Goal: Task Accomplishment & Management: Manage account settings

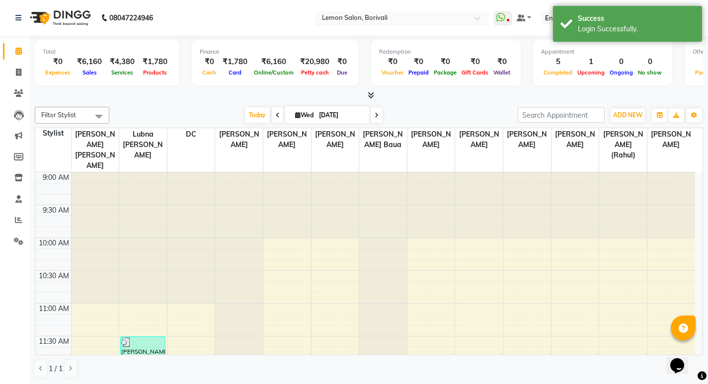
click at [363, 15] on input "text" at bounding box center [392, 19] width 144 height 10
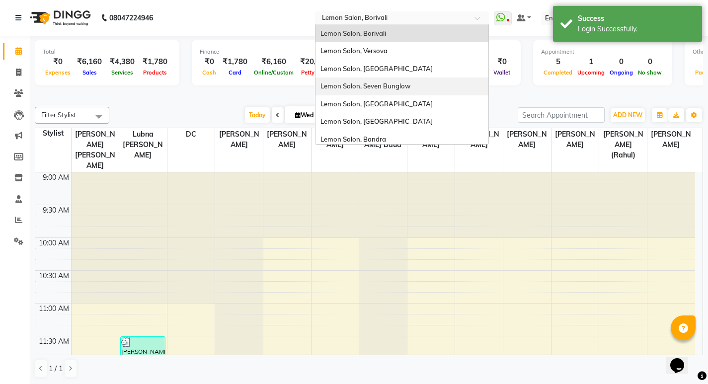
click at [382, 83] on span "Lemon Salon, Seven Bunglow" at bounding box center [366, 86] width 90 height 8
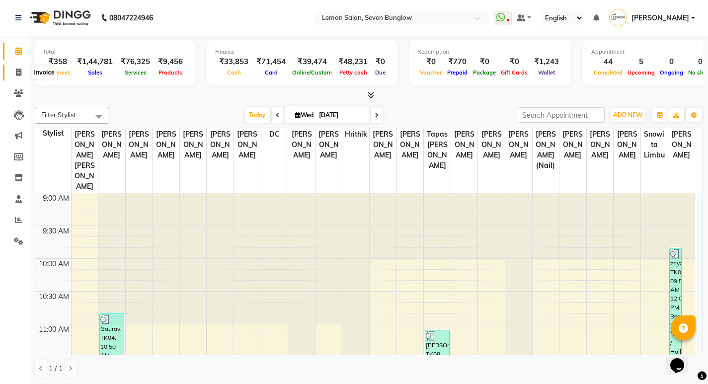
click at [19, 71] on icon at bounding box center [18, 72] width 5 height 7
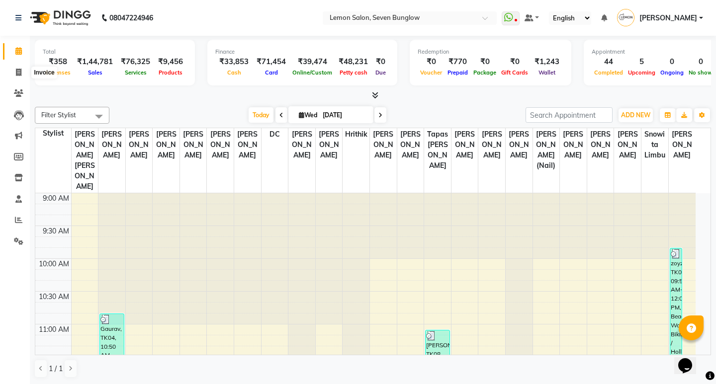
select select "562"
select select "service"
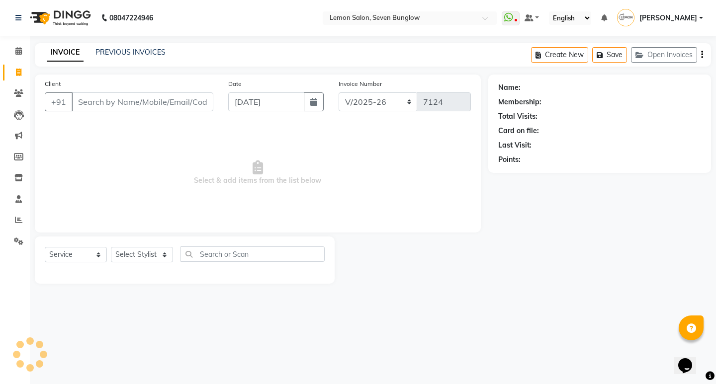
click at [696, 47] on div "Create New Save Open Invoices" at bounding box center [621, 54] width 180 height 23
click at [686, 51] on button "Open Invoices" at bounding box center [664, 54] width 66 height 15
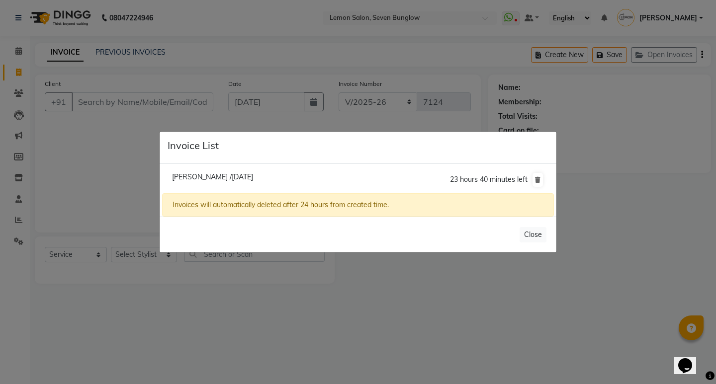
click at [200, 176] on span "Mansi /03 September 2025" at bounding box center [212, 177] width 81 height 9
type input "9749474226"
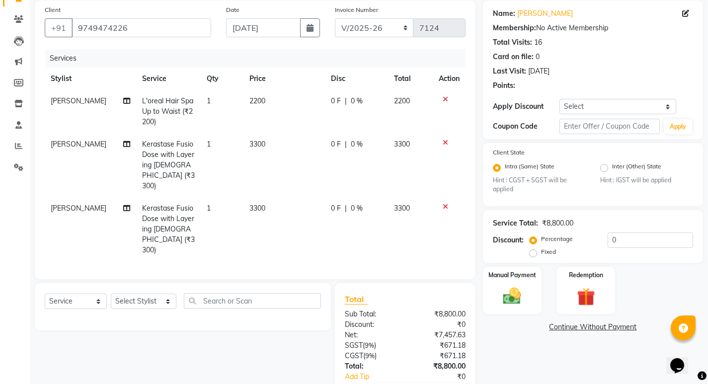
scroll to position [121, 0]
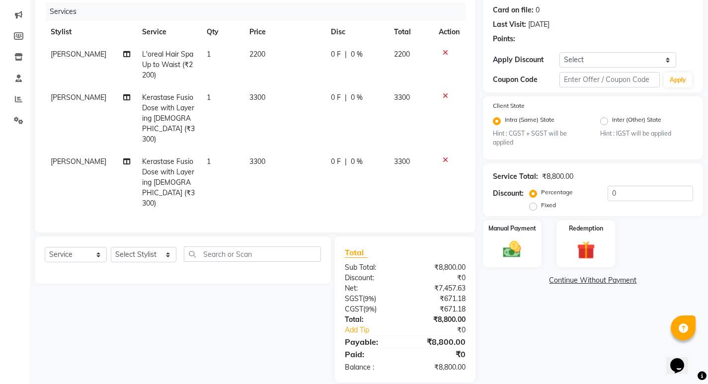
click at [353, 68] on td "0 F | 0 %" at bounding box center [357, 64] width 64 height 43
select select "7457"
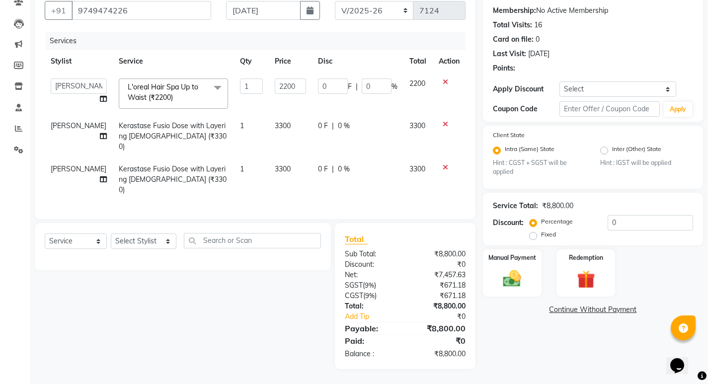
scroll to position [78, 0]
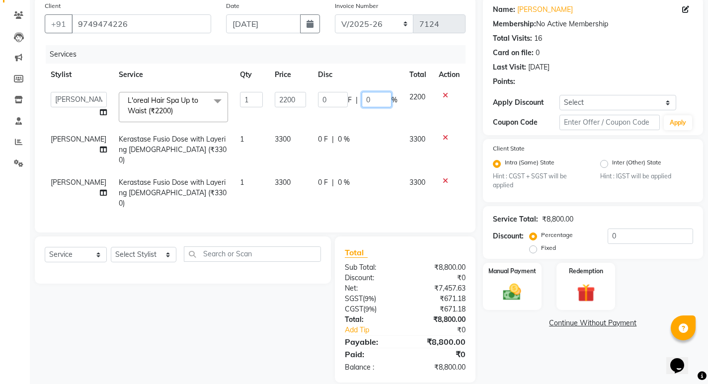
click at [362, 96] on input "0" at bounding box center [377, 99] width 30 height 15
type input "20"
click at [257, 307] on div "Select Service Product Membership Package Voucher Prepaid Gift Card Select Styl…" at bounding box center [179, 310] width 304 height 146
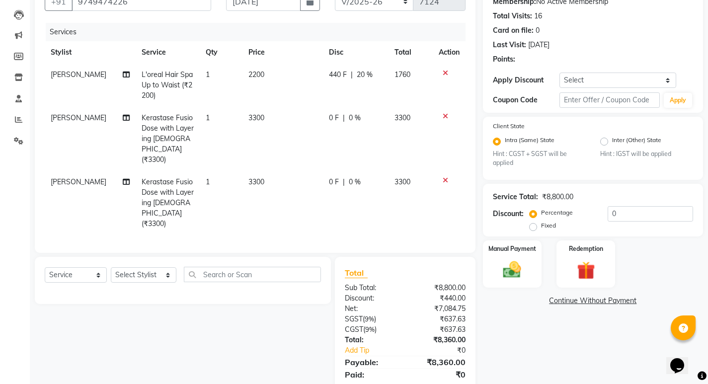
scroll to position [121, 0]
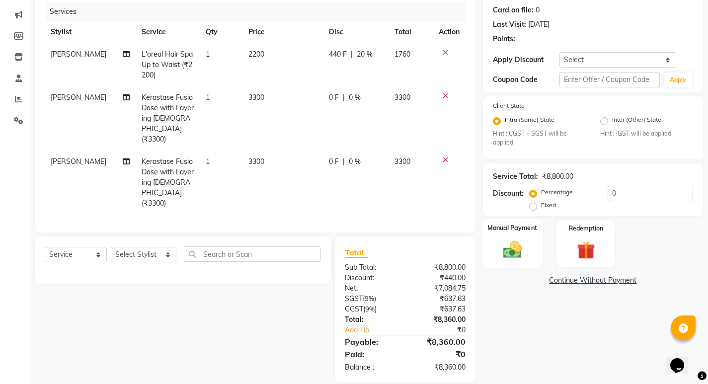
click at [505, 241] on img at bounding box center [512, 249] width 30 height 21
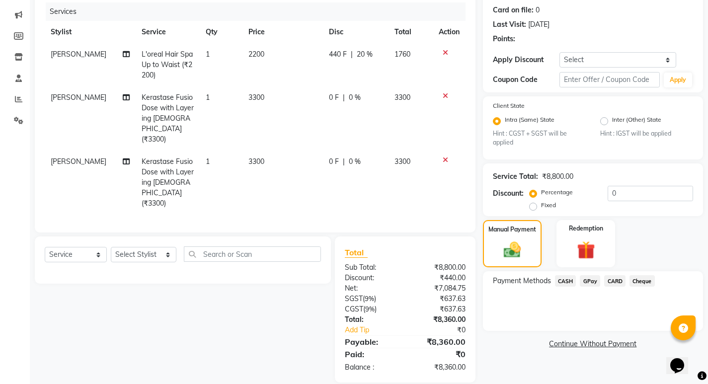
click at [564, 281] on span "CASH" at bounding box center [565, 280] width 21 height 11
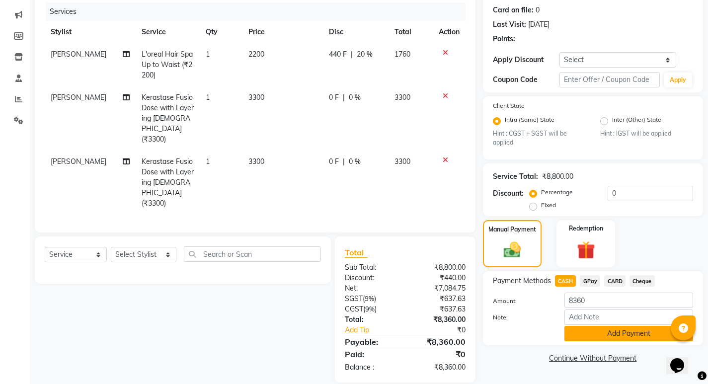
click at [594, 334] on button "Add Payment" at bounding box center [629, 333] width 129 height 15
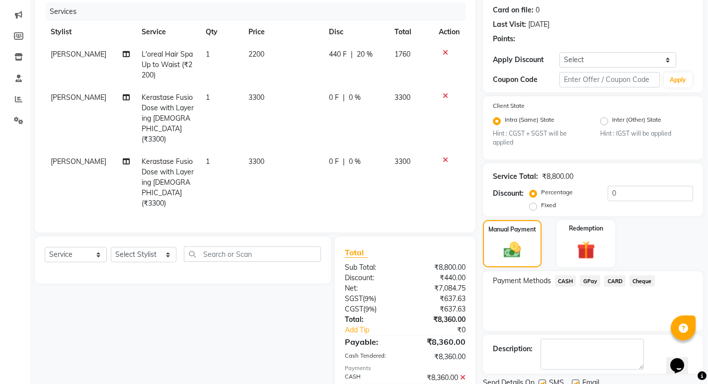
scroll to position [159, 0]
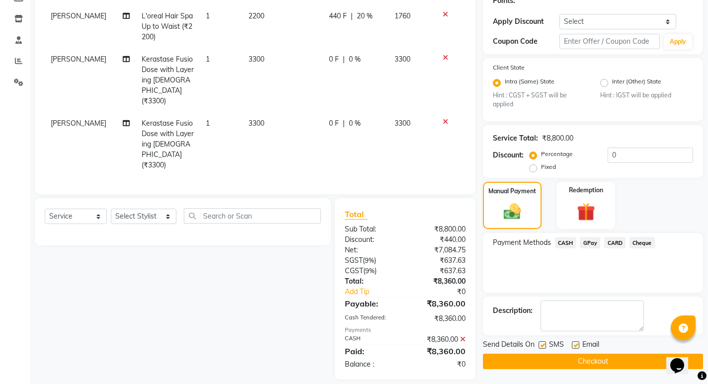
click at [576, 366] on button "Checkout" at bounding box center [593, 361] width 220 height 15
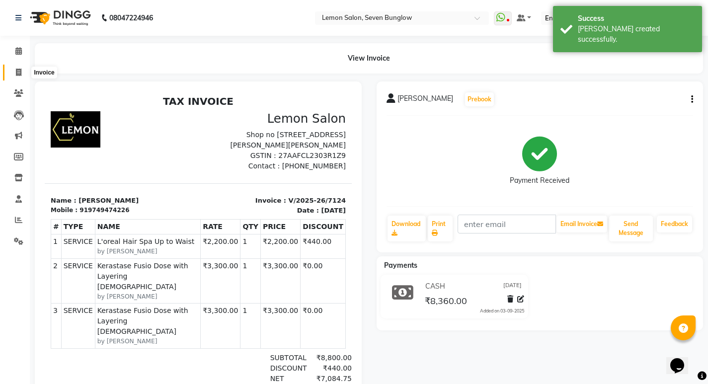
click at [15, 67] on span at bounding box center [18, 72] width 17 height 11
select select "562"
select select "service"
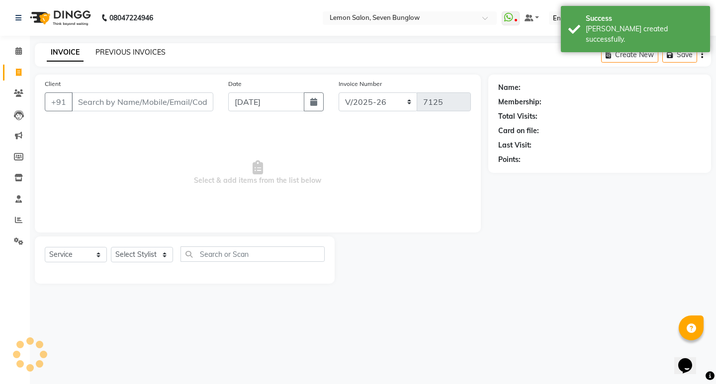
click at [124, 52] on link "PREVIOUS INVOICES" at bounding box center [130, 52] width 70 height 9
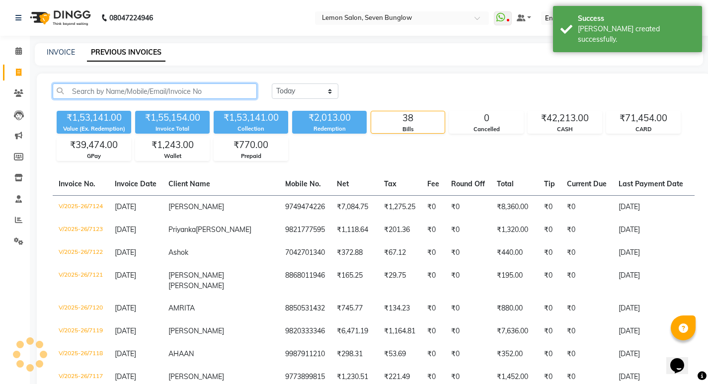
click at [154, 97] on input "text" at bounding box center [155, 91] width 204 height 15
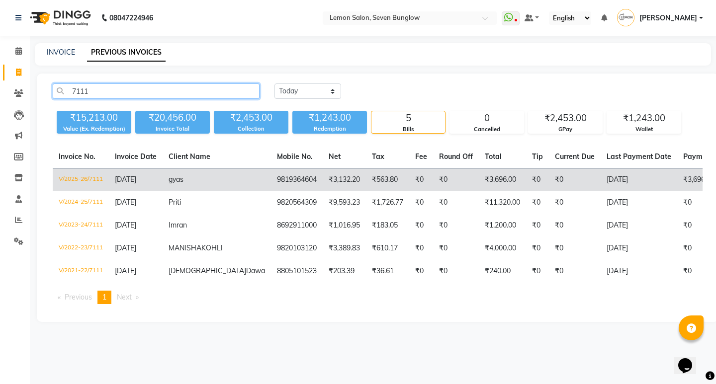
type input "7111"
click at [136, 179] on span "[DATE]" at bounding box center [125, 179] width 21 height 9
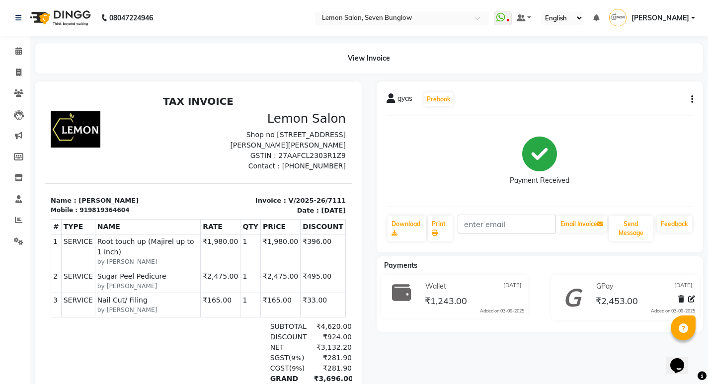
click at [693, 99] on icon "button" at bounding box center [693, 99] width 2 height 0
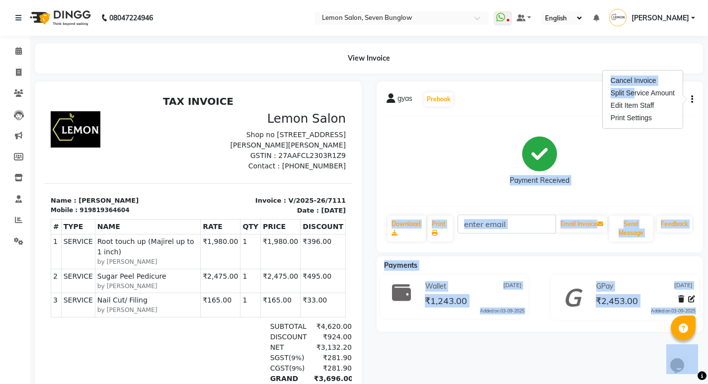
drag, startPoint x: 629, startPoint y: 93, endPoint x: 517, endPoint y: 112, distance: 113.9
click at [517, 112] on body "08047224946 Select Location × Lemon Salon, Seven Bunglow WhatsApp Status ✕ Stat…" at bounding box center [354, 192] width 708 height 384
click at [688, 100] on button "button" at bounding box center [691, 99] width 6 height 10
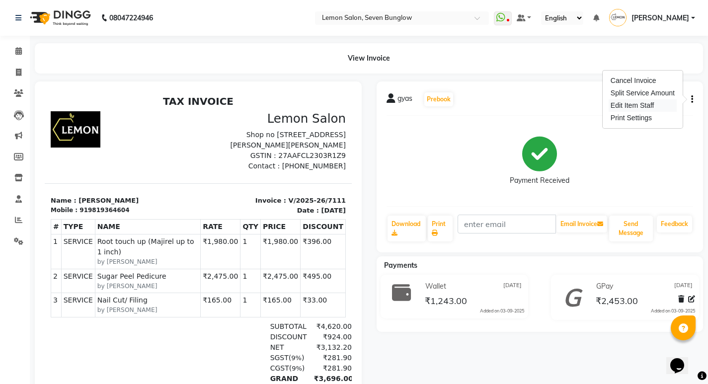
click at [636, 102] on div "Edit Item Staff" at bounding box center [643, 105] width 68 height 12
select select "44314"
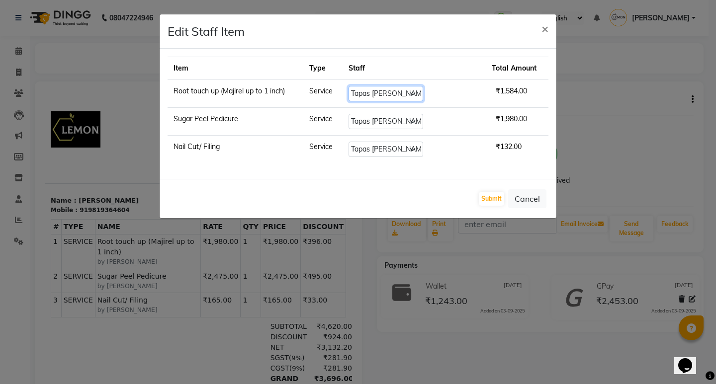
click at [382, 89] on select "Select Ajit Thakur Akansha Subba Amreen Shaikh Aniket (Nail) Ashfak DC Hira Lal…" at bounding box center [386, 93] width 75 height 15
select select "7454"
click at [361, 86] on select "Select Ajit Thakur Akansha Subba Amreen Shaikh Aniket (Nail) Ashfak DC Hira Lal…" at bounding box center [386, 93] width 75 height 15
click at [486, 196] on button "Submit" at bounding box center [491, 199] width 25 height 14
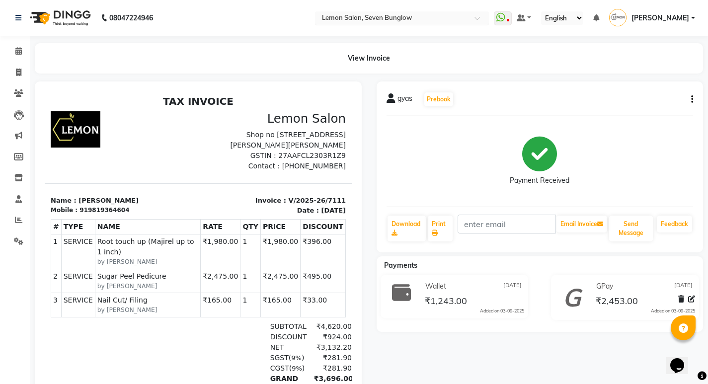
click at [448, 17] on input "text" at bounding box center [392, 19] width 144 height 10
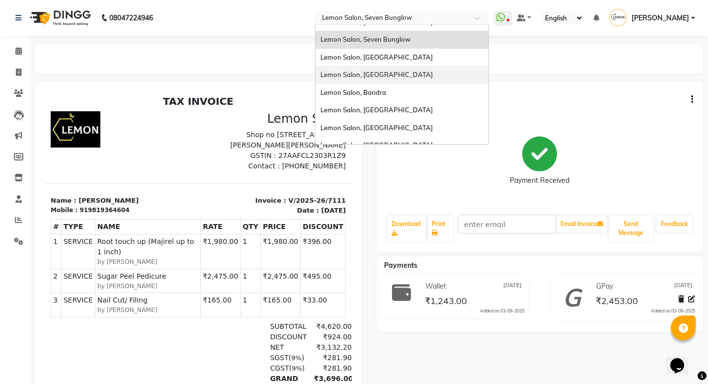
scroll to position [92, 0]
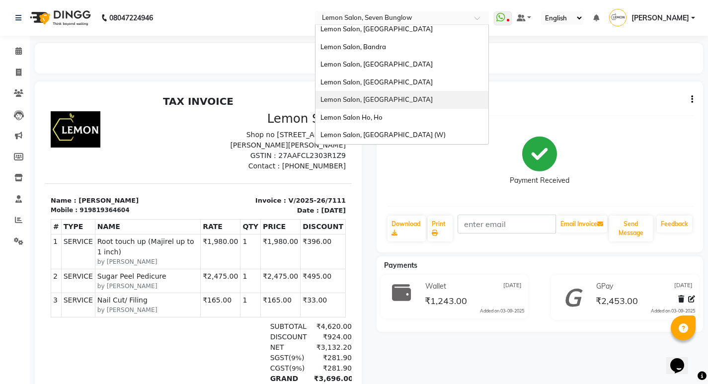
click at [392, 97] on span "Lemon Salon, [GEOGRAPHIC_DATA]" at bounding box center [377, 99] width 112 height 8
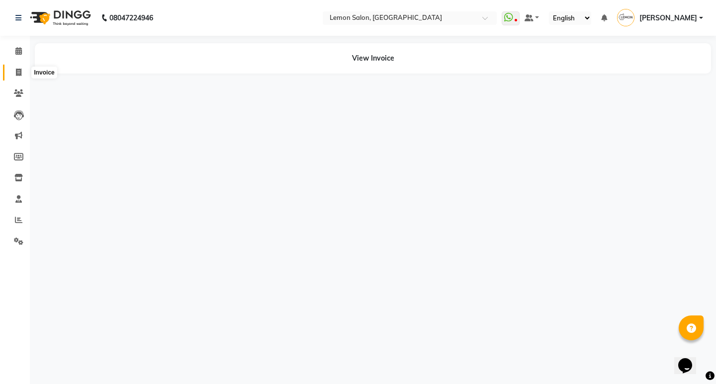
click at [22, 67] on span at bounding box center [18, 72] width 17 height 11
select select "service"
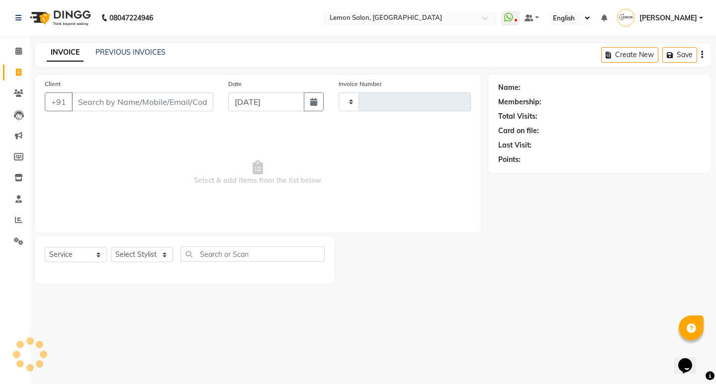
type input "5659"
select select "566"
click at [123, 53] on link "PREVIOUS INVOICES" at bounding box center [130, 52] width 70 height 9
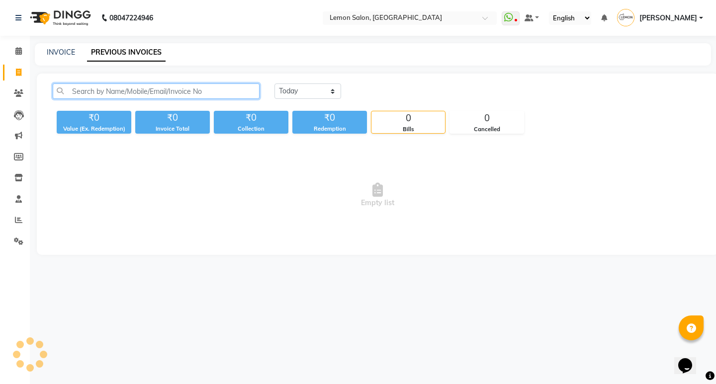
click at [139, 86] on input "text" at bounding box center [156, 91] width 207 height 15
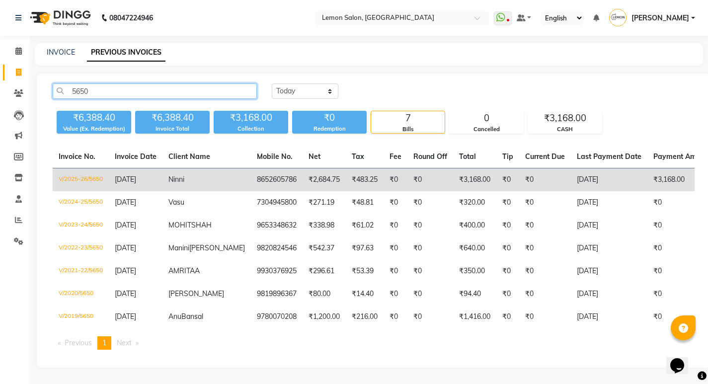
type input "5650"
click at [205, 181] on td "Ninni" at bounding box center [207, 180] width 88 height 23
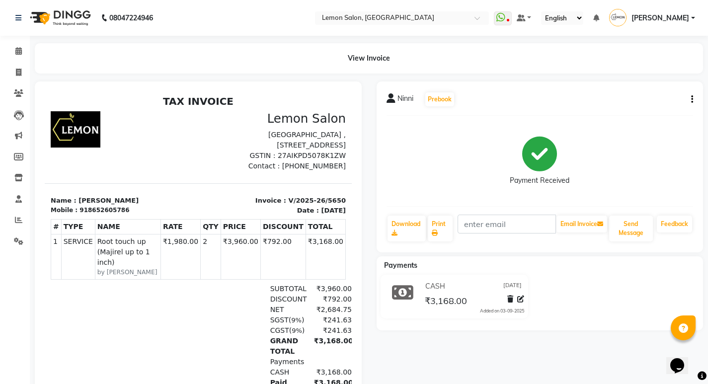
click at [690, 96] on button "button" at bounding box center [691, 99] width 6 height 10
click at [644, 109] on div "Edit Invoice" at bounding box center [643, 112] width 68 height 12
select select "service"
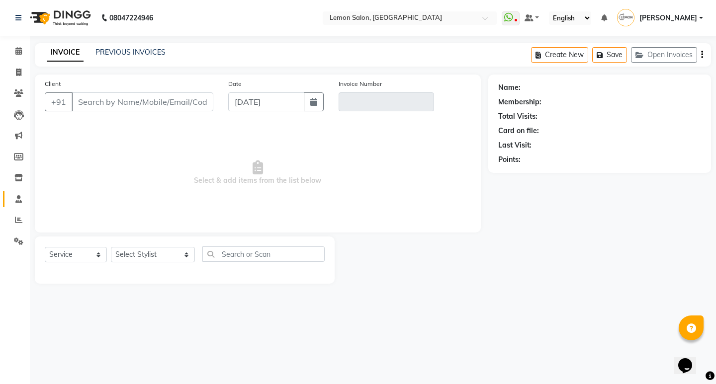
type input "8652605786"
type input "V/2025-26/5650"
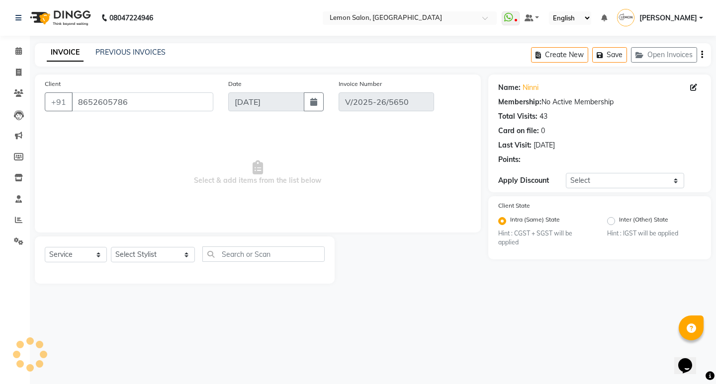
select select "select"
select select "1: Object"
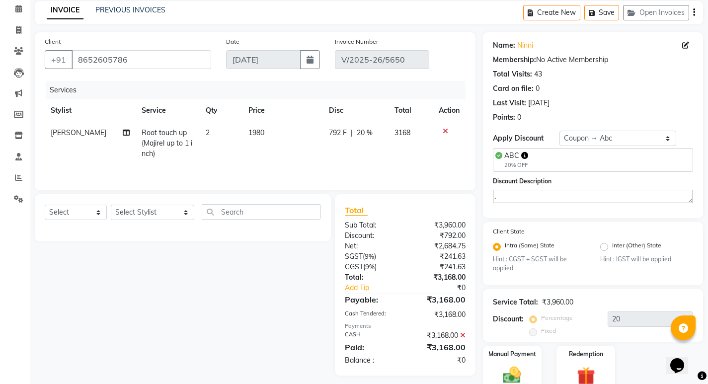
scroll to position [128, 0]
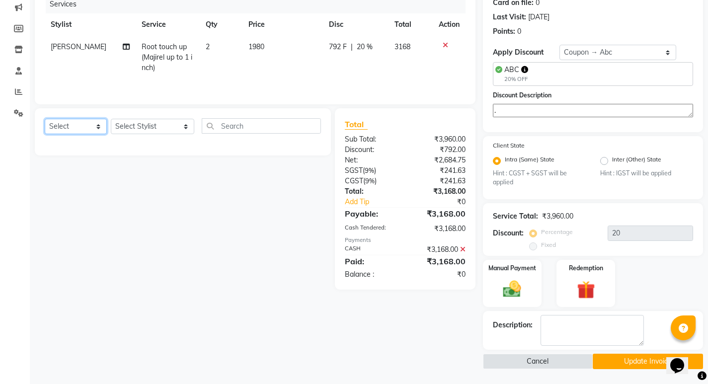
click at [83, 130] on select "Select Service Product Membership Package Voucher Prepaid Gift Card" at bounding box center [76, 126] width 62 height 15
select select "product"
click at [45, 119] on select "Select Service Product Membership Package Voucher Prepaid Gift Card" at bounding box center [76, 126] width 62 height 15
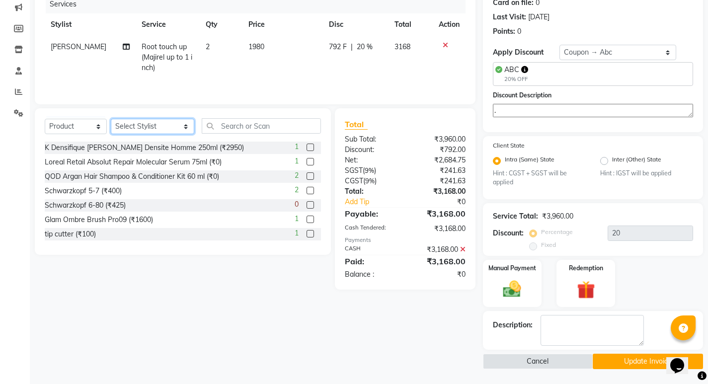
click at [129, 119] on select "Select Stylist [PERSON_NAME] [PERSON_NAME] DC [PERSON_NAME] [PERSON_NAME] ([PER…" at bounding box center [153, 126] width 84 height 15
select select "7884"
click at [111, 119] on select "Select Stylist [PERSON_NAME] [PERSON_NAME] DC [PERSON_NAME] [PERSON_NAME] ([PER…" at bounding box center [153, 126] width 84 height 15
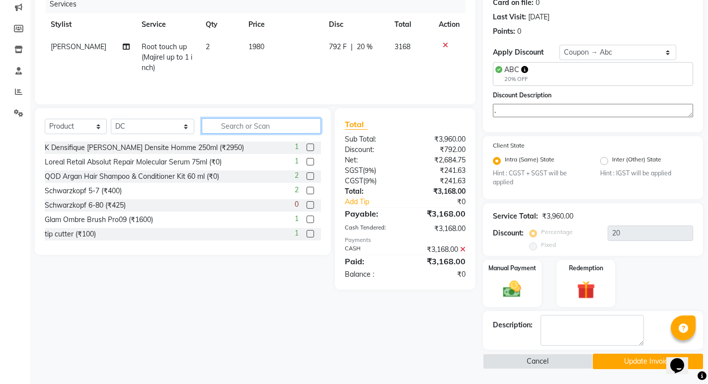
click at [223, 128] on input "text" at bounding box center [261, 125] width 119 height 15
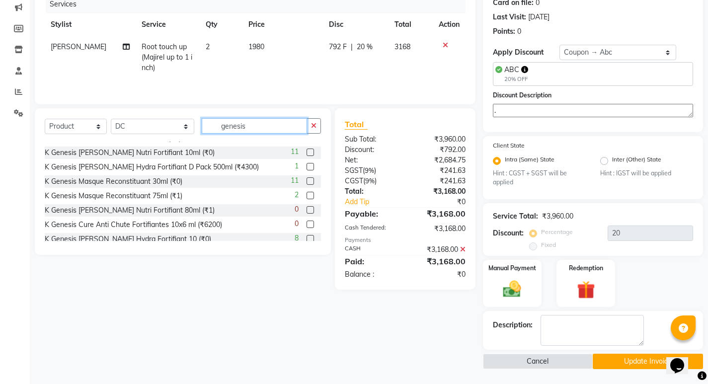
scroll to position [61, 0]
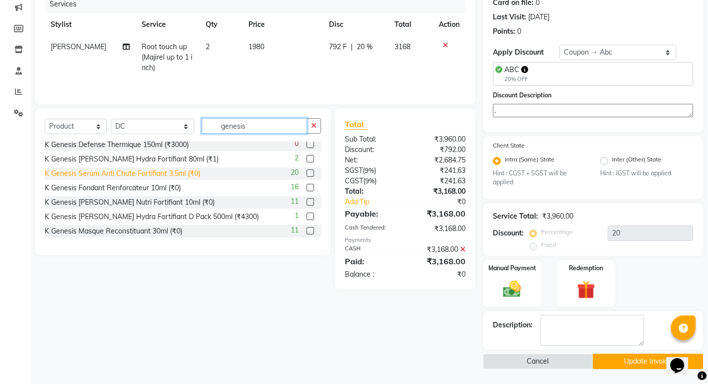
type input "genesis"
click at [158, 171] on div "K Genesis Serum Anti Chute Fortifiant 3.5ml (₹0)" at bounding box center [123, 174] width 156 height 10
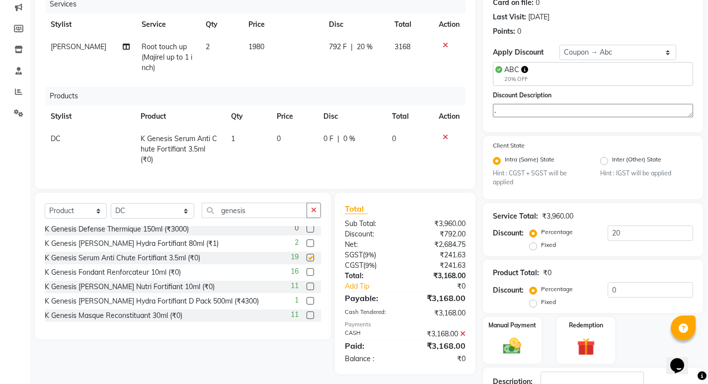
checkbox input "false"
click at [224, 210] on input "genesis" at bounding box center [254, 210] width 105 height 15
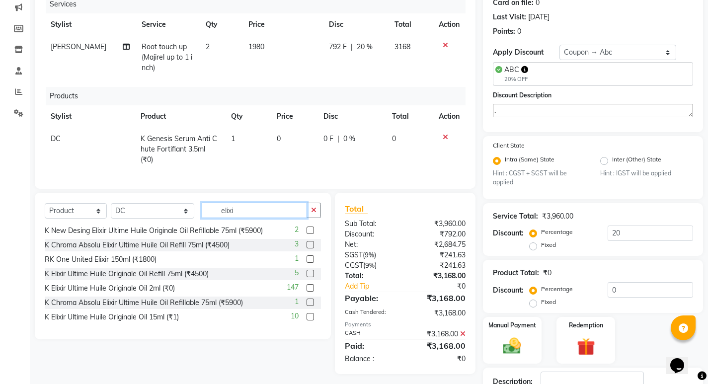
scroll to position [178, 0]
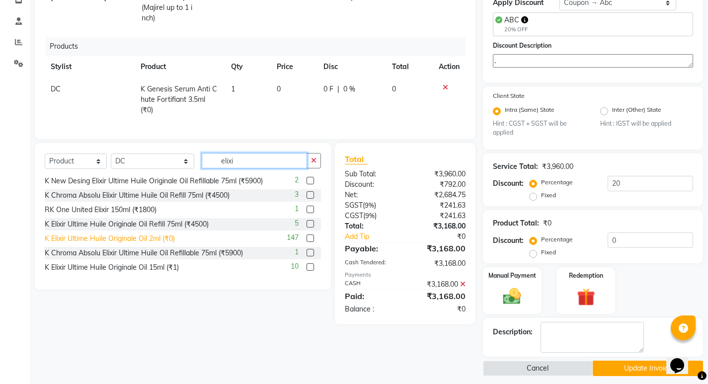
type input "elixi"
click at [163, 244] on div "K Elixir Ultime Huile Originale Oil 2ml (₹0)" at bounding box center [110, 239] width 130 height 10
checkbox input "false"
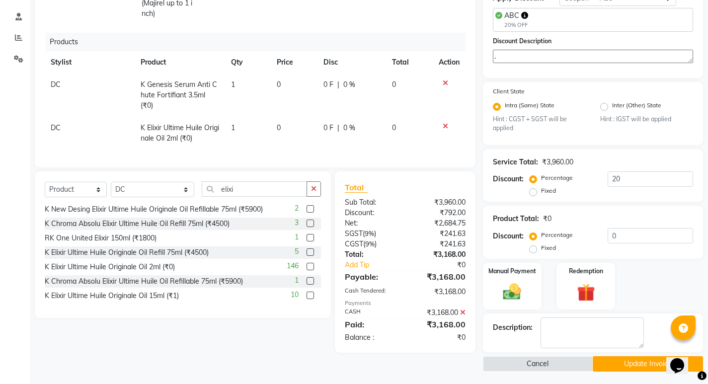
scroll to position [185, 0]
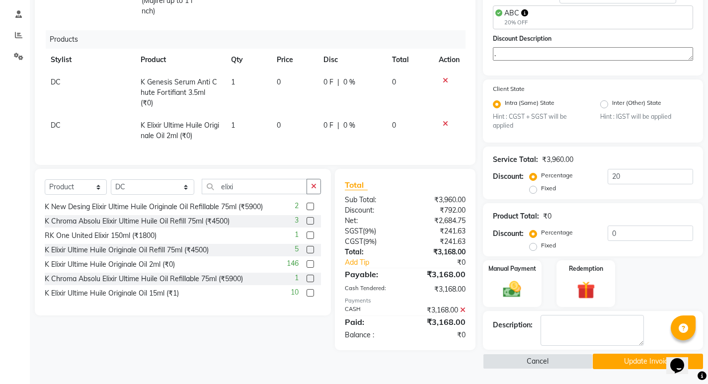
click at [613, 358] on button "Update Invoice" at bounding box center [648, 361] width 110 height 15
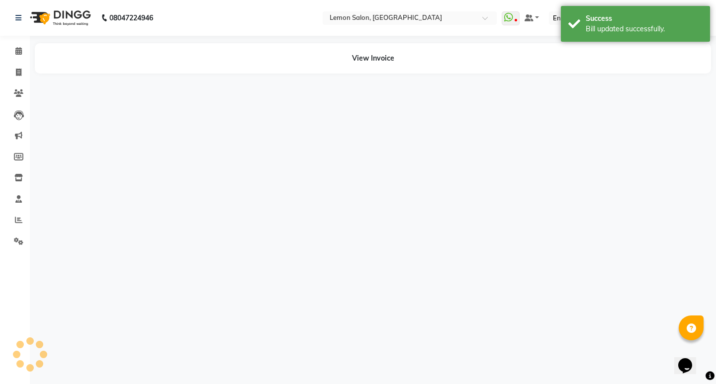
click at [374, 9] on nav "08047224946 Select Location × Lemon Salon, Oshiwara WhatsApp Status ✕ Status: D…" at bounding box center [358, 18] width 716 height 36
click at [374, 18] on input "text" at bounding box center [392, 19] width 144 height 10
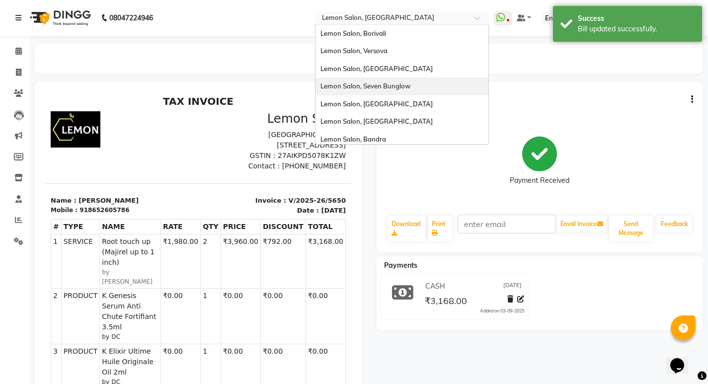
click at [413, 82] on div "Lemon Salon, Seven Bunglow" at bounding box center [402, 87] width 173 height 18
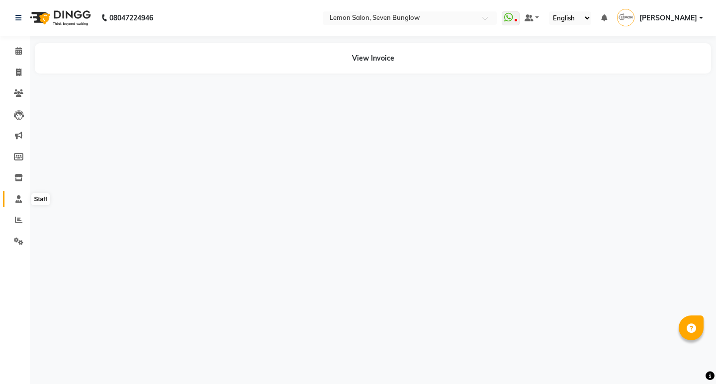
click at [15, 199] on icon at bounding box center [18, 198] width 6 height 7
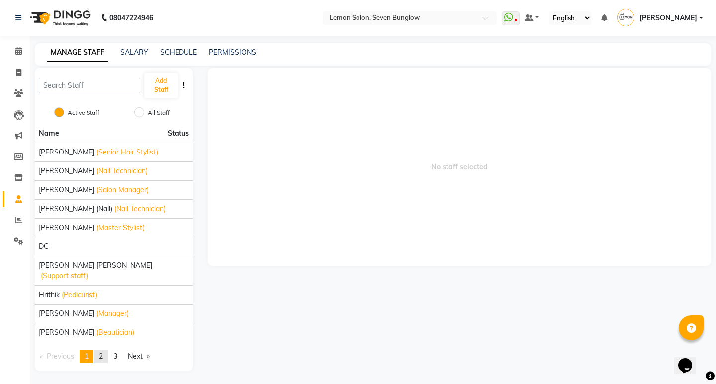
click at [97, 350] on link "page 2" at bounding box center [101, 356] width 14 height 13
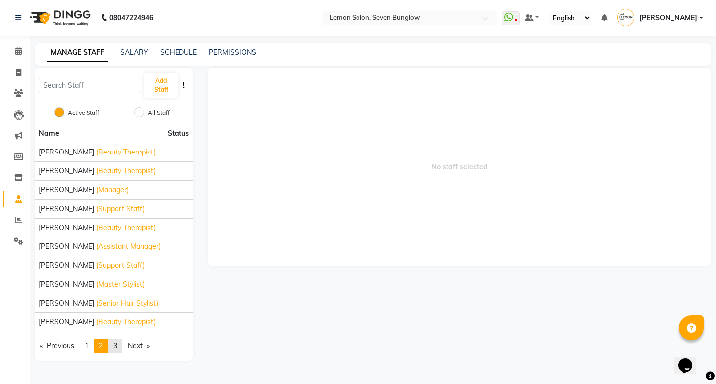
click at [117, 345] on span "3" at bounding box center [115, 346] width 4 height 9
click at [103, 345] on span "2" at bounding box center [101, 346] width 4 height 9
click at [386, 15] on input "text" at bounding box center [400, 19] width 144 height 10
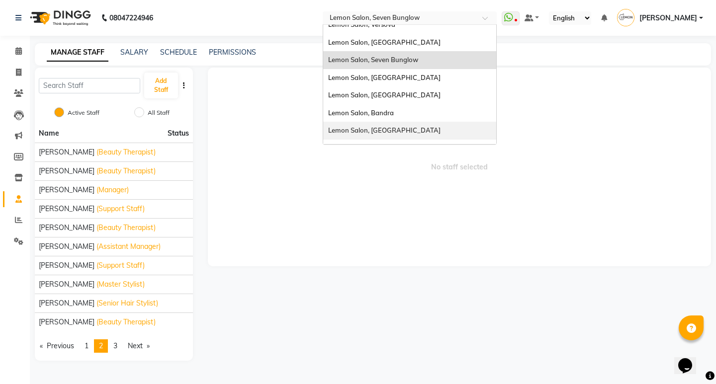
scroll to position [50, 0]
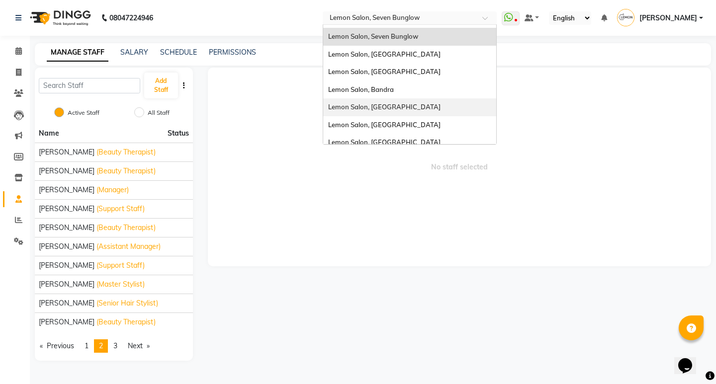
click at [396, 105] on span "Lemon Salon, [GEOGRAPHIC_DATA]" at bounding box center [384, 107] width 112 height 8
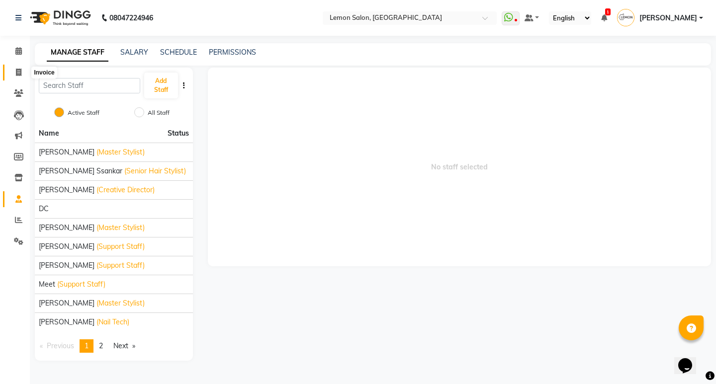
click at [20, 70] on icon at bounding box center [18, 72] width 5 height 7
select select "service"
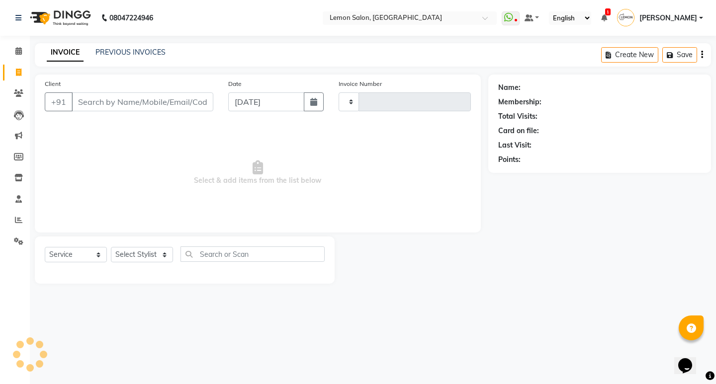
type input "1818"
select select "568"
click at [137, 52] on link "PREVIOUS INVOICES" at bounding box center [130, 52] width 70 height 9
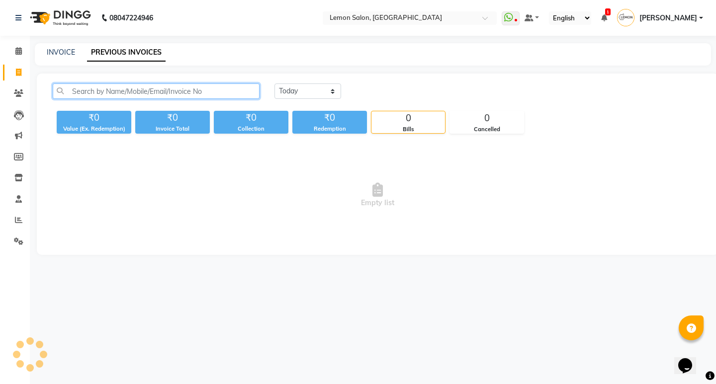
click at [149, 94] on input "text" at bounding box center [156, 91] width 207 height 15
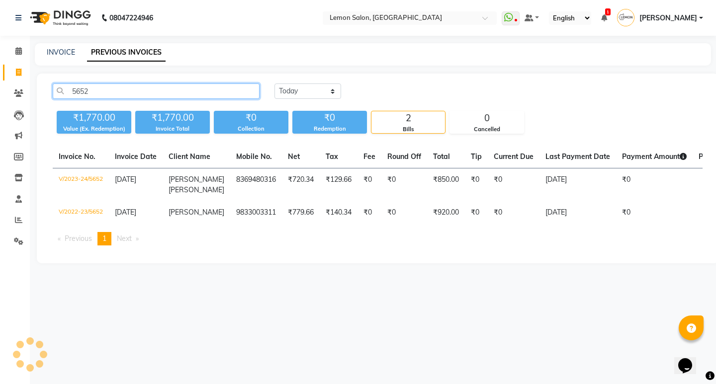
click at [149, 94] on input "5652" at bounding box center [156, 91] width 207 height 15
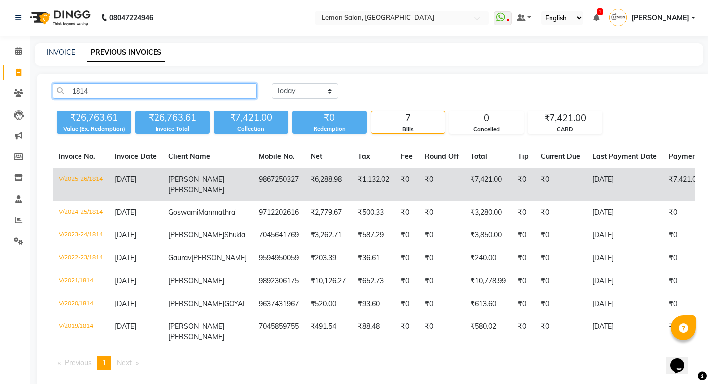
type input "1814"
click at [173, 174] on td "AMITA SINGH" at bounding box center [208, 185] width 90 height 33
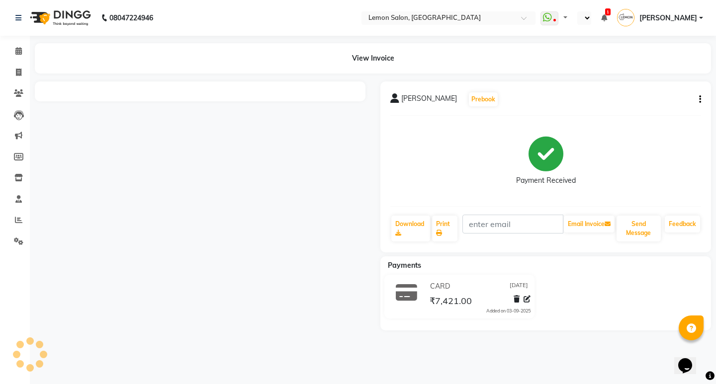
click at [697, 97] on button "button" at bounding box center [698, 99] width 6 height 10
click at [645, 113] on div "Edit Invoice" at bounding box center [650, 112] width 68 height 12
select select "service"
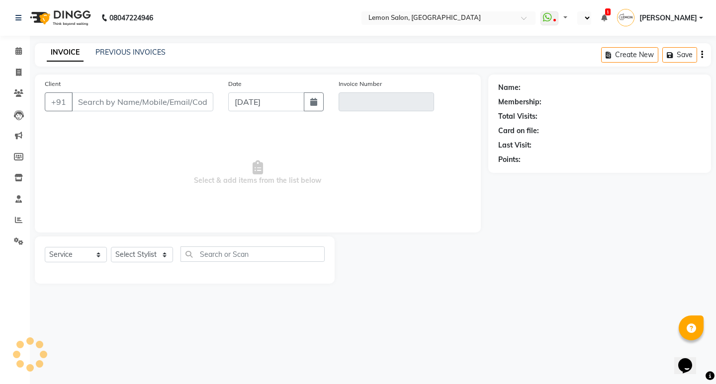
select select "en"
type input "9867250327"
type input "V/2025-26/1814"
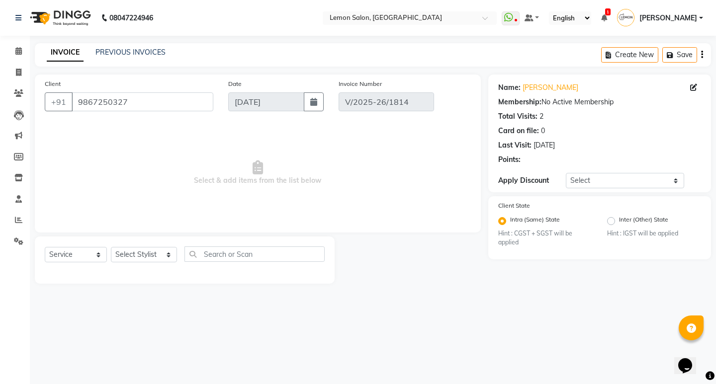
select select "select"
select select "1: Object"
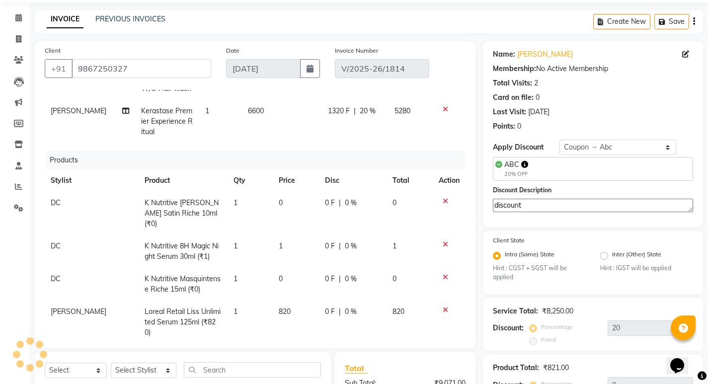
scroll to position [99, 0]
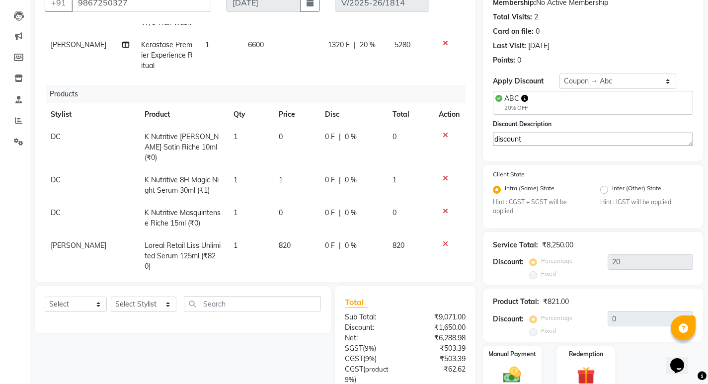
click at [279, 241] on span "820" at bounding box center [285, 245] width 12 height 9
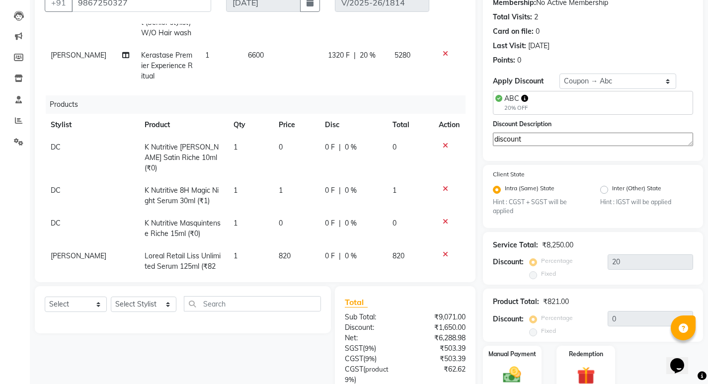
select select "30692"
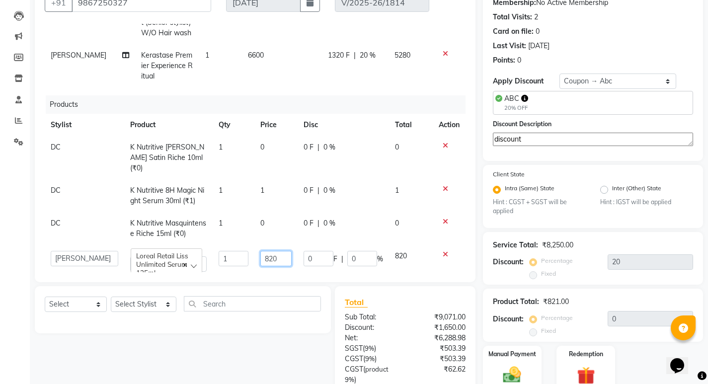
click at [265, 251] on input "820" at bounding box center [276, 258] width 31 height 15
type input "890"
click at [236, 341] on div "Select Service Product Membership Package Voucher Prepaid Gift Card Select Styl…" at bounding box center [179, 390] width 304 height 209
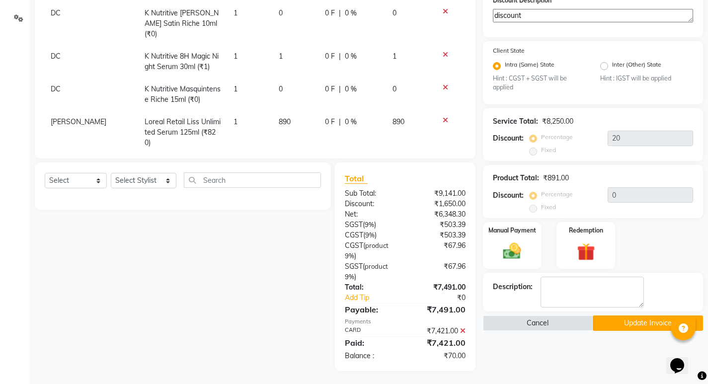
scroll to position [225, 0]
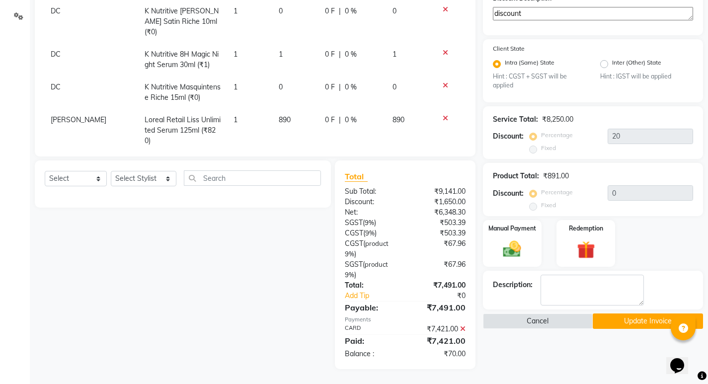
click at [464, 329] on icon at bounding box center [462, 329] width 5 height 7
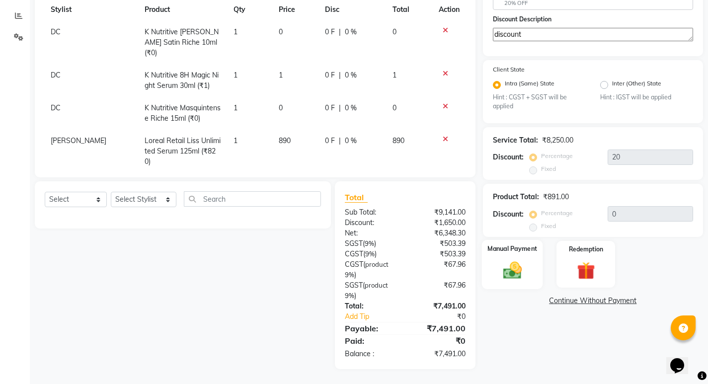
click at [526, 263] on img at bounding box center [512, 270] width 30 height 21
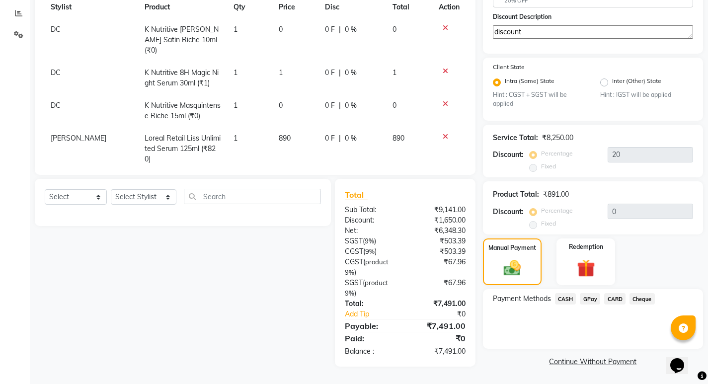
click at [591, 293] on span "GPay" at bounding box center [590, 298] width 20 height 11
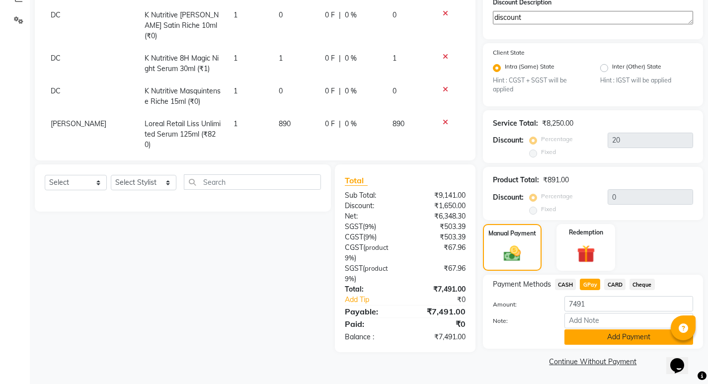
click at [590, 333] on button "Add Payment" at bounding box center [629, 337] width 129 height 15
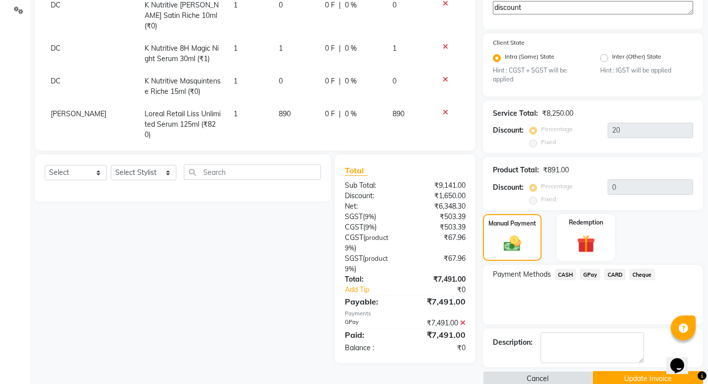
scroll to position [249, 0]
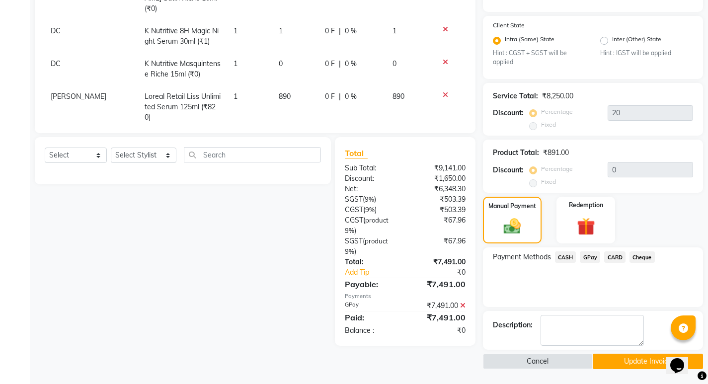
click at [609, 362] on button "Update Invoice" at bounding box center [648, 361] width 110 height 15
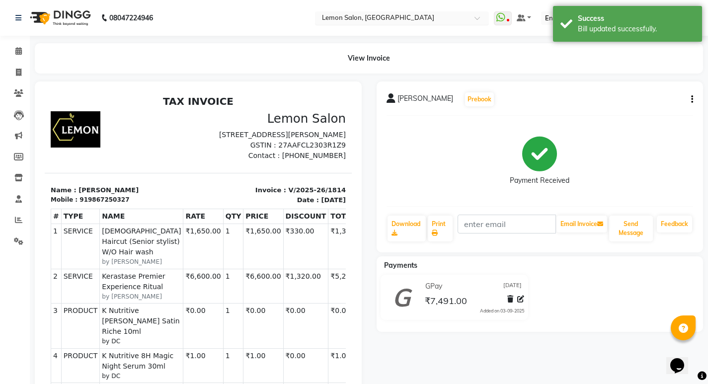
click at [411, 17] on input "text" at bounding box center [392, 19] width 144 height 10
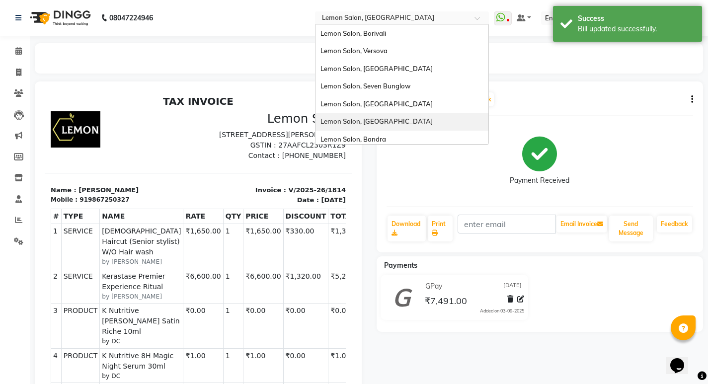
scroll to position [92, 0]
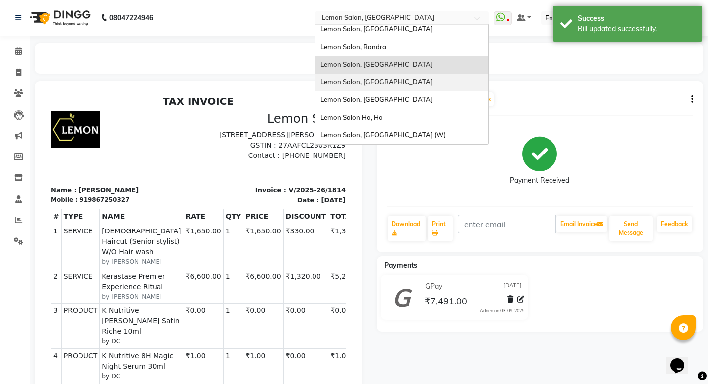
click at [404, 75] on div "Lemon Salon, [GEOGRAPHIC_DATA]" at bounding box center [402, 83] width 173 height 18
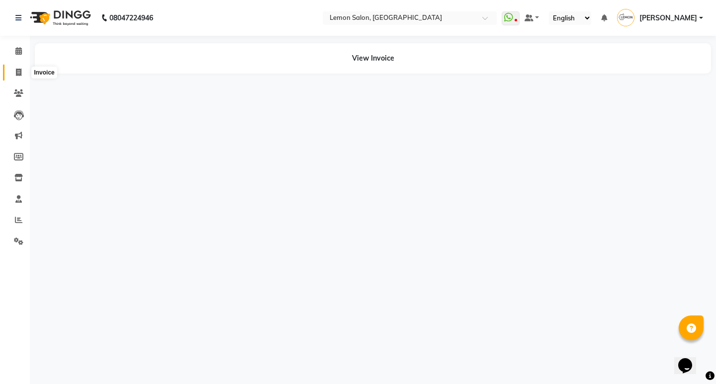
click at [21, 76] on span at bounding box center [18, 72] width 17 height 11
select select "service"
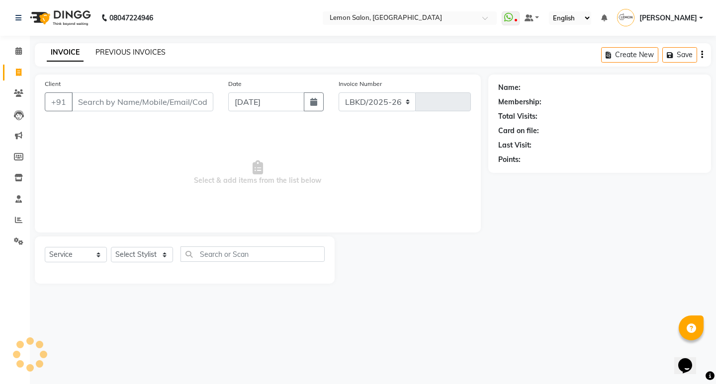
select select "551"
type input "6010"
click at [119, 46] on div "INVOICE PREVIOUS INVOICES Create New Save" at bounding box center [373, 54] width 676 height 23
click at [119, 49] on link "PREVIOUS INVOICES" at bounding box center [130, 52] width 70 height 9
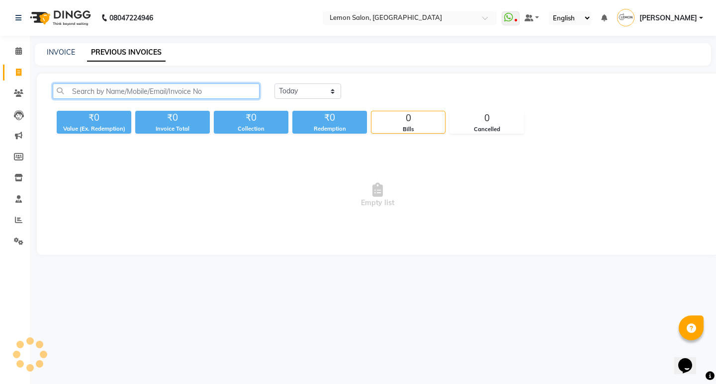
click at [131, 86] on input "text" at bounding box center [156, 91] width 207 height 15
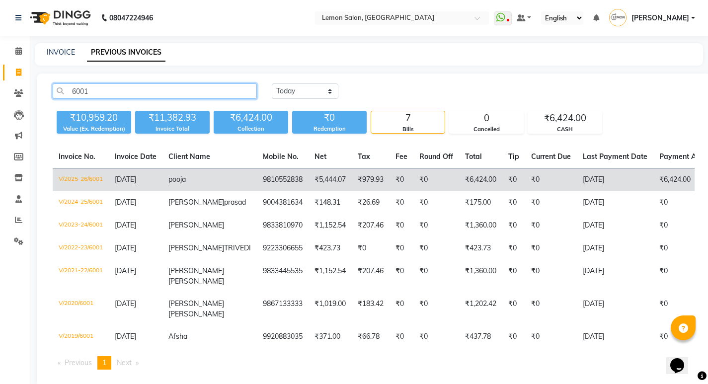
type input "6001"
click at [183, 181] on span "pooja" at bounding box center [177, 179] width 17 height 9
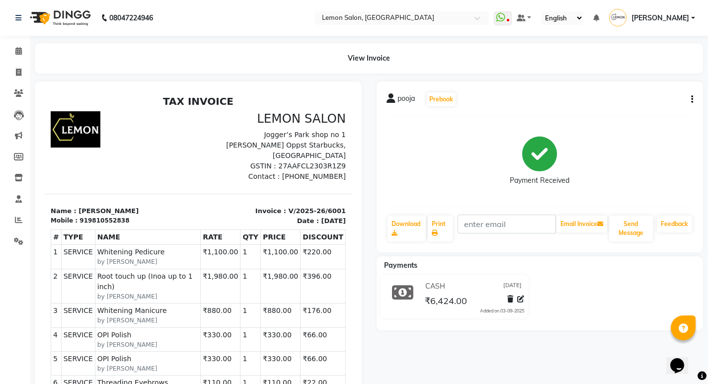
click at [692, 99] on icon "button" at bounding box center [693, 99] width 2 height 0
click at [637, 111] on div "Edit Invoice" at bounding box center [643, 112] width 68 height 12
select select "service"
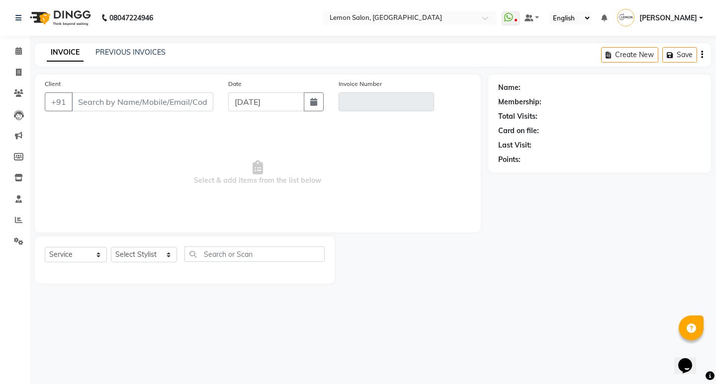
type input "9810552838"
type input "V/2025-26/6001"
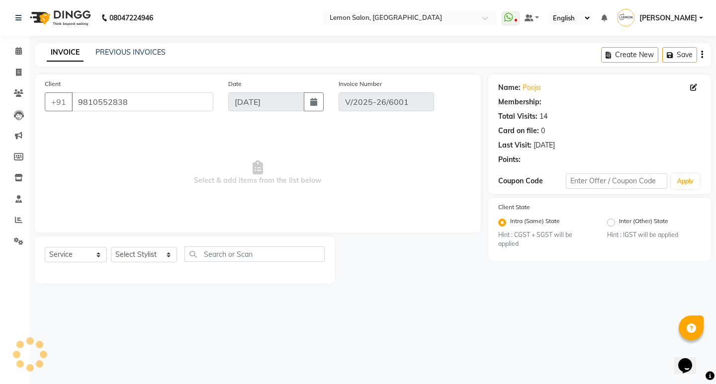
select select "select"
select select "1: Object"
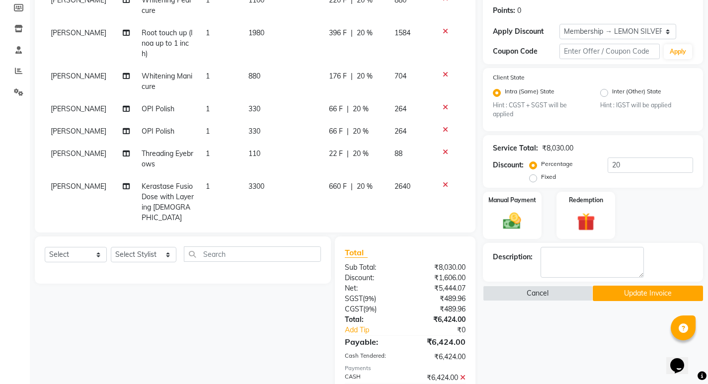
scroll to position [37, 0]
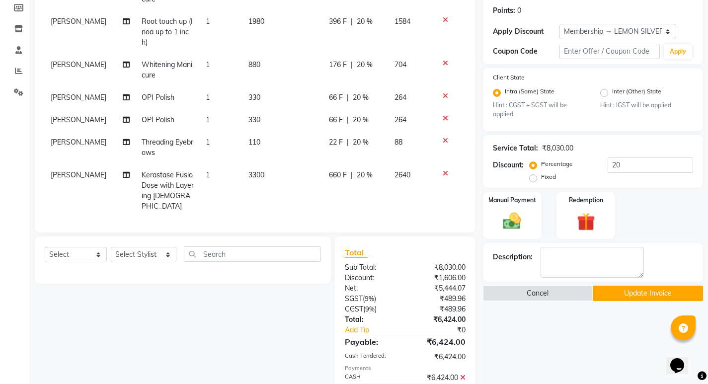
click at [346, 179] on div "660 F | 20 %" at bounding box center [356, 175] width 54 height 10
select select "41239"
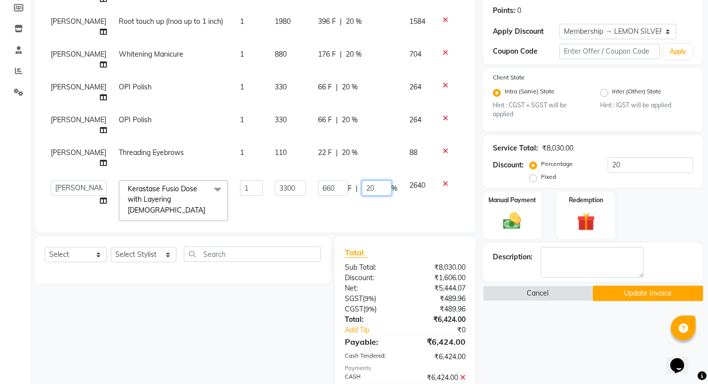
click at [362, 196] on input "20" at bounding box center [377, 187] width 30 height 15
click at [533, 335] on div "Name: Pooja Membership: end on 11-09-2025 Total Visits: 14 Card on file: 0 Last…" at bounding box center [597, 196] width 228 height 542
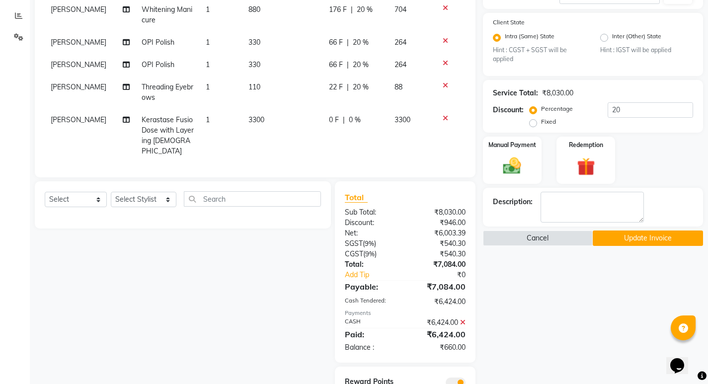
scroll to position [247, 0]
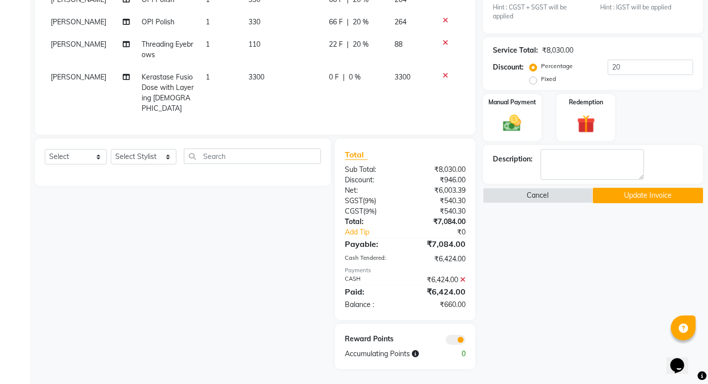
click at [463, 280] on icon at bounding box center [462, 279] width 5 height 7
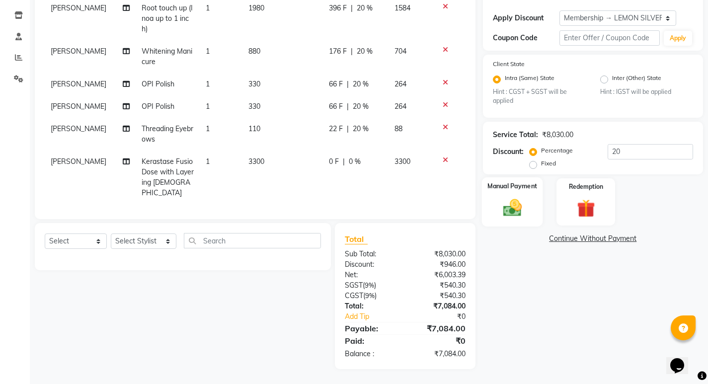
scroll to position [163, 0]
click at [514, 175] on div "Name: Pooja Membership: end on 11-09-2025 Total Visits: 14 Card on file: 0 Last…" at bounding box center [597, 140] width 228 height 457
click at [514, 203] on img at bounding box center [512, 207] width 30 height 21
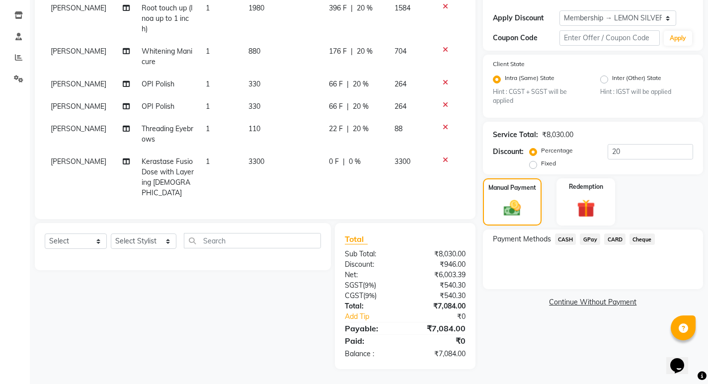
click at [563, 240] on span "CASH" at bounding box center [565, 239] width 21 height 11
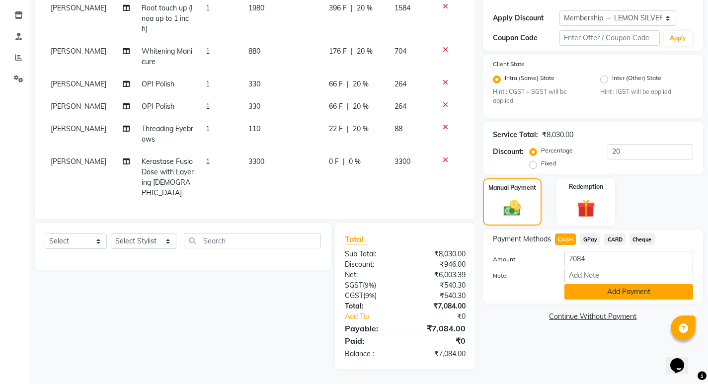
click at [604, 290] on button "Add Payment" at bounding box center [629, 291] width 129 height 15
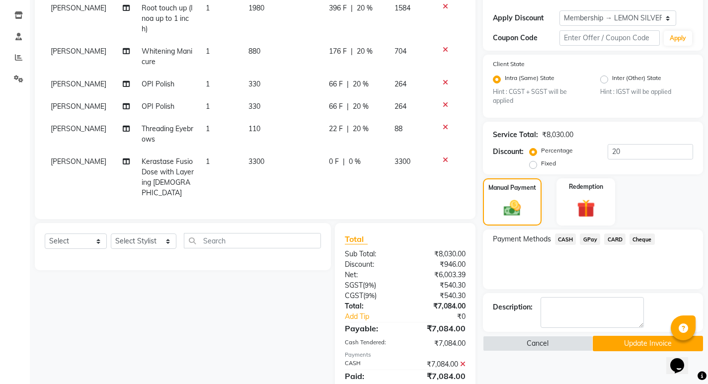
click at [616, 347] on button "Update Invoice" at bounding box center [648, 343] width 110 height 15
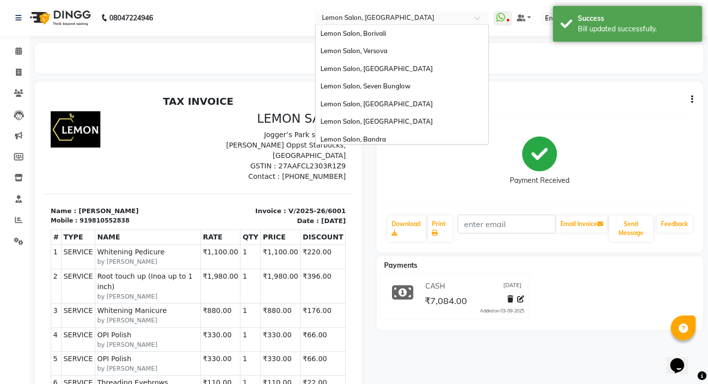
drag, startPoint x: 368, startPoint y: 14, endPoint x: 389, endPoint y: 53, distance: 44.7
click at [368, 14] on input "text" at bounding box center [392, 19] width 144 height 10
click at [413, 37] on div "Lemon Salon, Borivali" at bounding box center [402, 34] width 173 height 18
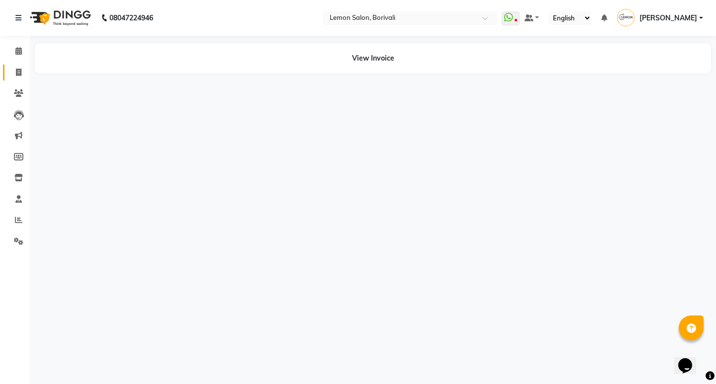
click at [16, 66] on link "Invoice" at bounding box center [15, 73] width 24 height 16
select select "service"
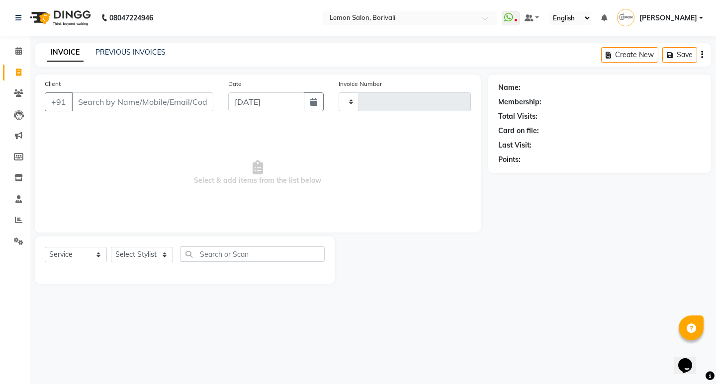
type input "2566"
select select "567"
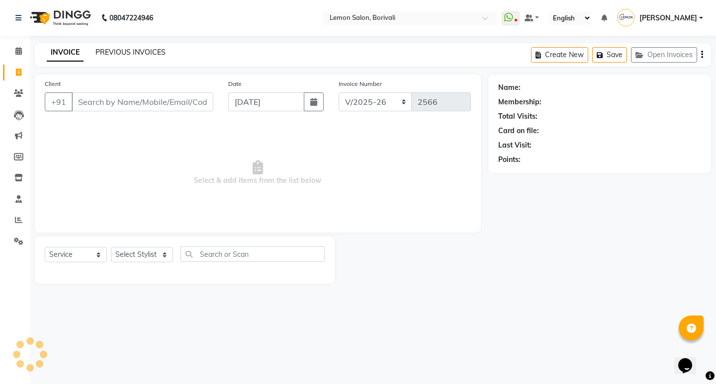
click at [117, 49] on link "PREVIOUS INVOICES" at bounding box center [130, 52] width 70 height 9
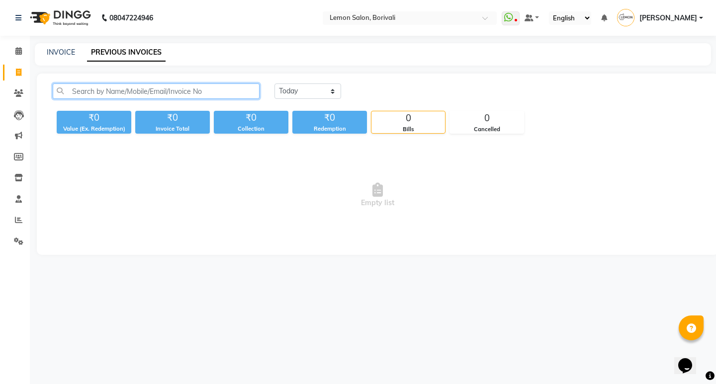
click at [167, 93] on input "text" at bounding box center [156, 91] width 207 height 15
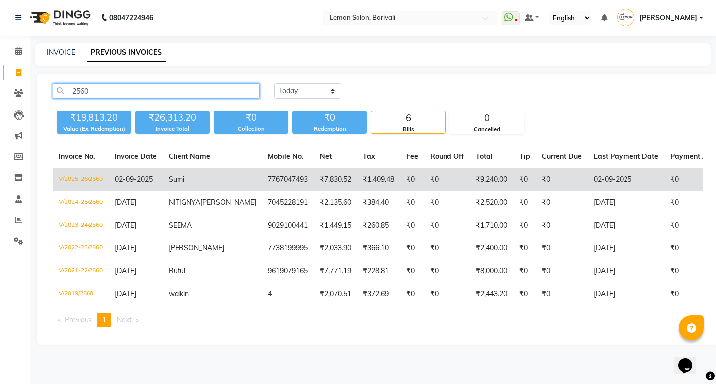
type input "2560"
click at [196, 182] on td "Sumi" at bounding box center [212, 180] width 99 height 23
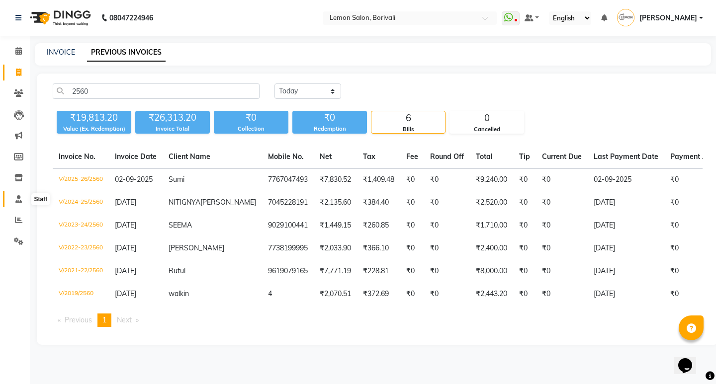
click at [16, 197] on icon at bounding box center [18, 198] width 6 height 7
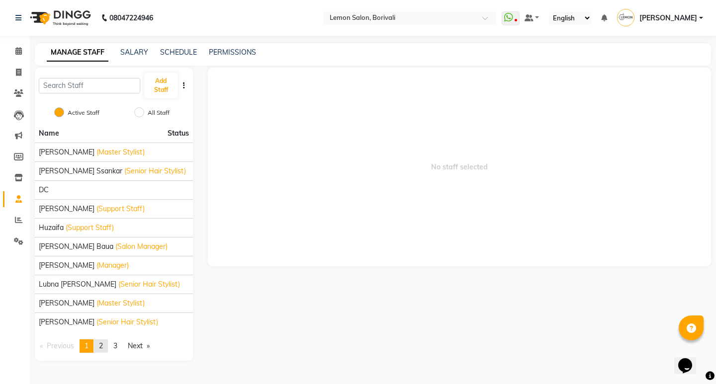
click at [103, 349] on span "2" at bounding box center [101, 346] width 4 height 9
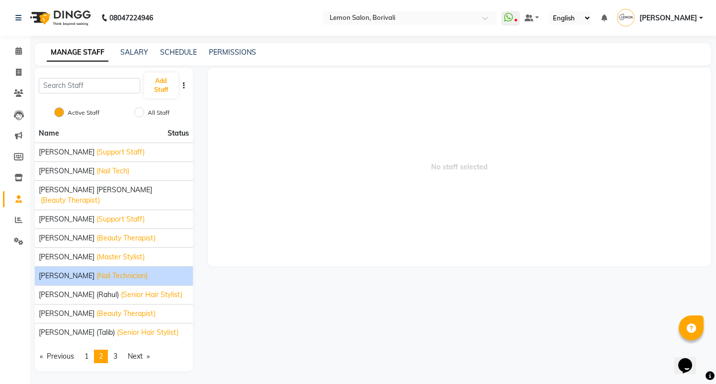
click at [67, 271] on span "Radha Gupta" at bounding box center [67, 276] width 56 height 10
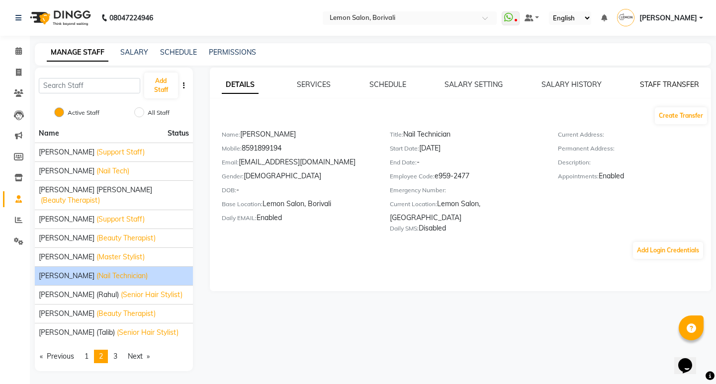
click at [693, 85] on link "STAFF TRANSFER" at bounding box center [669, 84] width 59 height 9
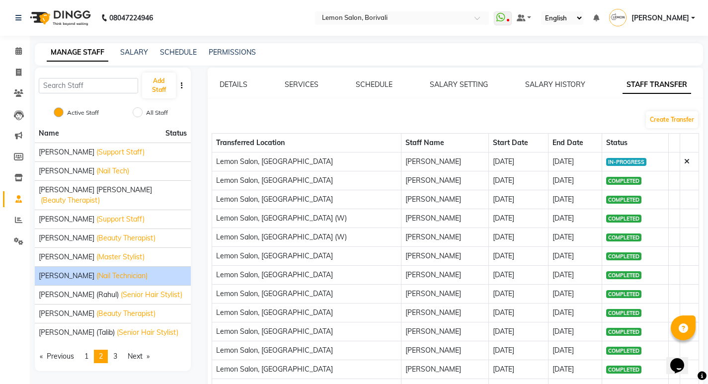
click at [687, 161] on icon at bounding box center [687, 161] width 5 height 7
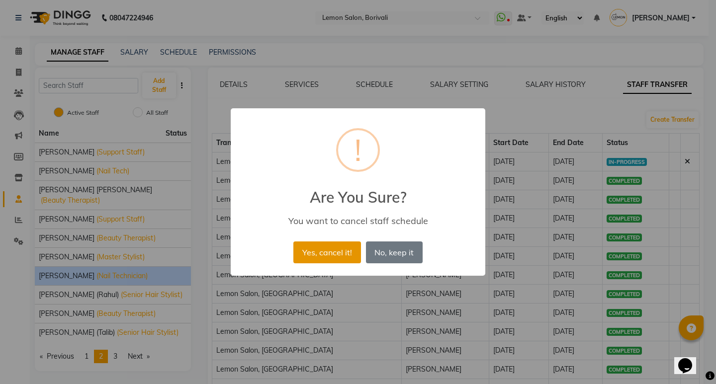
click at [343, 244] on button "Yes, cancel it!" at bounding box center [326, 253] width 67 height 22
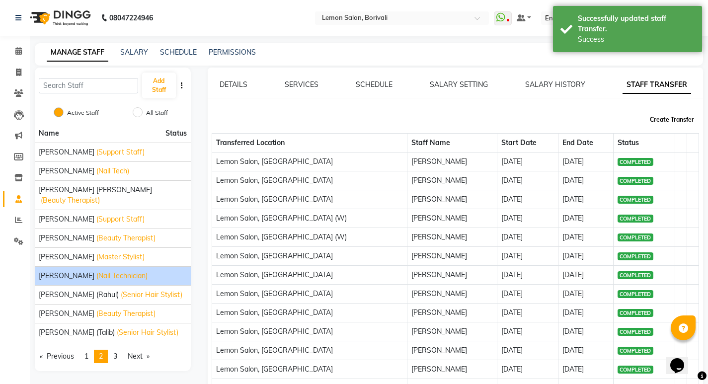
click at [677, 116] on button "Create Transfer" at bounding box center [672, 119] width 52 height 17
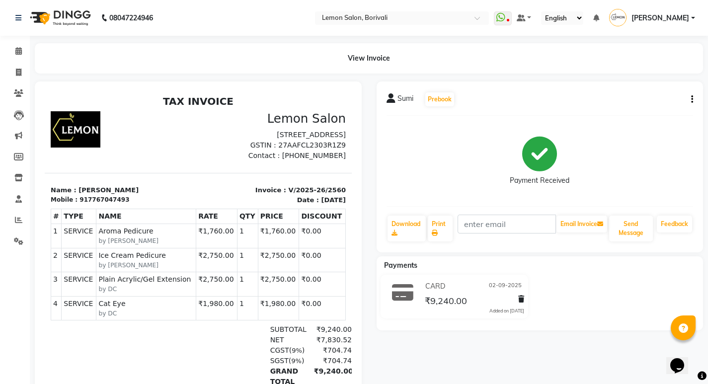
click at [690, 96] on button "button" at bounding box center [691, 99] width 6 height 10
click at [619, 107] on div "Edit Invoice" at bounding box center [643, 112] width 68 height 12
select select "service"
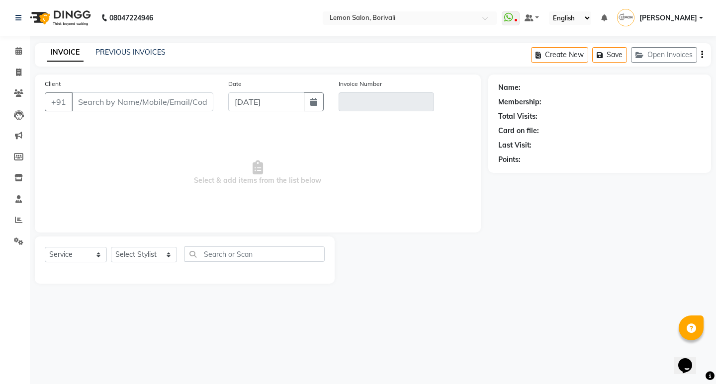
type input "7767047493"
type input "V/2025-26/2560"
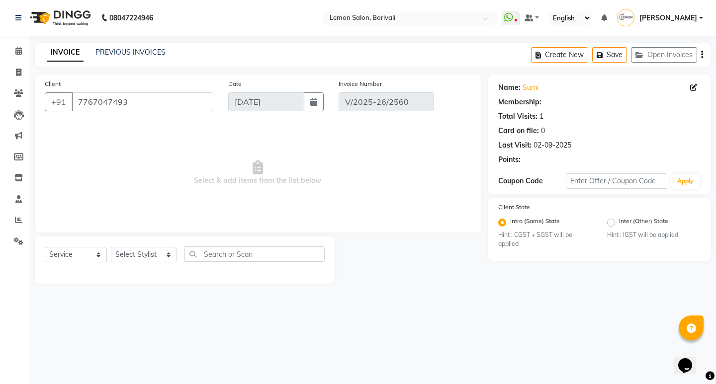
type input "02-09-2025"
select select "select"
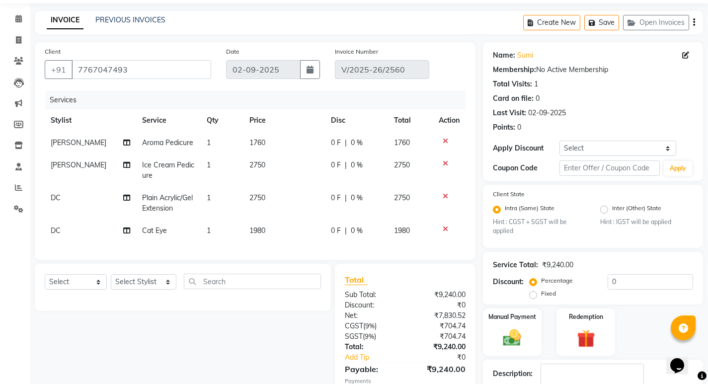
scroll to position [50, 0]
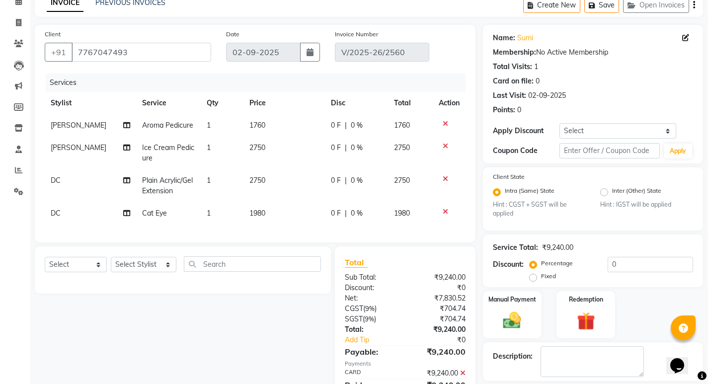
click at [77, 183] on td "DC" at bounding box center [90, 186] width 91 height 33
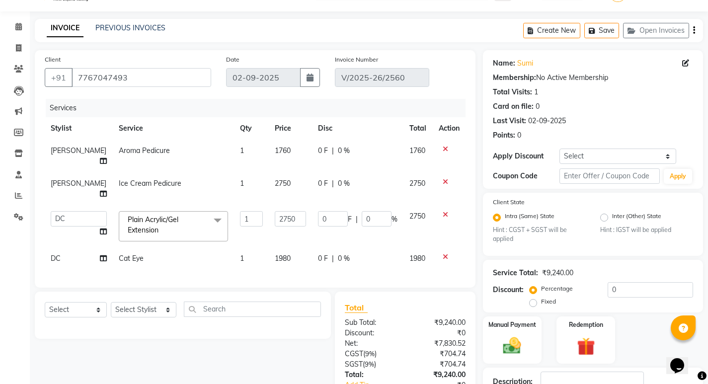
scroll to position [0, 0]
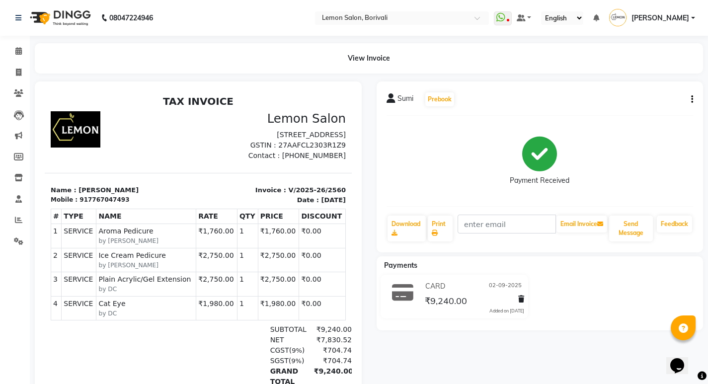
click at [689, 100] on button "button" at bounding box center [691, 99] width 6 height 10
click at [640, 100] on div "Edit Item Staff" at bounding box center [643, 99] width 68 height 12
select select "79286"
select select "7885"
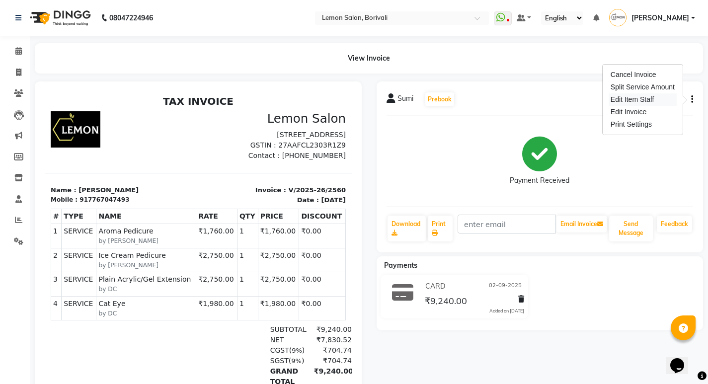
select select "7885"
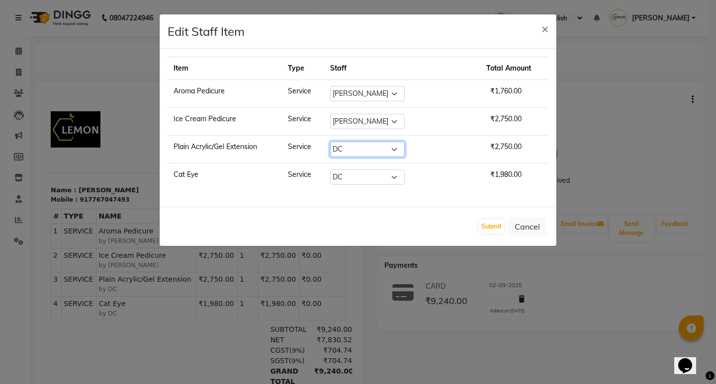
drag, startPoint x: 379, startPoint y: 148, endPoint x: 380, endPoint y: 155, distance: 7.0
click at [379, 148] on select "Select DC Faiz Khan Huzaifa Jiral Baua Jyoti Vyas Lubna mushahid siddique Mo Ad…" at bounding box center [367, 149] width 75 height 15
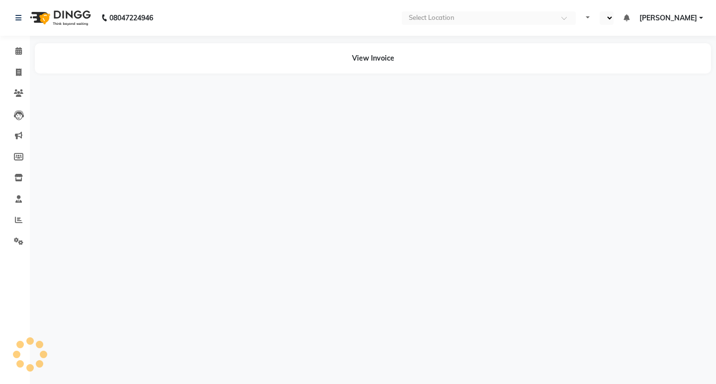
select select "en"
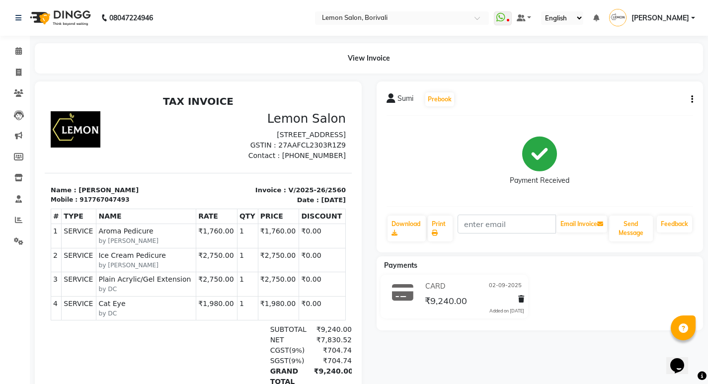
click at [692, 100] on icon "button" at bounding box center [693, 99] width 2 height 0
click at [633, 101] on div "Edit Item Staff" at bounding box center [643, 99] width 68 height 12
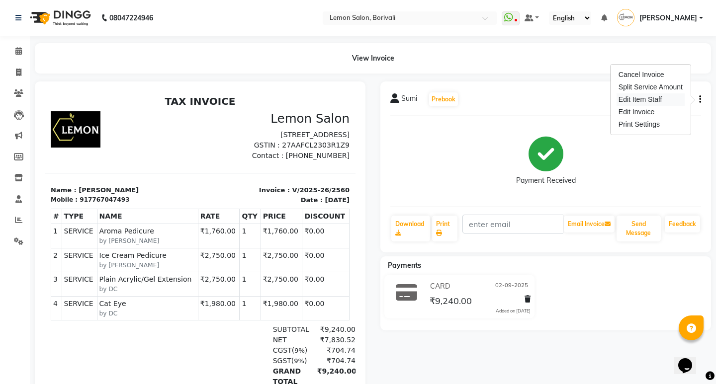
select select
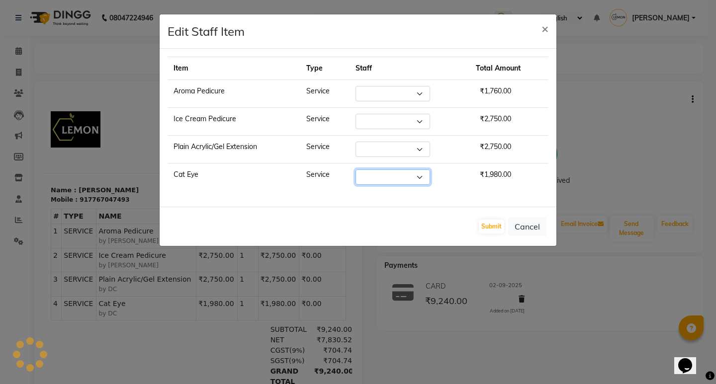
click at [382, 180] on select "Select" at bounding box center [392, 177] width 75 height 15
select select "79286"
select select "7885"
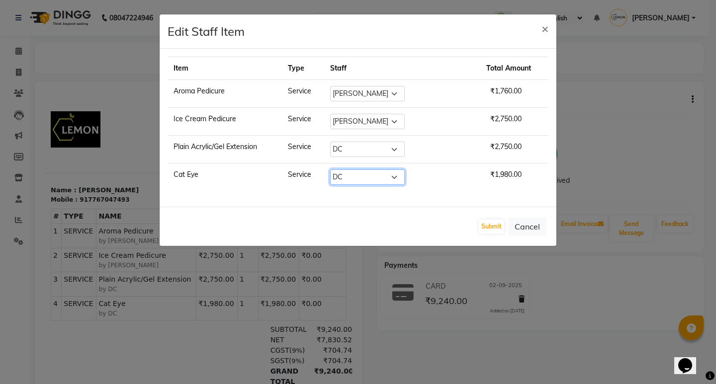
click at [382, 180] on select "Select DC Faiz Khan Huzaifa Jiral Baua Jyoti Vyas Lubna mushahid siddique Mo Ad…" at bounding box center [367, 177] width 75 height 15
select select "69951"
click at [348, 170] on select "Select DC Faiz Khan Huzaifa Jiral Baua Jyoti Vyas Lubna mushahid siddique Mo Ad…" at bounding box center [367, 177] width 75 height 15
click at [377, 153] on select "Select DC Faiz Khan Huzaifa Jiral Baua Jyoti Vyas Lubna mushahid siddique Mo Ad…" at bounding box center [367, 149] width 75 height 15
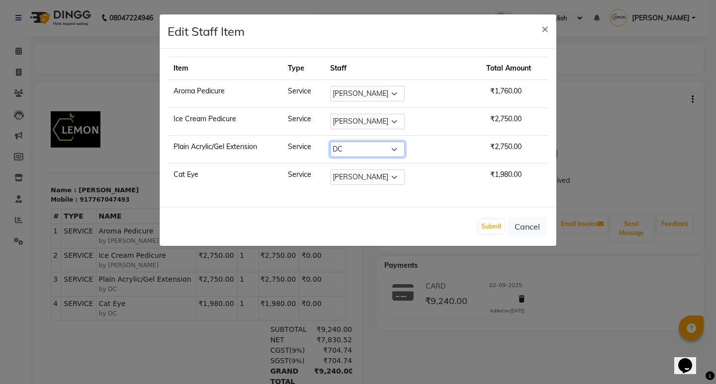
select select "69951"
click at [348, 142] on select "Select DC Faiz Khan Huzaifa Jiral Baua Jyoti Vyas Lubna mushahid siddique Mo Ad…" at bounding box center [367, 149] width 75 height 15
click at [492, 224] on button "Submit" at bounding box center [491, 227] width 25 height 14
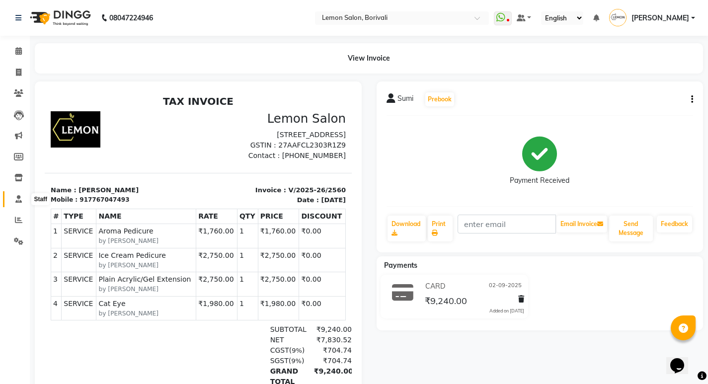
click at [15, 201] on icon at bounding box center [18, 198] width 6 height 7
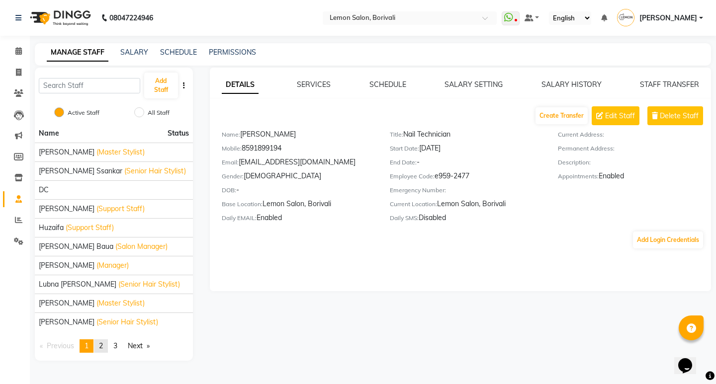
click at [103, 343] on span "2" at bounding box center [101, 346] width 4 height 9
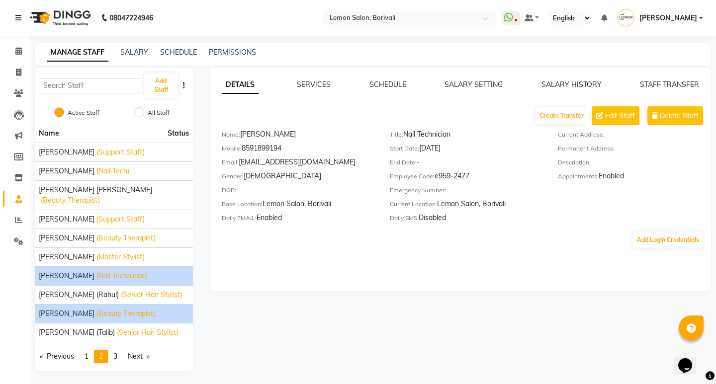
click at [66, 309] on li "Rupa Singh (Beauty Therapist)" at bounding box center [114, 313] width 158 height 19
click at [75, 271] on span "Radha Gupta" at bounding box center [67, 276] width 56 height 10
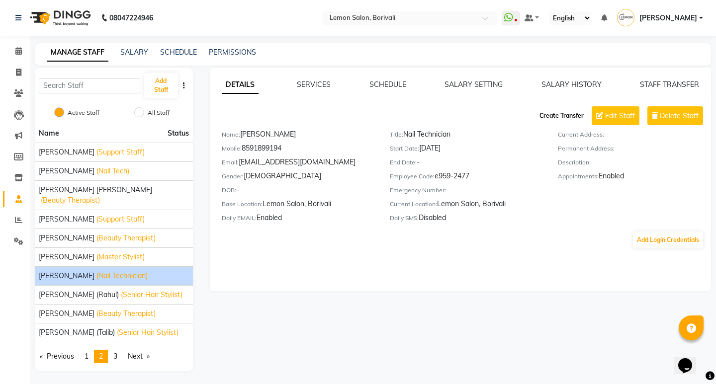
click at [574, 114] on button "Create Transfer" at bounding box center [561, 115] width 52 height 17
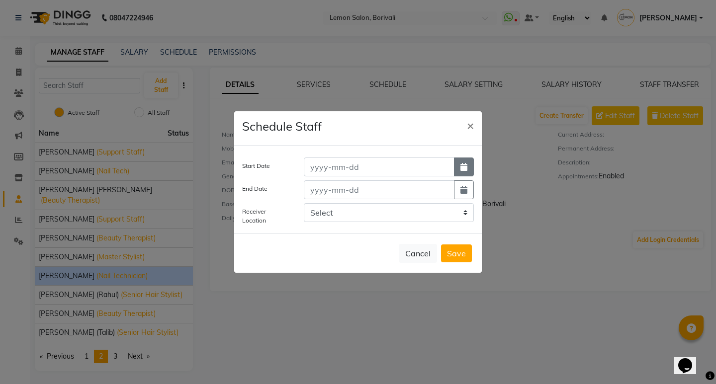
click at [462, 173] on button "button" at bounding box center [464, 167] width 20 height 19
select select "9"
select select "2025"
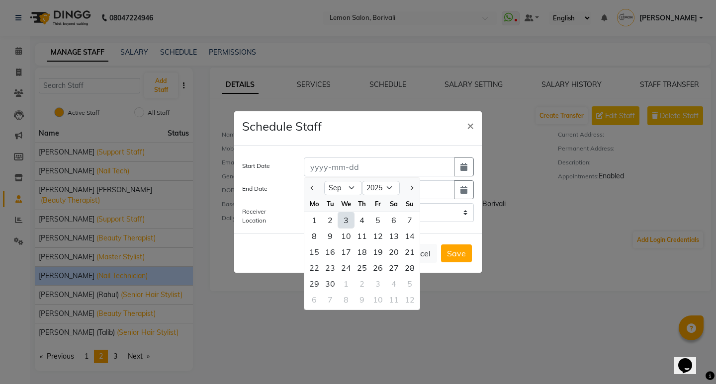
click at [347, 217] on div "3" at bounding box center [346, 220] width 16 height 16
type input "[DATE]"
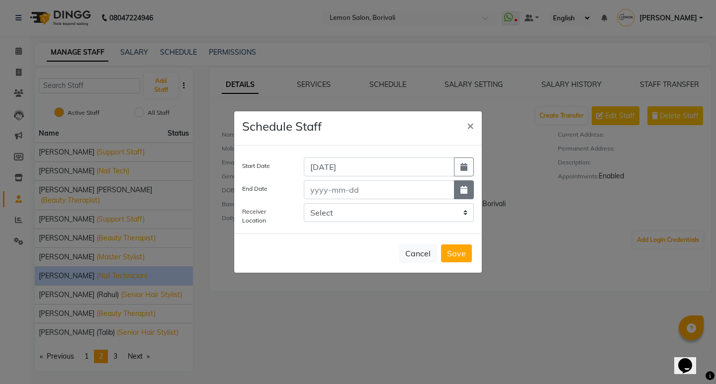
click at [465, 185] on button "button" at bounding box center [464, 189] width 20 height 19
select select "9"
select select "2025"
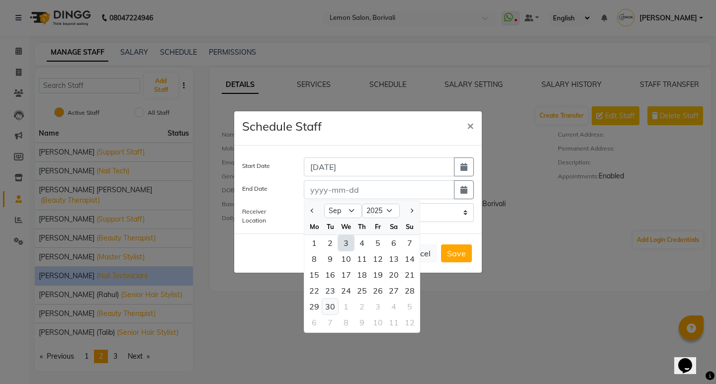
click at [333, 307] on div "30" at bounding box center [330, 307] width 16 height 16
type input "30-09-2025"
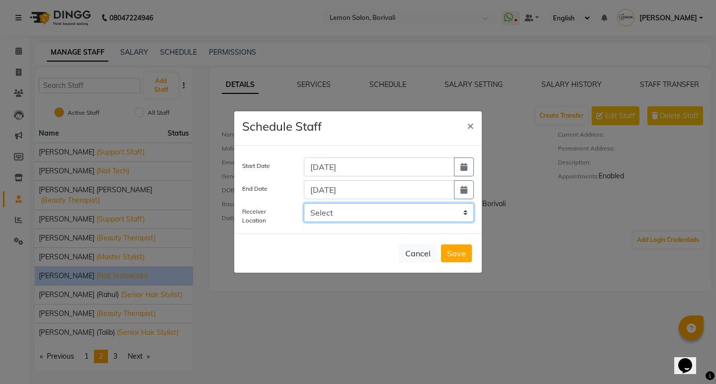
click at [392, 209] on select "Select LEMON SALON, Lokhandwala Lemon Salon, Malad Lemon Salon, Seven Bunglow L…" at bounding box center [389, 212] width 170 height 19
select select "953"
click at [304, 203] on select "Select LEMON SALON, Lokhandwala Lemon Salon, Malad Lemon Salon, Seven Bunglow L…" at bounding box center [389, 212] width 170 height 19
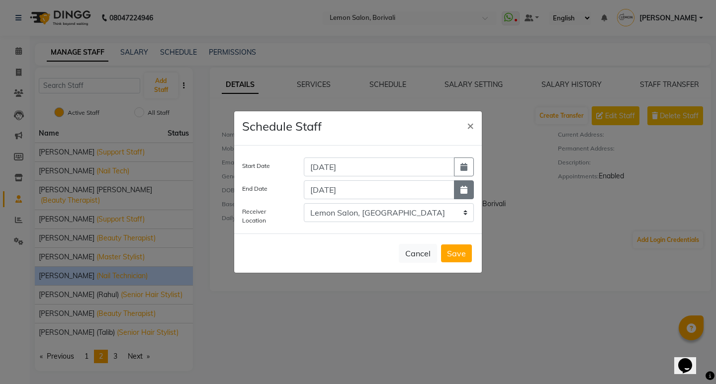
click at [462, 186] on icon "button" at bounding box center [463, 190] width 7 height 8
select select "9"
select select "2025"
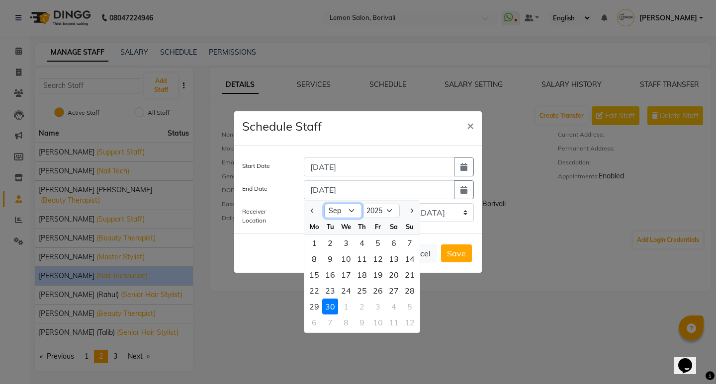
click at [354, 210] on select "Jan Feb Mar Apr May Jun Jul Aug Sep Oct Nov Dec" at bounding box center [343, 211] width 38 height 15
select select "12"
click at [324, 204] on select "Jan Feb Mar Apr May Jun Jul Aug Sep Oct Nov Dec" at bounding box center [343, 211] width 38 height 15
click at [344, 303] on div "31" at bounding box center [346, 307] width 16 height 16
type input "31-12-2025"
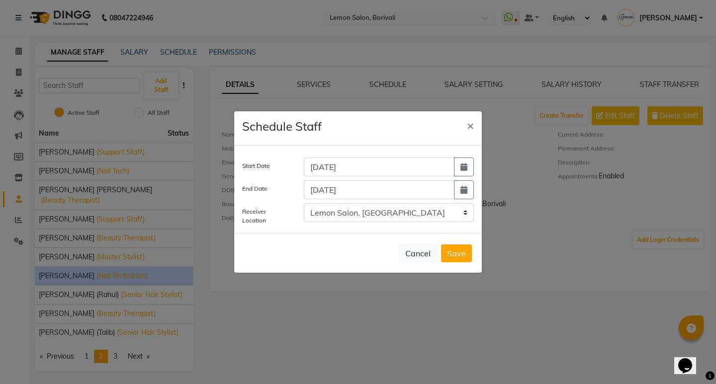
click at [453, 253] on button "Save" at bounding box center [456, 254] width 31 height 18
select select
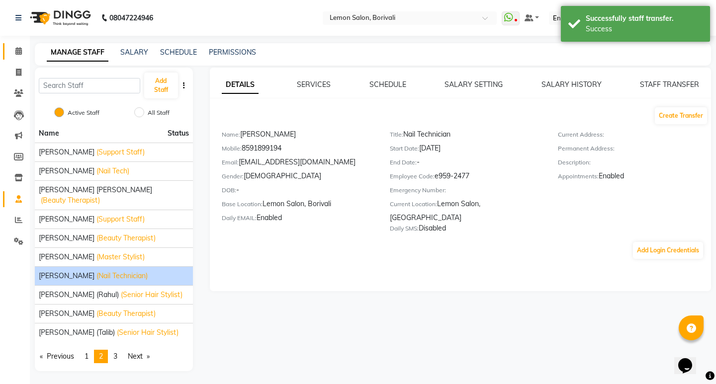
click at [19, 58] on link "Calendar" at bounding box center [15, 51] width 24 height 16
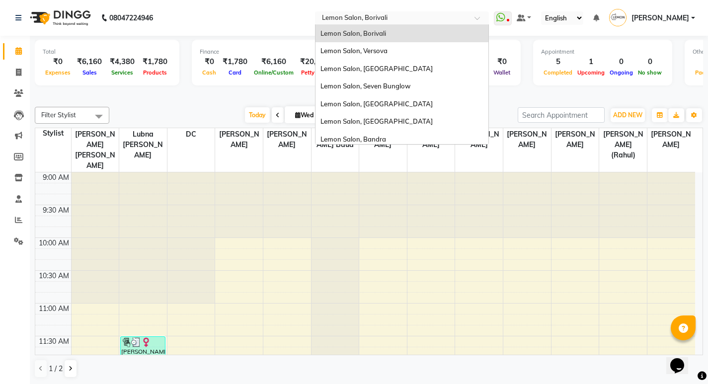
click at [366, 19] on input "text" at bounding box center [392, 19] width 144 height 10
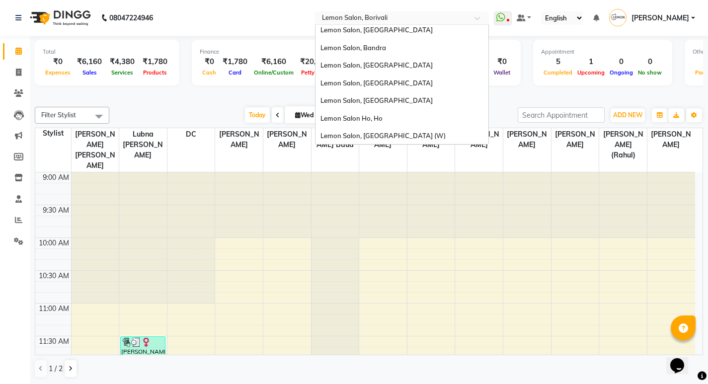
scroll to position [92, 0]
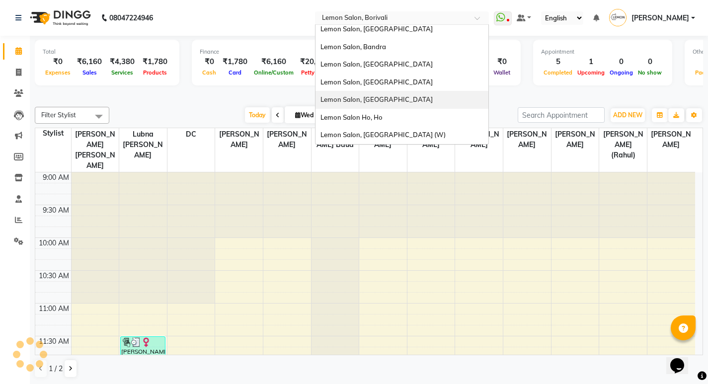
click at [390, 97] on span "Lemon Salon, [GEOGRAPHIC_DATA]" at bounding box center [377, 99] width 112 height 8
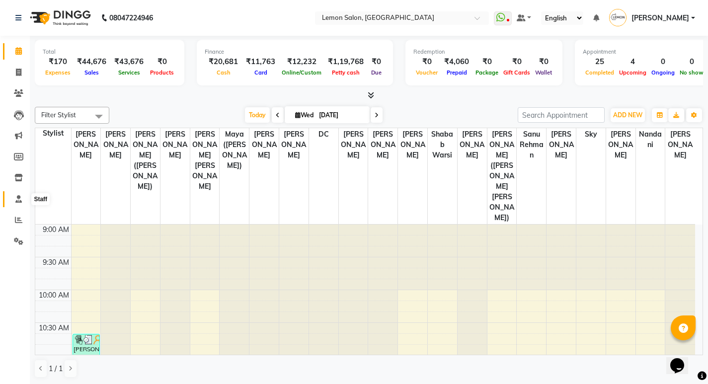
click at [20, 195] on icon at bounding box center [18, 198] width 6 height 7
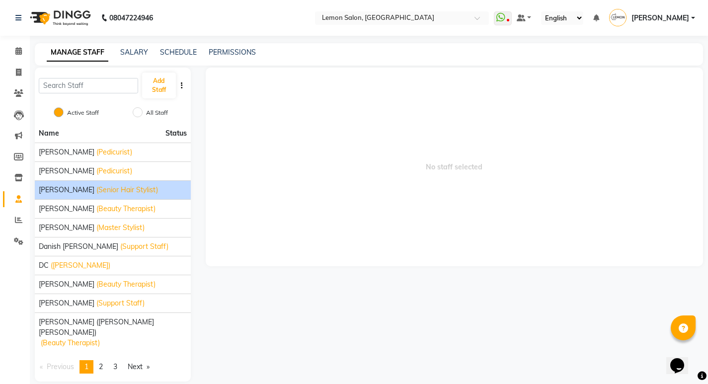
scroll to position [2, 0]
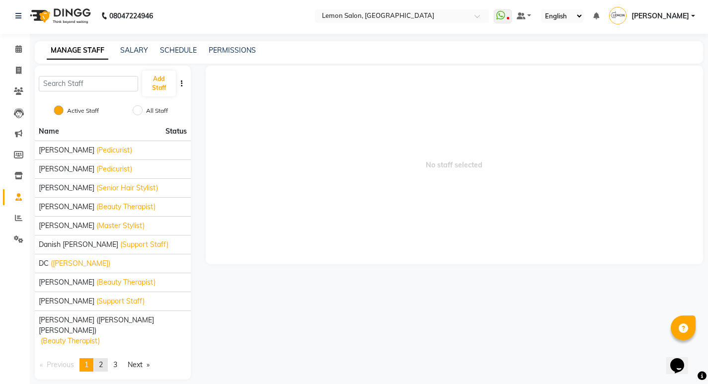
click at [103, 360] on span "2" at bounding box center [101, 364] width 4 height 9
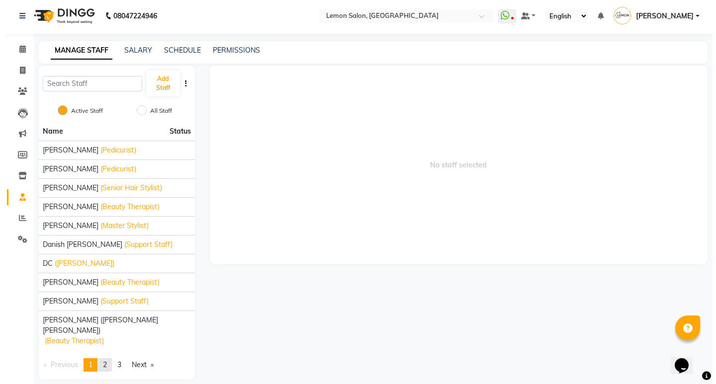
scroll to position [0, 0]
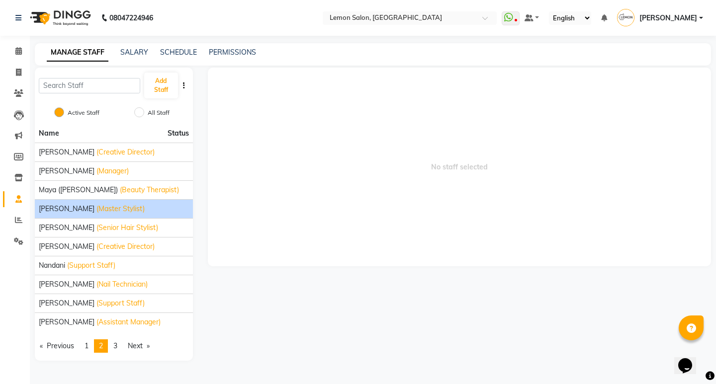
click at [67, 208] on span "[PERSON_NAME]" at bounding box center [67, 209] width 56 height 10
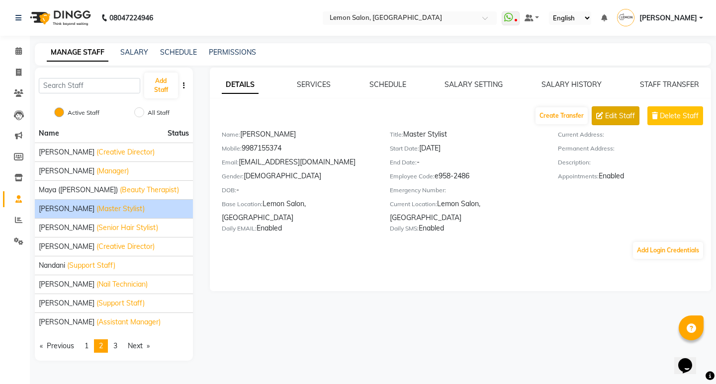
click at [615, 115] on span "Edit Staff" at bounding box center [620, 116] width 30 height 10
select select "[DEMOGRAPHIC_DATA]"
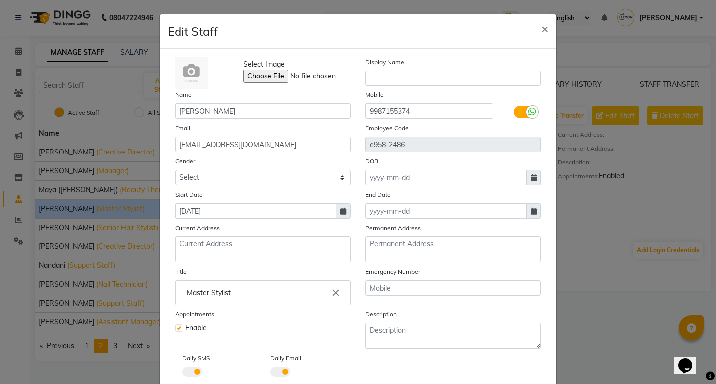
scroll to position [54, 0]
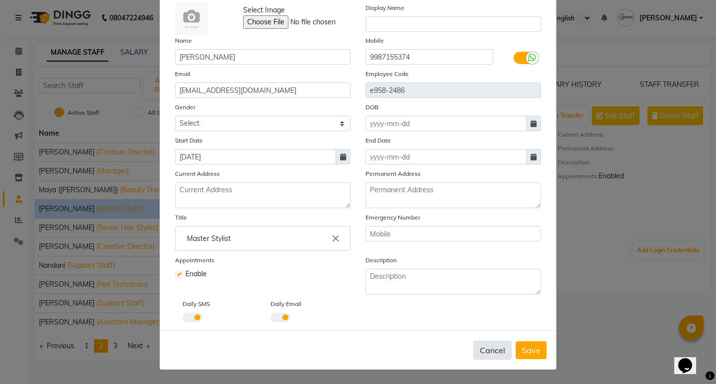
click at [485, 349] on button "Cancel" at bounding box center [492, 350] width 38 height 19
select select
checkbox input "false"
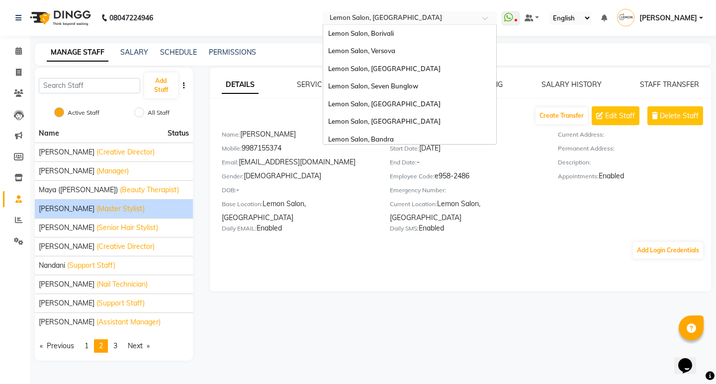
drag, startPoint x: 375, startPoint y: 11, endPoint x: 374, endPoint y: 20, distance: 9.5
click at [375, 12] on div "Select Location × [GEOGRAPHIC_DATA], [GEOGRAPHIC_DATA]" at bounding box center [410, 17] width 174 height 13
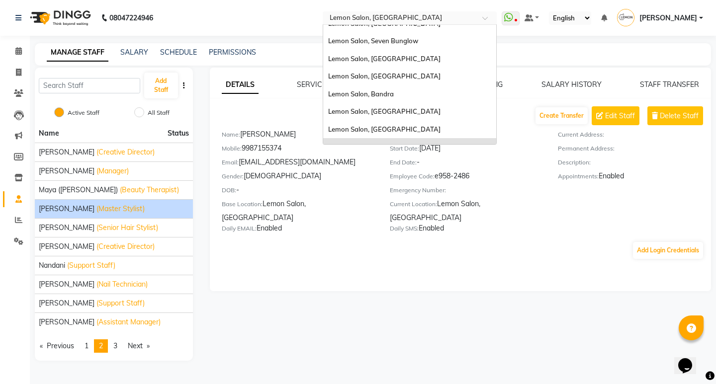
scroll to position [0, 0]
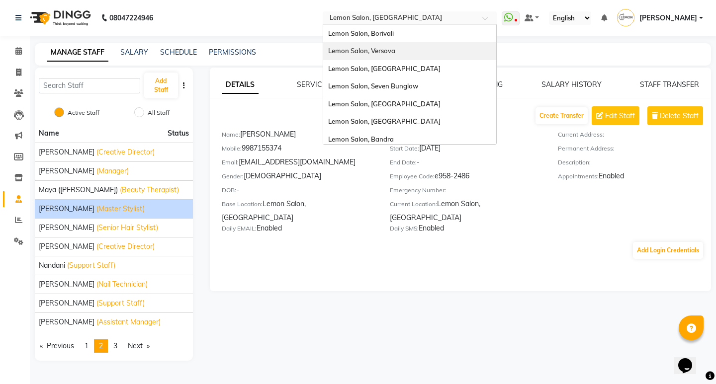
click at [395, 47] on span "Lemon Salon, Versova" at bounding box center [361, 51] width 67 height 8
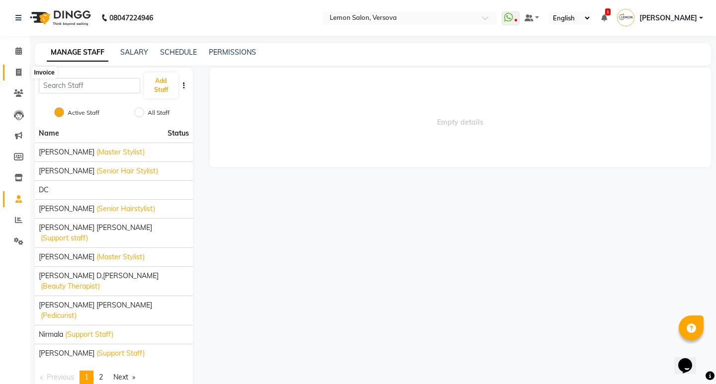
click at [12, 71] on span at bounding box center [18, 72] width 17 height 11
select select "service"
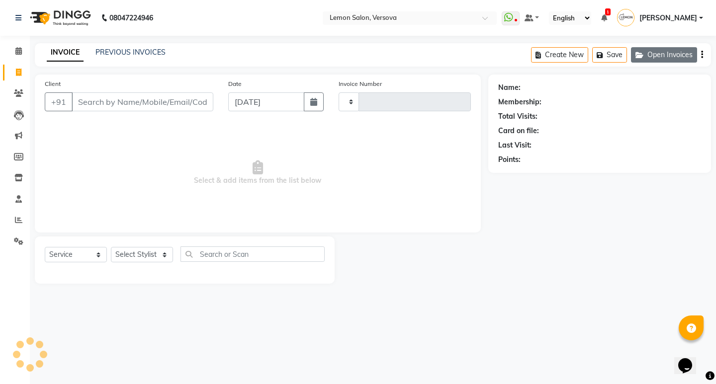
click at [685, 52] on button "Open Invoices" at bounding box center [664, 54] width 66 height 15
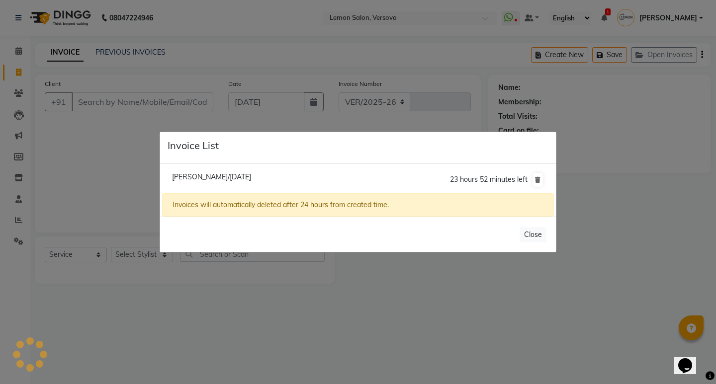
select select "564"
type input "2378"
click at [232, 174] on span "[PERSON_NAME]/[DATE]" at bounding box center [211, 177] width 79 height 9
type input "9920491380"
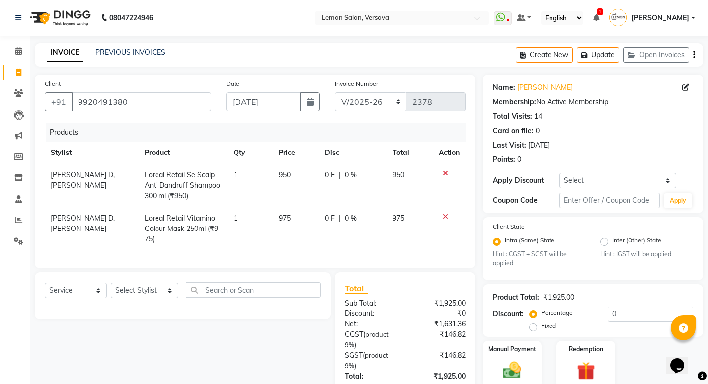
click at [279, 176] on span "950" at bounding box center [285, 175] width 12 height 9
select select "7410"
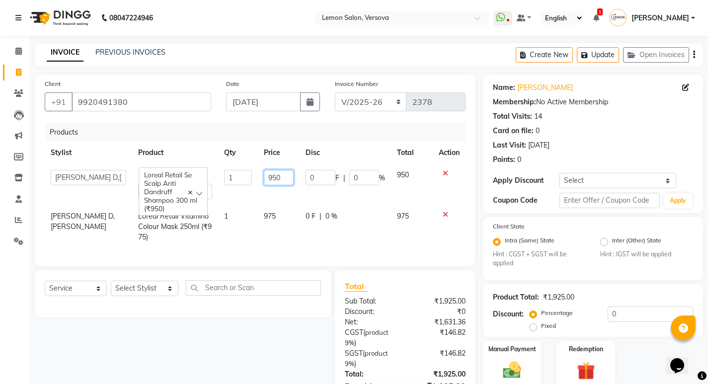
click at [279, 176] on input "950" at bounding box center [279, 177] width 30 height 15
type input "990"
click at [276, 214] on td "975" at bounding box center [279, 226] width 42 height 43
select select "7410"
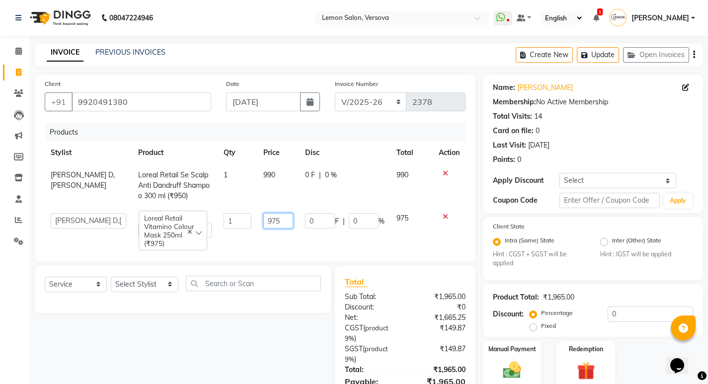
click at [280, 215] on input "975" at bounding box center [278, 220] width 30 height 15
type input "990"
click at [239, 324] on div "Select Service Product Membership Package Voucher Prepaid Gift Card Select Styl…" at bounding box center [179, 344] width 304 height 157
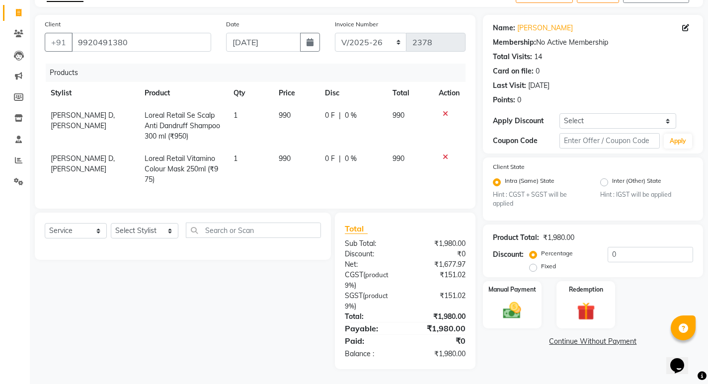
scroll to position [67, 0]
click at [518, 300] on img at bounding box center [512, 310] width 30 height 21
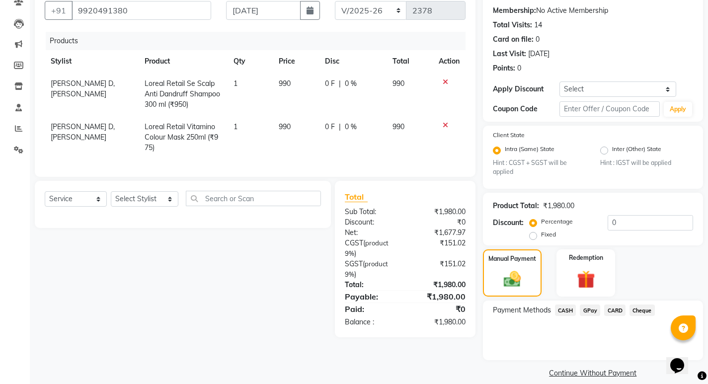
scroll to position [103, 0]
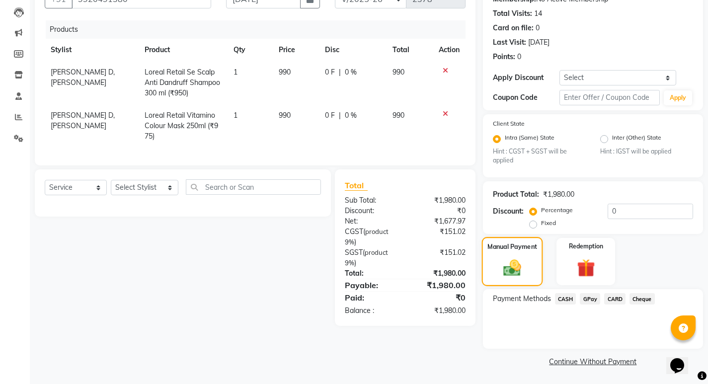
click at [521, 263] on img at bounding box center [512, 268] width 29 height 20
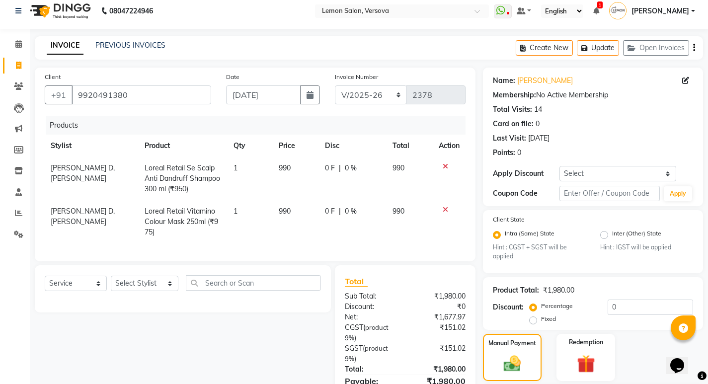
scroll to position [3, 0]
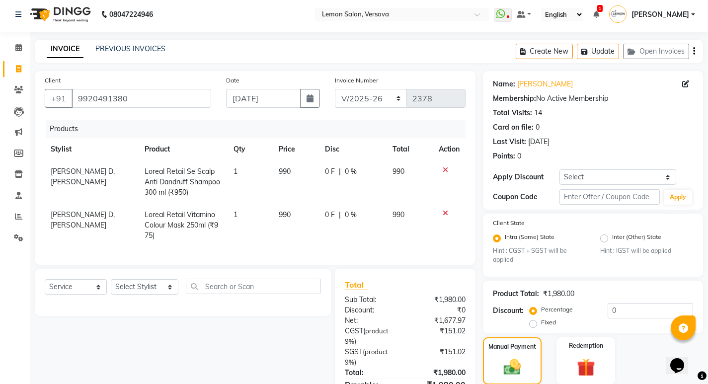
click at [301, 173] on td "990" at bounding box center [296, 182] width 46 height 43
select select "7410"
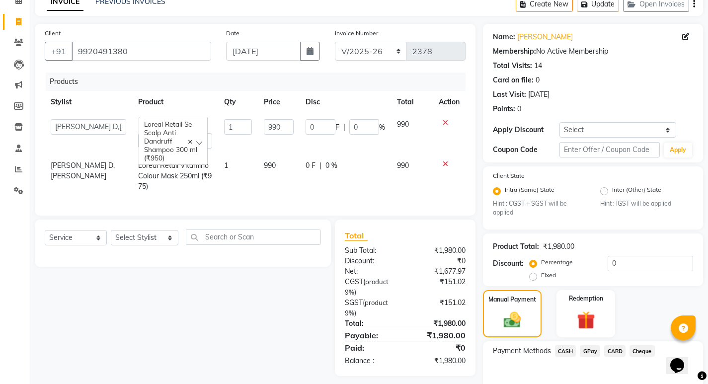
scroll to position [103, 0]
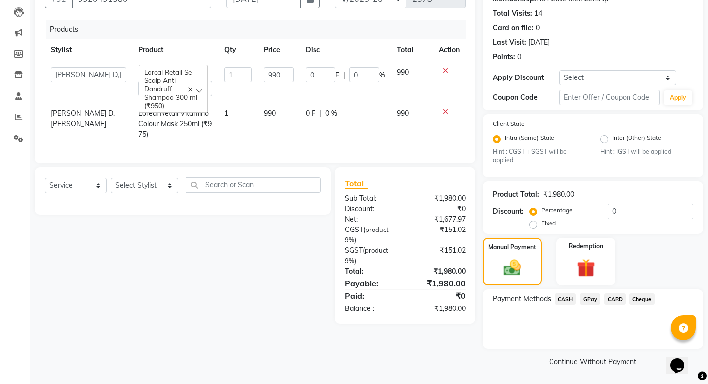
click at [571, 296] on span "CASH" at bounding box center [565, 298] width 21 height 11
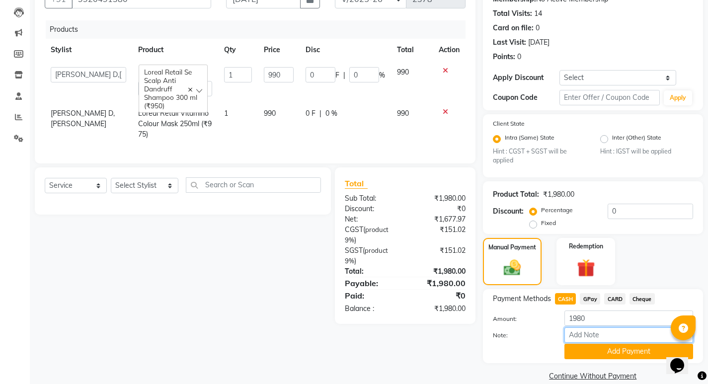
click at [578, 330] on input "Note:" at bounding box center [629, 335] width 129 height 15
click at [576, 316] on input "1980" at bounding box center [629, 318] width 129 height 15
type input "0"
click at [588, 351] on button "Add Payment" at bounding box center [629, 351] width 129 height 15
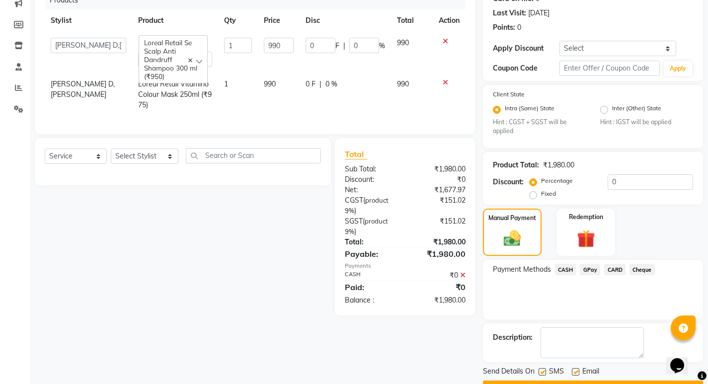
scroll to position [159, 0]
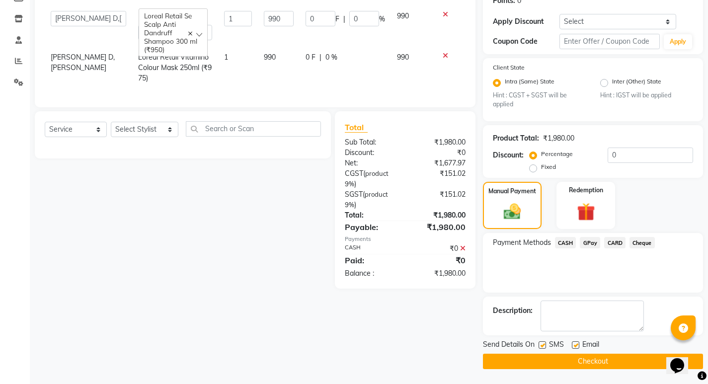
click at [597, 359] on button "Checkout" at bounding box center [593, 361] width 220 height 15
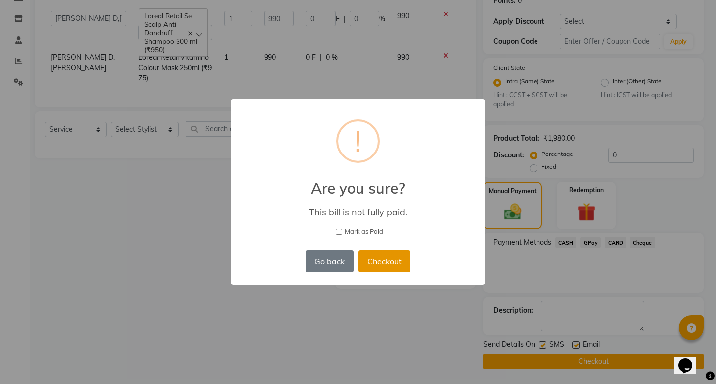
click at [374, 259] on button "Checkout" at bounding box center [384, 262] width 52 height 22
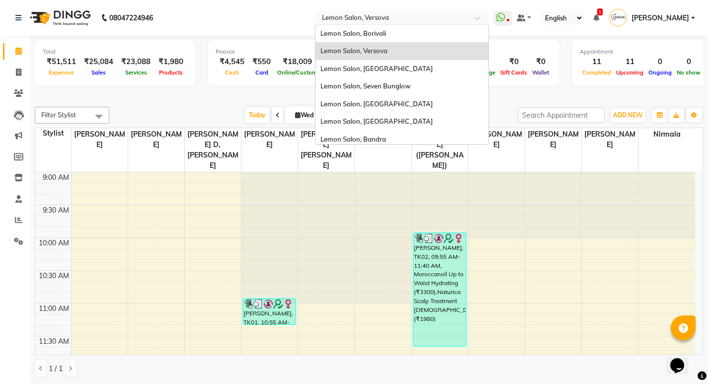
click at [380, 15] on input "text" at bounding box center [392, 19] width 144 height 10
click at [14, 200] on span at bounding box center [18, 199] width 17 height 11
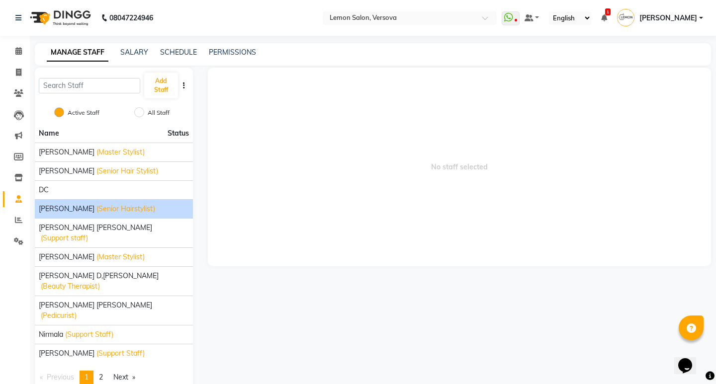
click at [58, 205] on span "Gufran Salmani" at bounding box center [67, 209] width 56 height 10
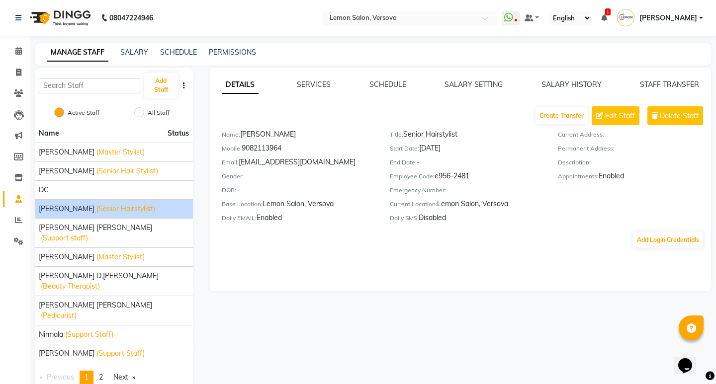
click at [390, 20] on input "text" at bounding box center [400, 19] width 144 height 10
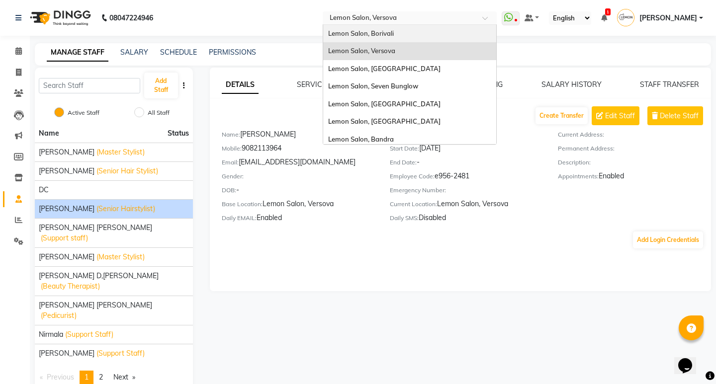
click at [392, 38] on div "Lemon Salon, Borivali" at bounding box center [409, 34] width 173 height 18
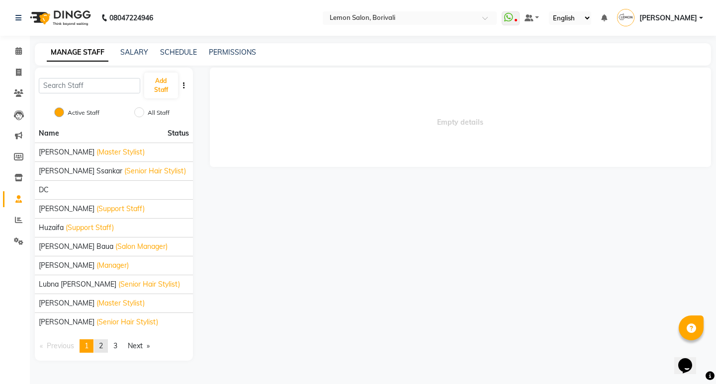
click at [103, 342] on span "2" at bounding box center [101, 346] width 4 height 9
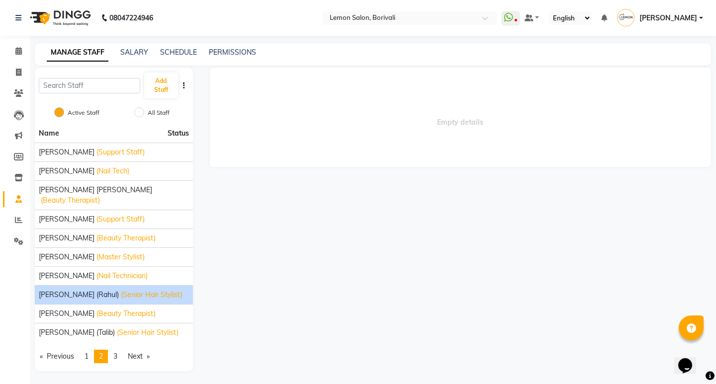
click at [73, 290] on span "[PERSON_NAME] (Rahul)" at bounding box center [79, 295] width 80 height 10
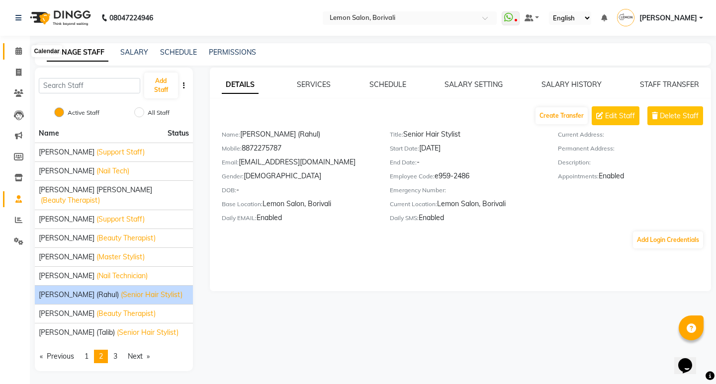
click at [16, 51] on icon at bounding box center [18, 50] width 6 height 7
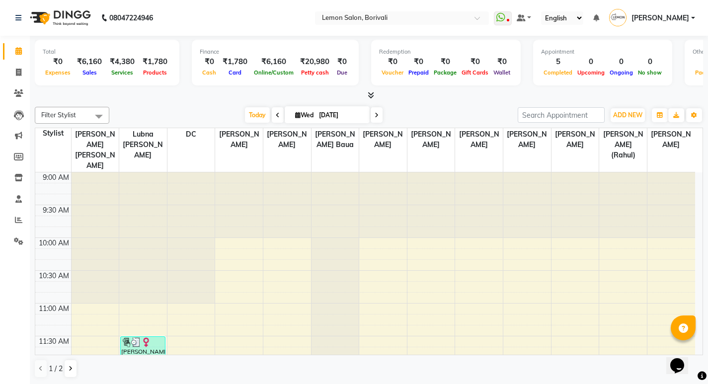
click at [19, 45] on link "Calendar" at bounding box center [15, 51] width 24 height 16
click at [245, 111] on span "Today" at bounding box center [257, 114] width 25 height 15
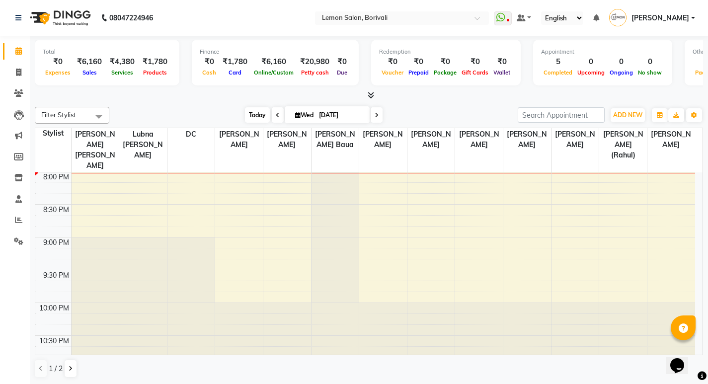
click at [252, 111] on span "Today" at bounding box center [257, 114] width 25 height 15
click at [256, 115] on span "Today" at bounding box center [257, 114] width 25 height 15
click at [256, 116] on span "Today" at bounding box center [257, 114] width 25 height 15
click at [257, 112] on span "Today" at bounding box center [257, 114] width 25 height 15
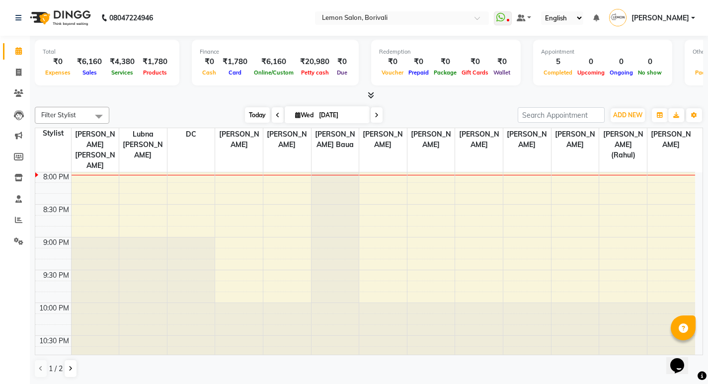
click at [257, 112] on span "Today" at bounding box center [257, 114] width 25 height 15
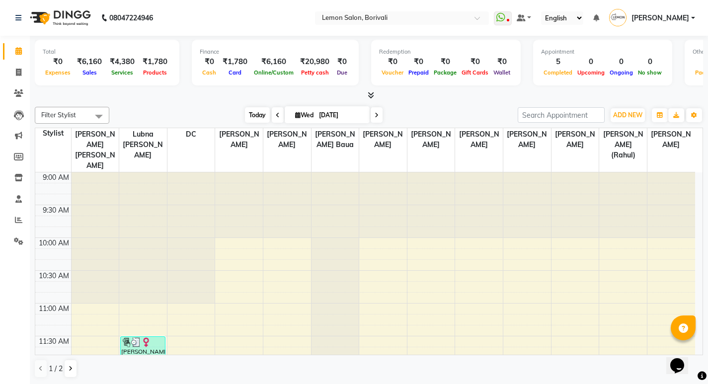
click at [256, 115] on span "Today" at bounding box center [257, 114] width 25 height 15
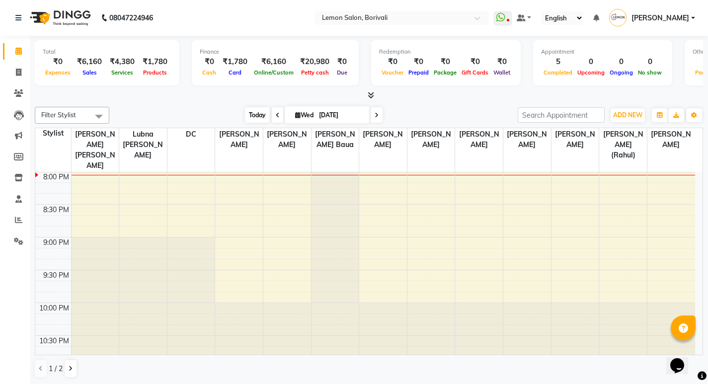
click at [249, 115] on span "Today" at bounding box center [257, 114] width 25 height 15
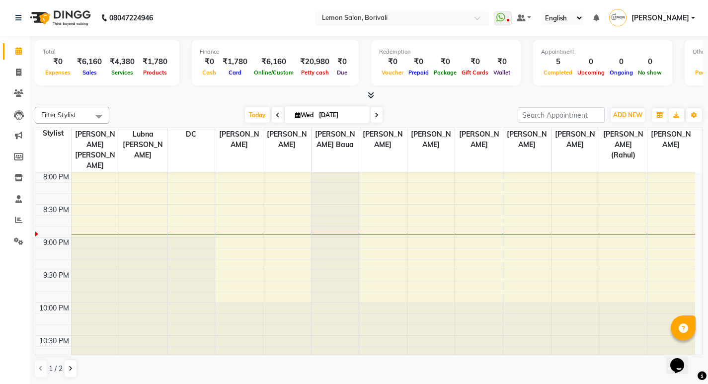
click at [373, 15] on input "text" at bounding box center [392, 19] width 144 height 10
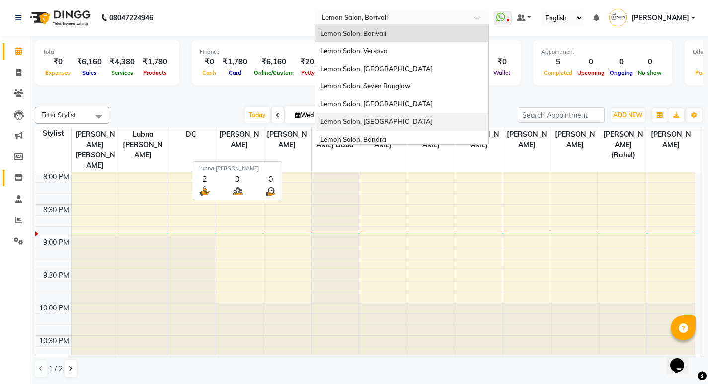
scroll to position [0, 0]
click at [14, 197] on span at bounding box center [18, 198] width 17 height 11
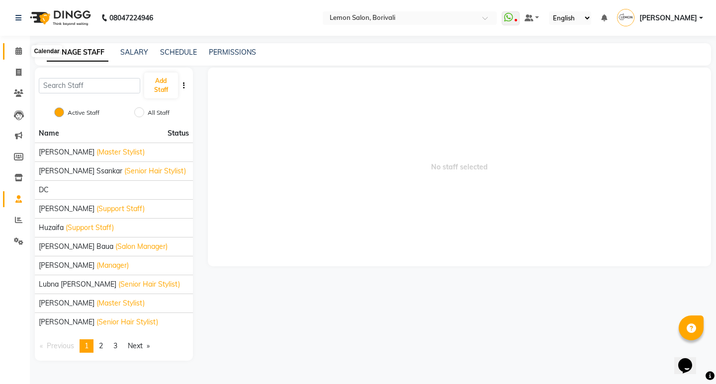
click at [19, 49] on icon at bounding box center [18, 50] width 6 height 7
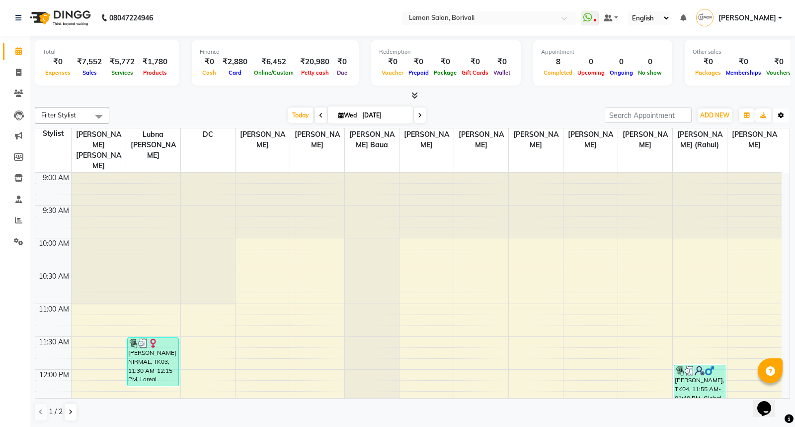
click at [708, 112] on icon "button" at bounding box center [782, 115] width 6 height 6
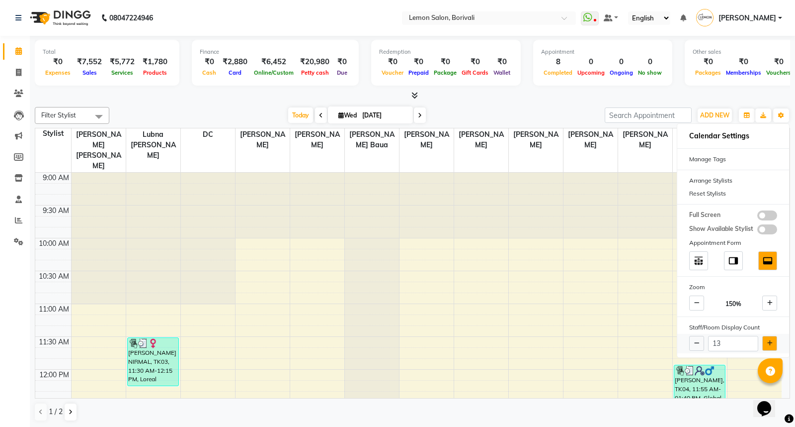
click at [708, 342] on icon at bounding box center [770, 343] width 5 height 6
type input "14"
click at [708, 342] on div "14" at bounding box center [734, 343] width 112 height 19
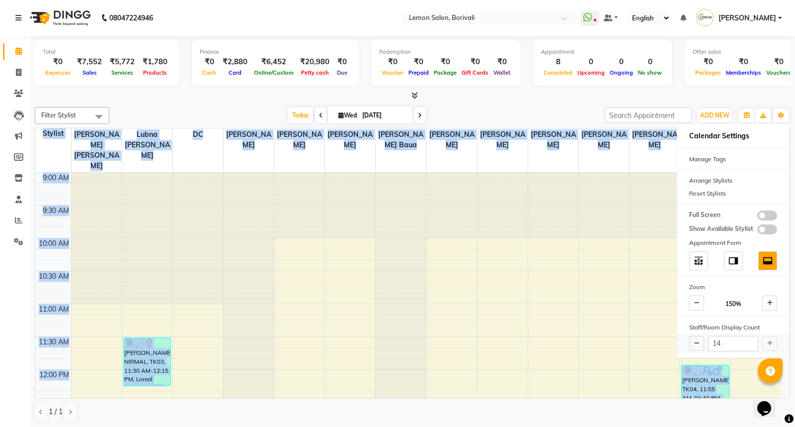
click at [708, 342] on div "14" at bounding box center [734, 343] width 112 height 19
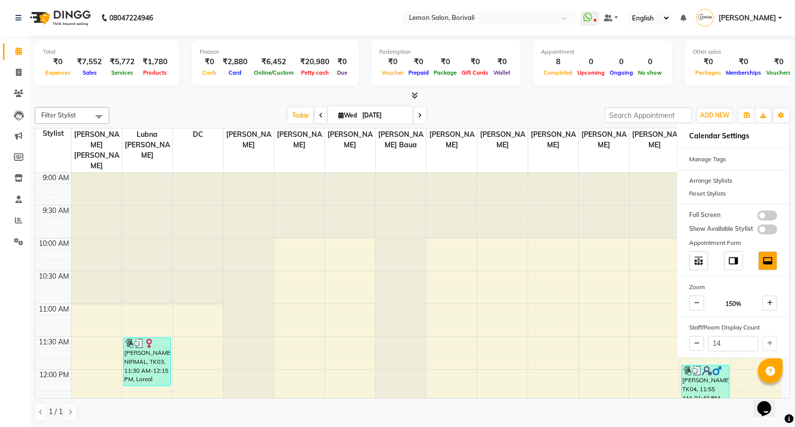
click at [489, 93] on div at bounding box center [413, 95] width 756 height 10
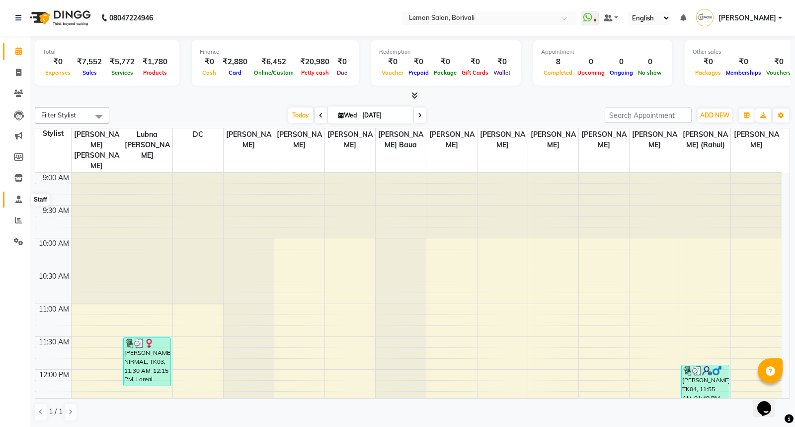
click at [10, 198] on span at bounding box center [18, 199] width 17 height 11
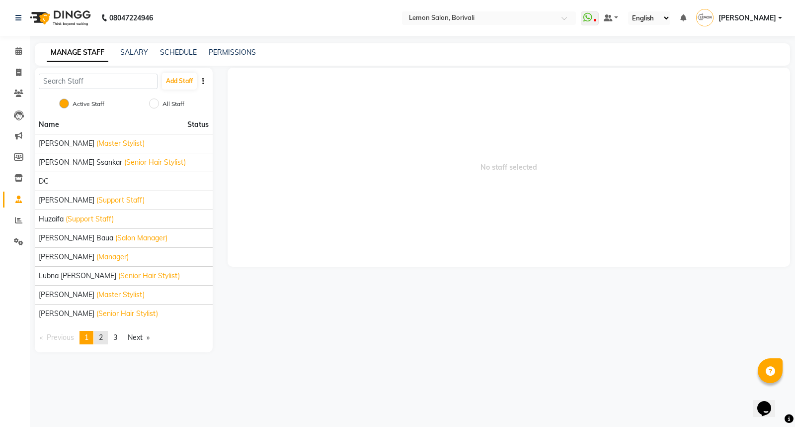
click at [103, 338] on span "2" at bounding box center [101, 337] width 4 height 9
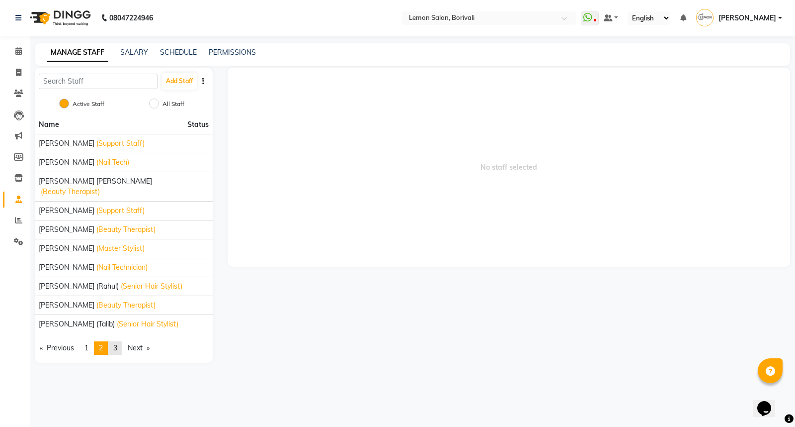
click at [119, 341] on link "page 3" at bounding box center [115, 347] width 14 height 13
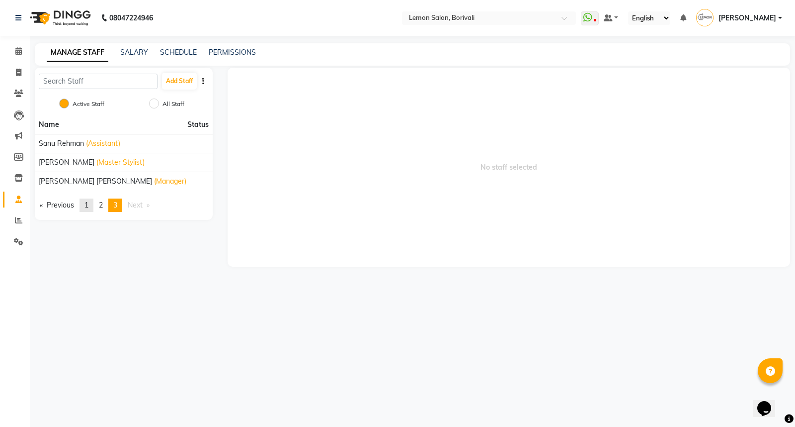
click at [88, 207] on span "1" at bounding box center [87, 204] width 4 height 9
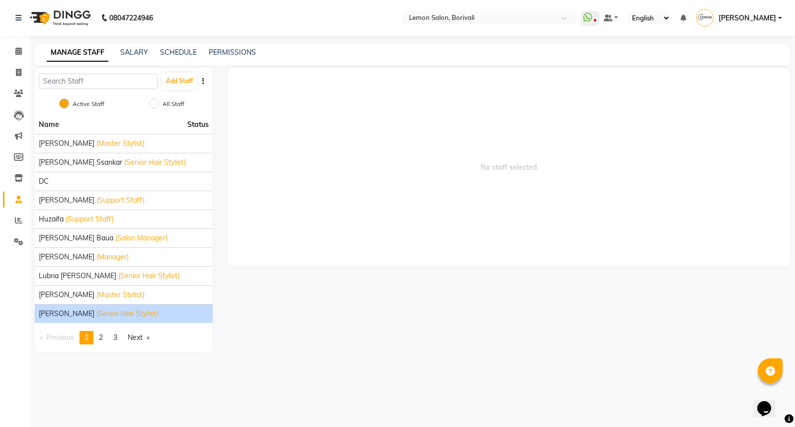
click at [72, 312] on span "Mohammed Mohsin" at bounding box center [67, 313] width 56 height 10
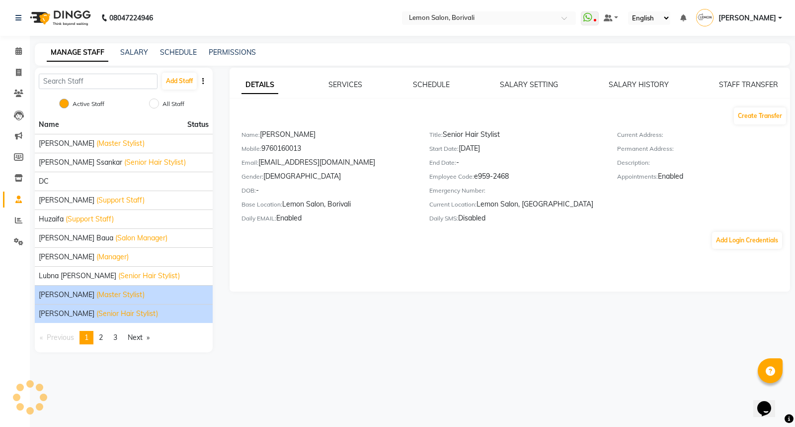
click at [62, 294] on span "Mo Adnan" at bounding box center [67, 294] width 56 height 10
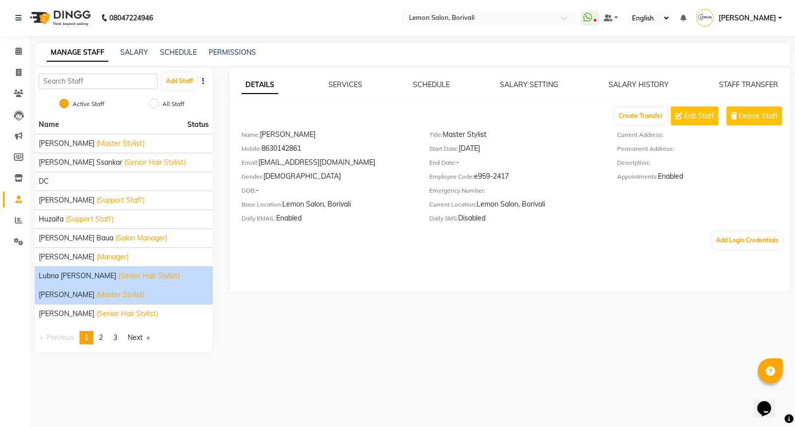
click at [62, 275] on span "Lubna mushahid siddique" at bounding box center [78, 275] width 78 height 10
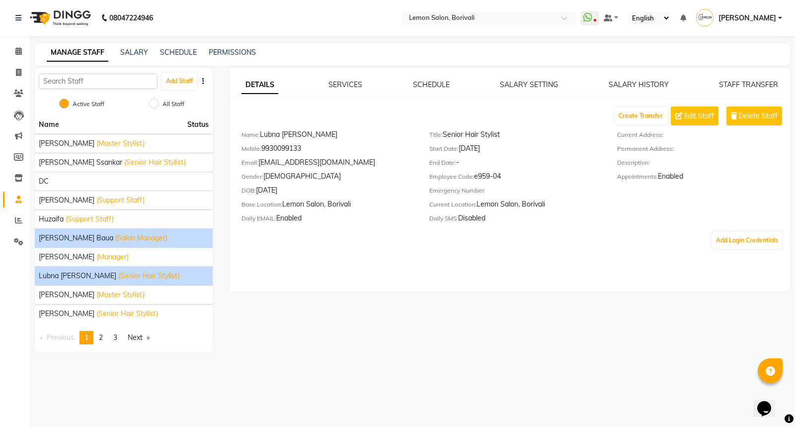
click at [67, 243] on span "Jiral Baua" at bounding box center [76, 238] width 75 height 10
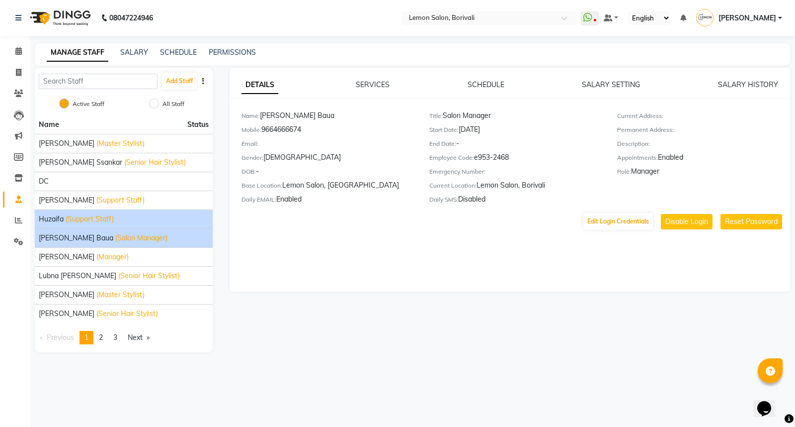
click at [68, 212] on li "Huzaifa (Support Staff)" at bounding box center [124, 218] width 178 height 19
click at [157, 103] on input "All Staff" at bounding box center [154, 103] width 10 height 10
radio input "true"
radio input "false"
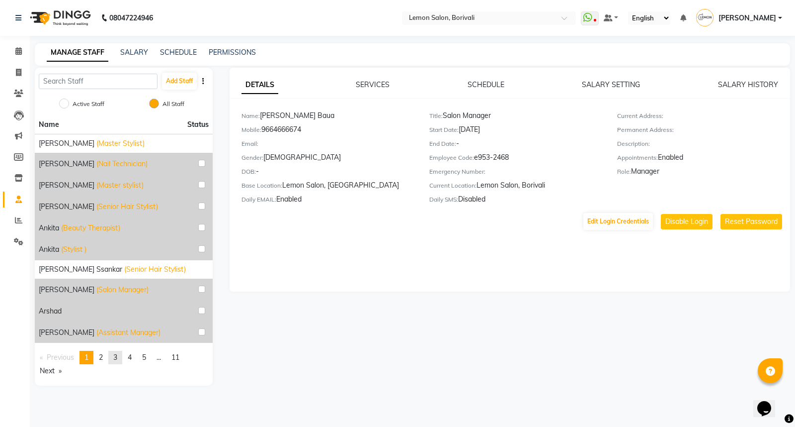
click at [115, 357] on link "page 3" at bounding box center [115, 356] width 14 height 13
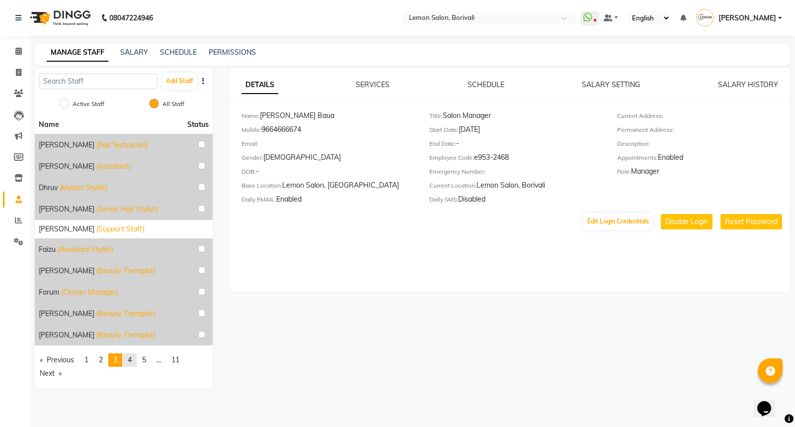
click at [129, 355] on link "page 4" at bounding box center [130, 359] width 14 height 13
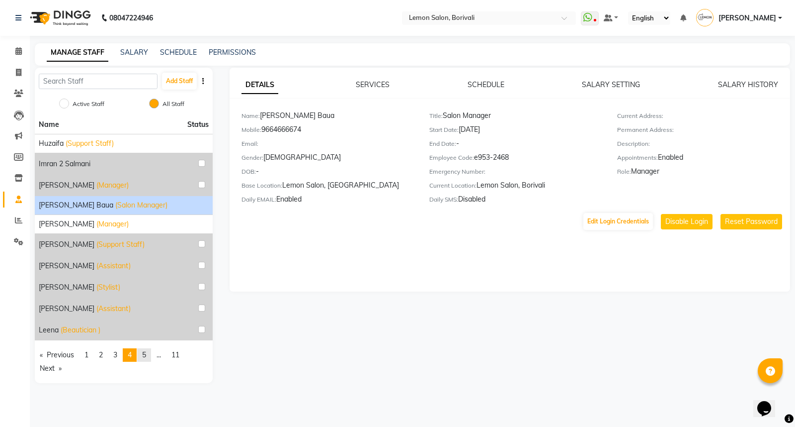
click at [146, 357] on span "5" at bounding box center [144, 354] width 4 height 9
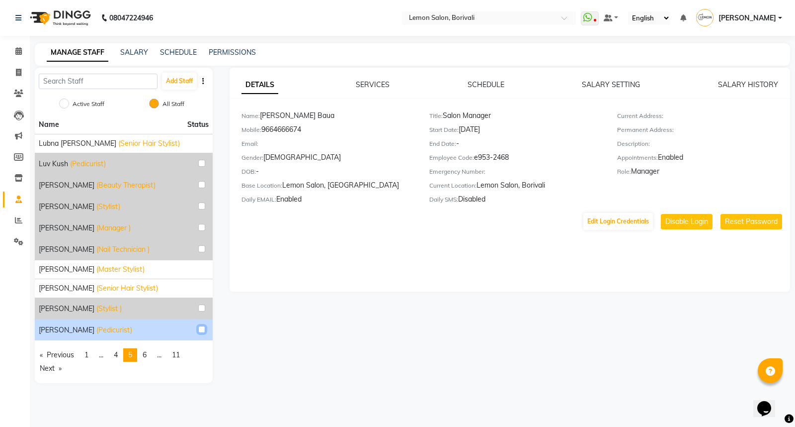
click at [203, 329] on input "checkbox" at bounding box center [201, 329] width 7 height 7
checkbox input "true"
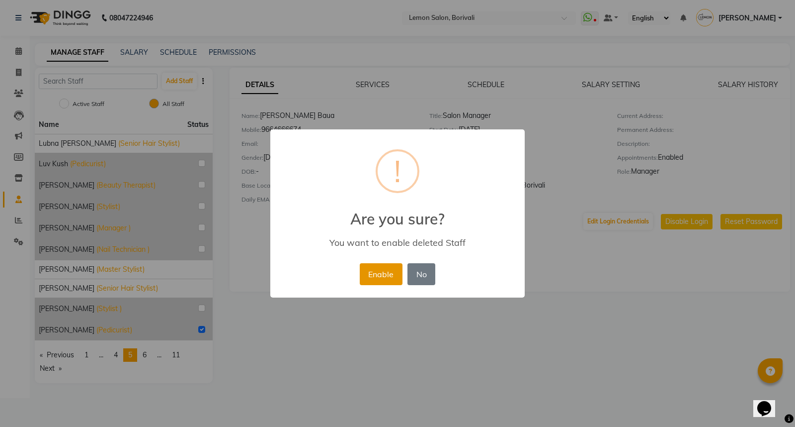
click at [391, 270] on button "Enable" at bounding box center [381, 274] width 43 height 22
radio input "true"
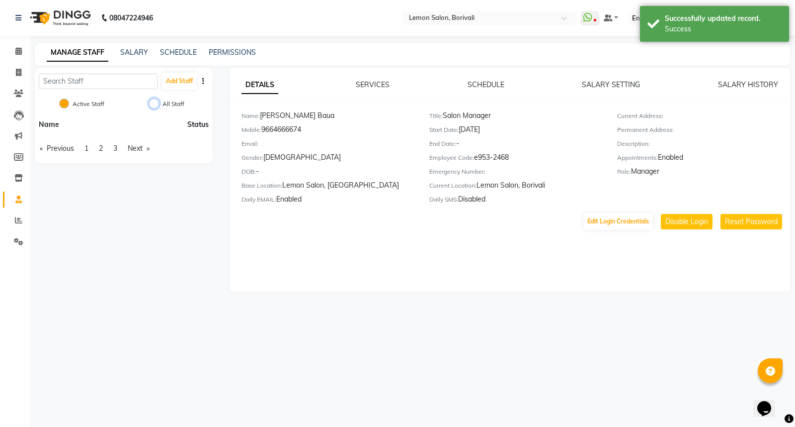
click at [153, 103] on input "All Staff" at bounding box center [154, 103] width 10 height 10
radio input "true"
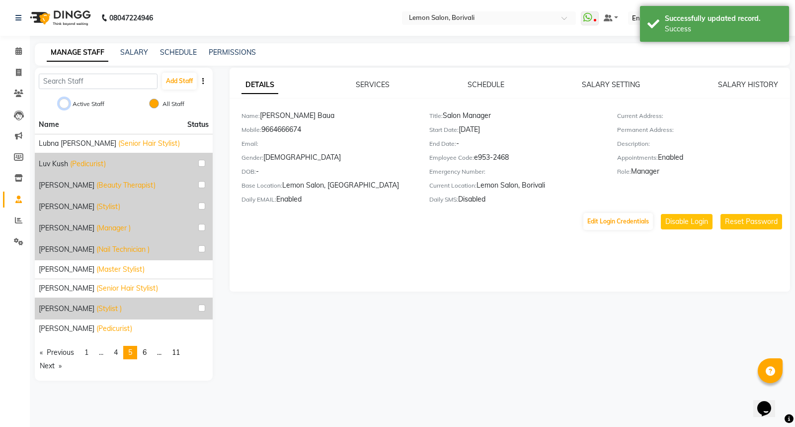
click at [67, 103] on input "Active Staff" at bounding box center [64, 103] width 10 height 10
radio input "true"
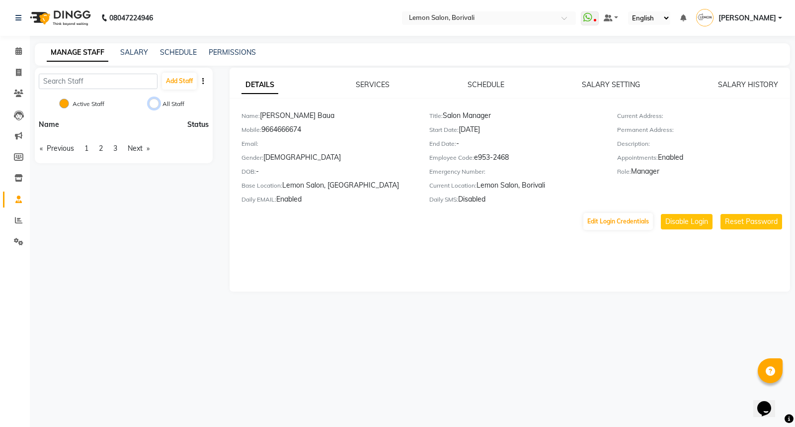
click at [154, 101] on input "All Staff" at bounding box center [154, 103] width 10 height 10
radio input "true"
click at [62, 98] on input "Active Staff" at bounding box center [64, 103] width 10 height 10
radio input "true"
radio input "false"
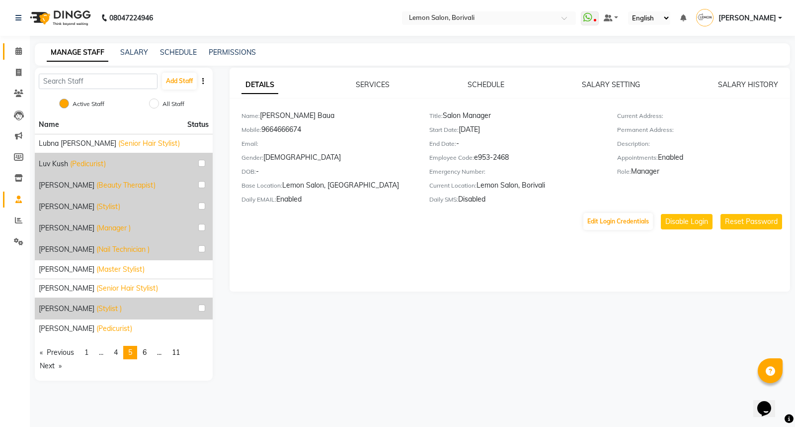
click at [12, 44] on link "Calendar" at bounding box center [15, 51] width 24 height 16
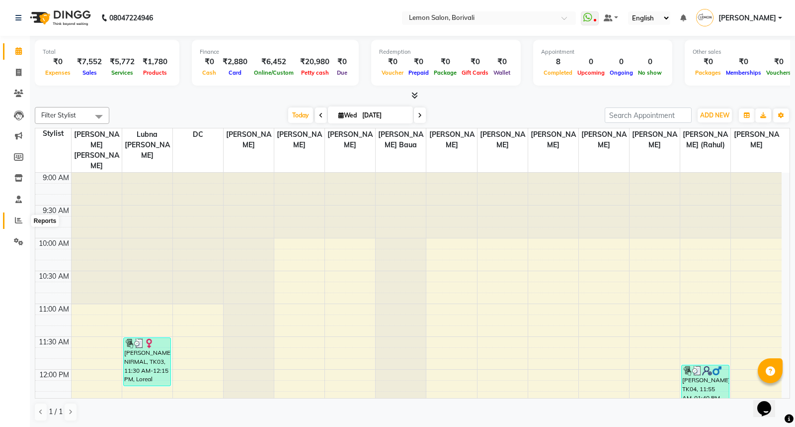
click at [16, 218] on icon at bounding box center [18, 219] width 7 height 7
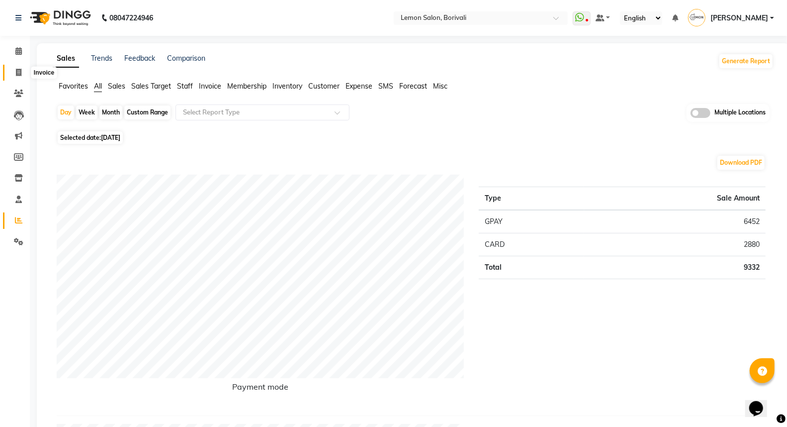
click at [24, 74] on span at bounding box center [18, 72] width 17 height 11
select select "567"
select select "service"
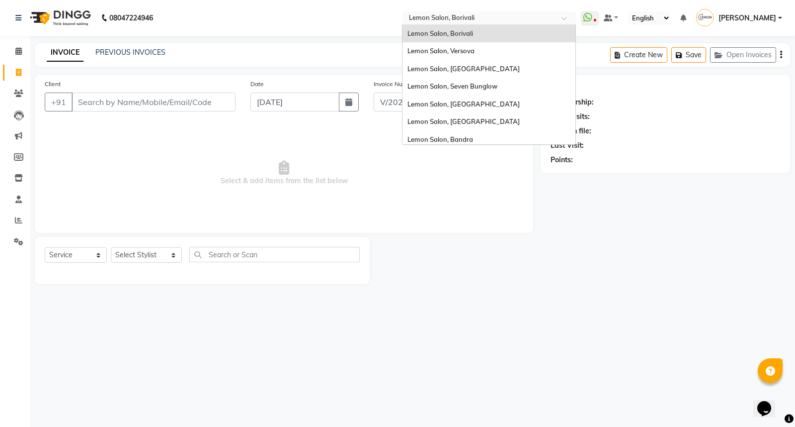
click at [475, 14] on input "text" at bounding box center [479, 19] width 144 height 10
click at [483, 118] on span "Lemon Salon, Kandivali" at bounding box center [464, 121] width 112 height 8
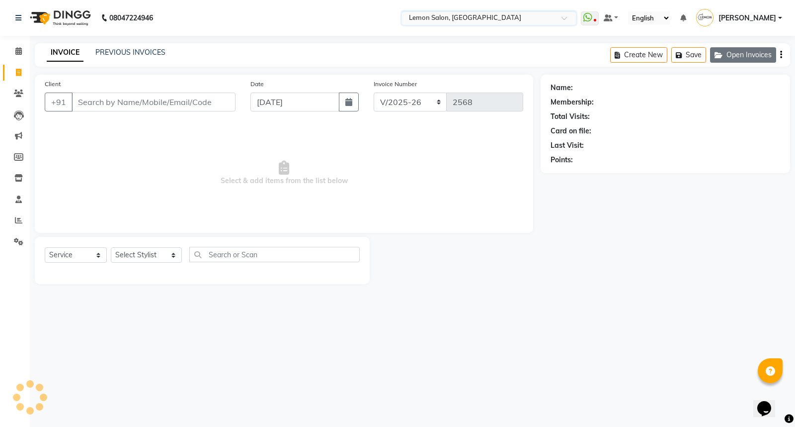
click at [708, 61] on button "Open Invoices" at bounding box center [743, 54] width 66 height 15
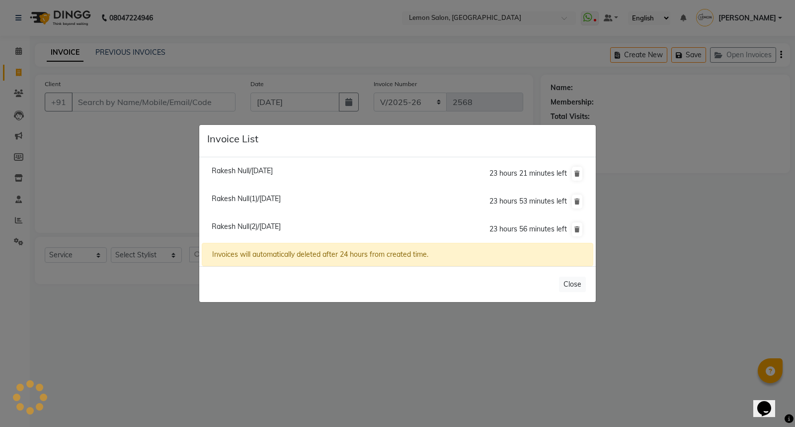
click at [235, 196] on span "Rakesh Null(1)/03 September 2025" at bounding box center [246, 198] width 69 height 9
type input "9820340321"
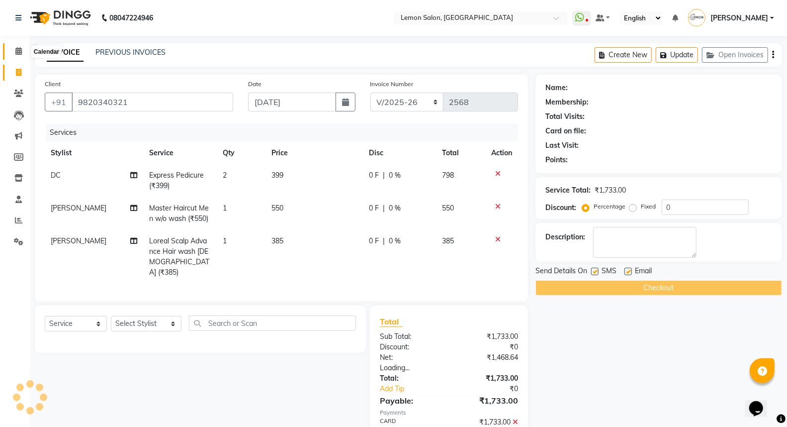
click at [16, 49] on icon at bounding box center [18, 50] width 6 height 7
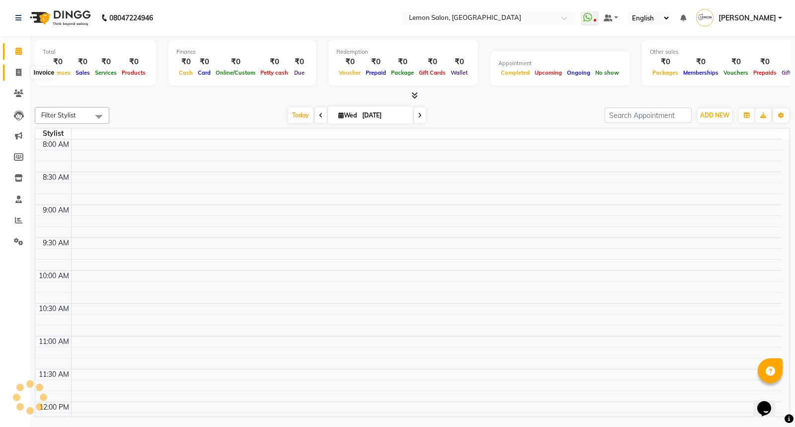
click at [16, 73] on icon at bounding box center [18, 72] width 5 height 7
select select "service"
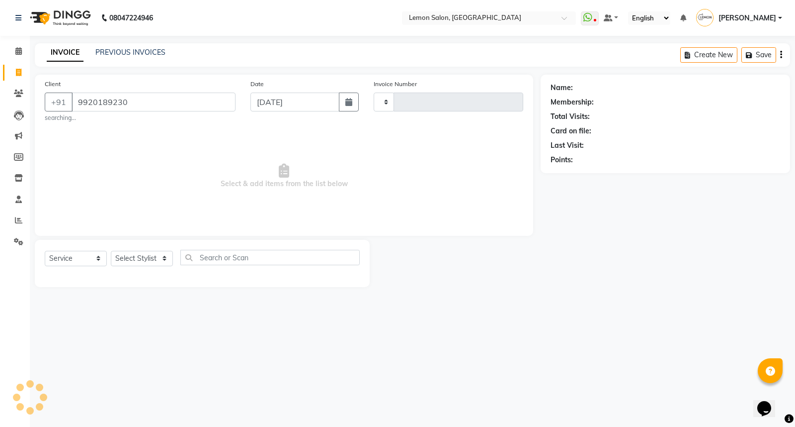
type input "9920189230"
click at [138, 256] on select "Select Stylist" at bounding box center [142, 258] width 62 height 15
click at [86, 95] on input "9920189230" at bounding box center [154, 101] width 164 height 19
click at [22, 55] on span at bounding box center [18, 51] width 17 height 11
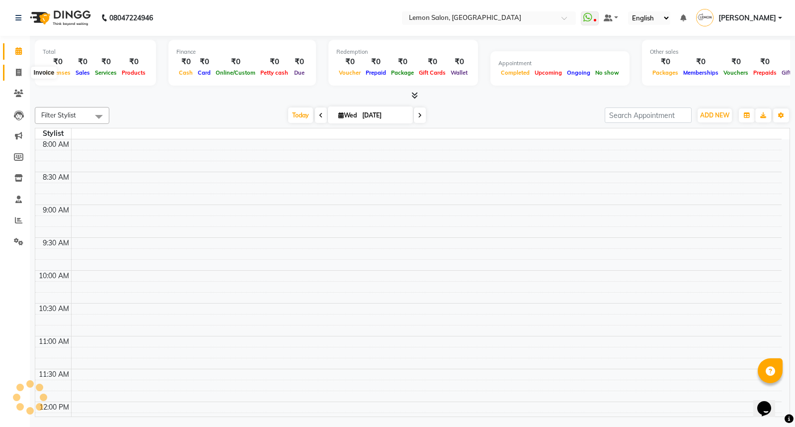
click at [24, 68] on span at bounding box center [18, 72] width 17 height 11
select select "service"
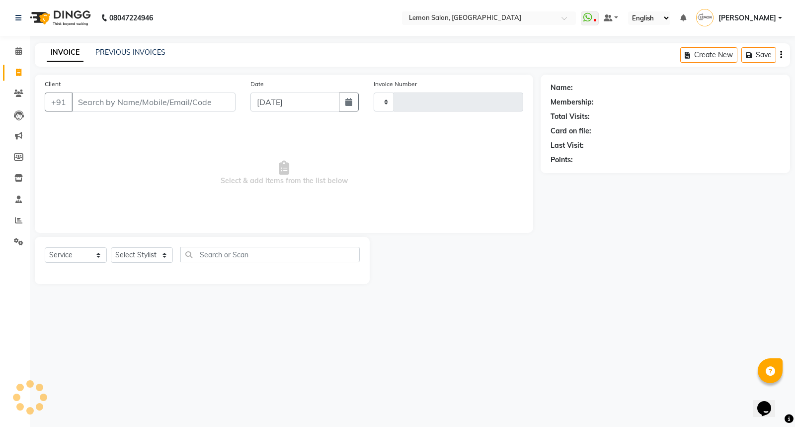
click at [129, 106] on input "Client" at bounding box center [154, 101] width 164 height 19
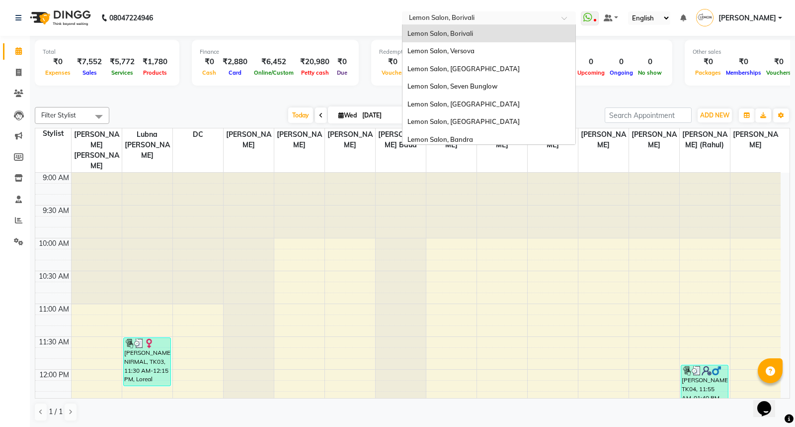
click at [471, 16] on input "text" at bounding box center [479, 19] width 144 height 10
click at [469, 53] on span "Lemon Salon, Versova" at bounding box center [441, 51] width 67 height 8
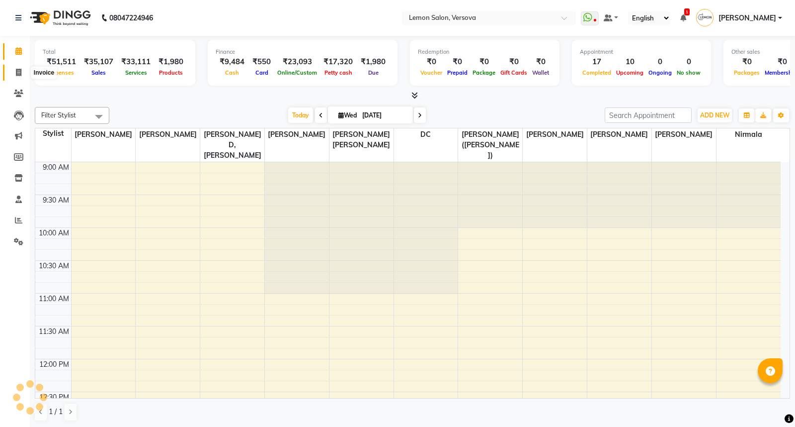
click at [19, 77] on span at bounding box center [18, 72] width 17 height 11
select select "564"
select select "service"
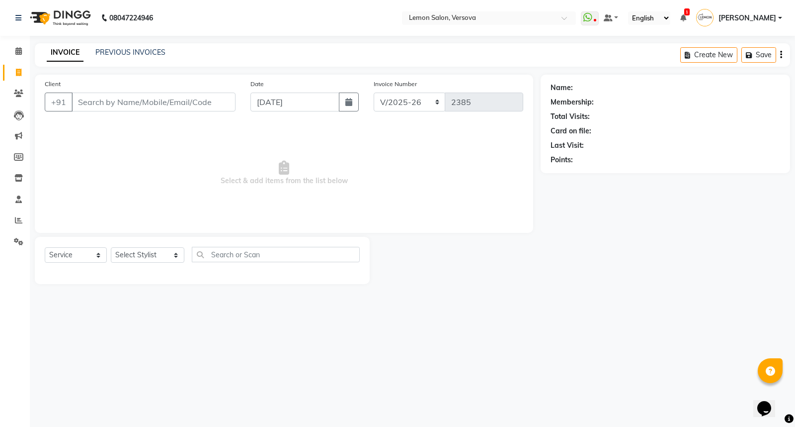
click at [140, 43] on div "INVOICE PREVIOUS INVOICES Create New Save" at bounding box center [413, 54] width 756 height 23
click at [138, 52] on link "PREVIOUS INVOICES" at bounding box center [130, 52] width 70 height 9
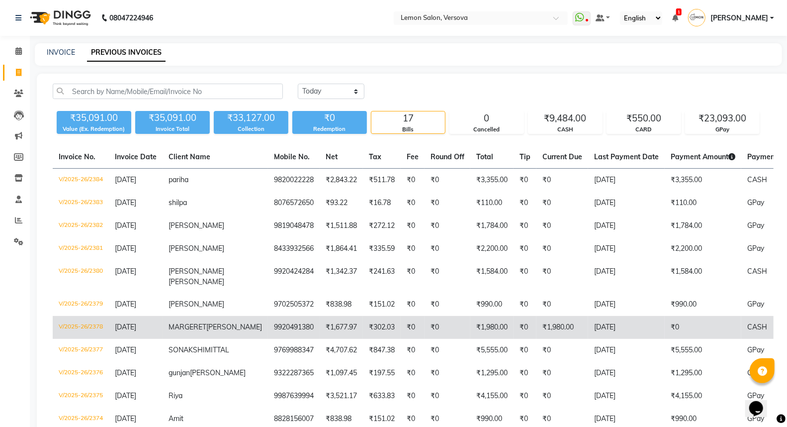
click at [268, 327] on td "9920491380" at bounding box center [294, 327] width 52 height 23
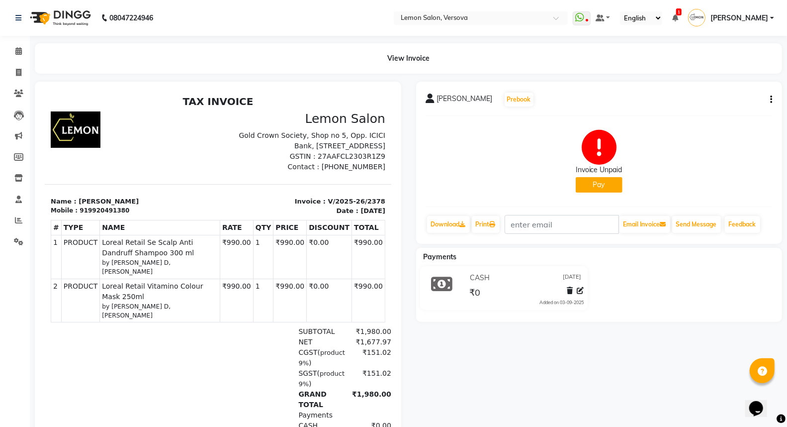
click at [767, 97] on button "button" at bounding box center [769, 99] width 6 height 10
click at [731, 107] on div "Edit Invoice" at bounding box center [731, 105] width 50 height 12
select select "service"
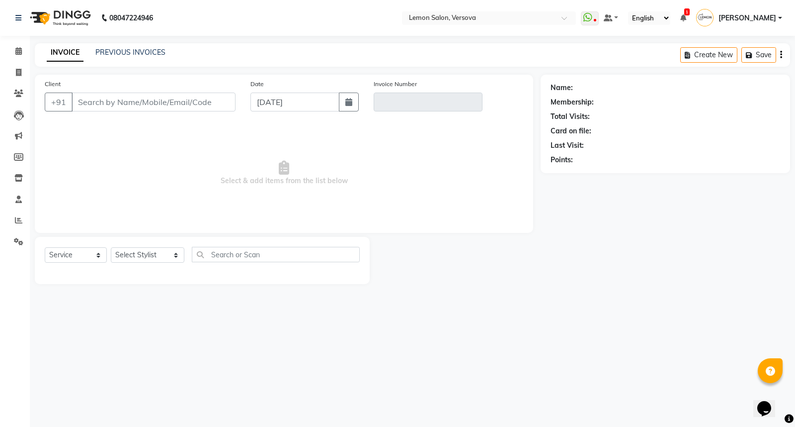
type input "9920491380"
type input "V/2025-26/2378"
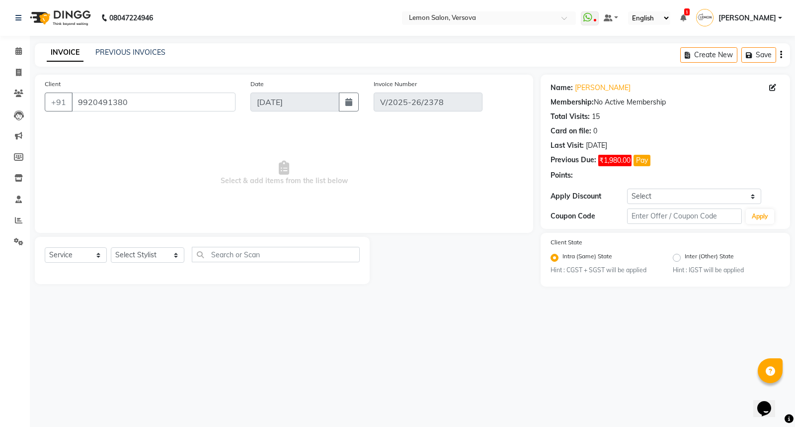
select select "select"
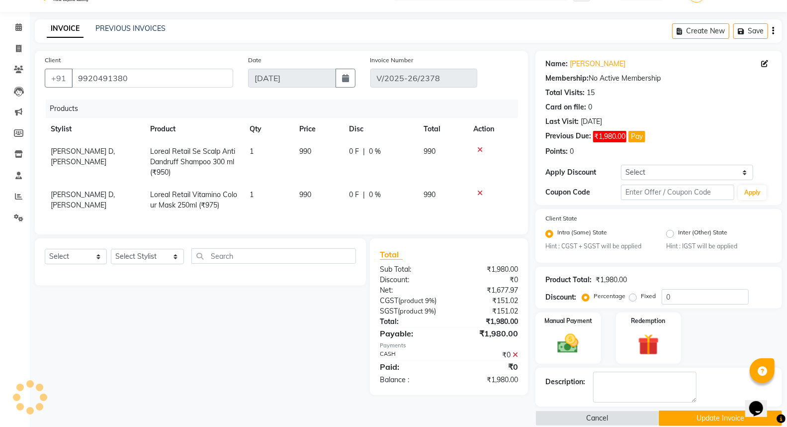
scroll to position [37, 0]
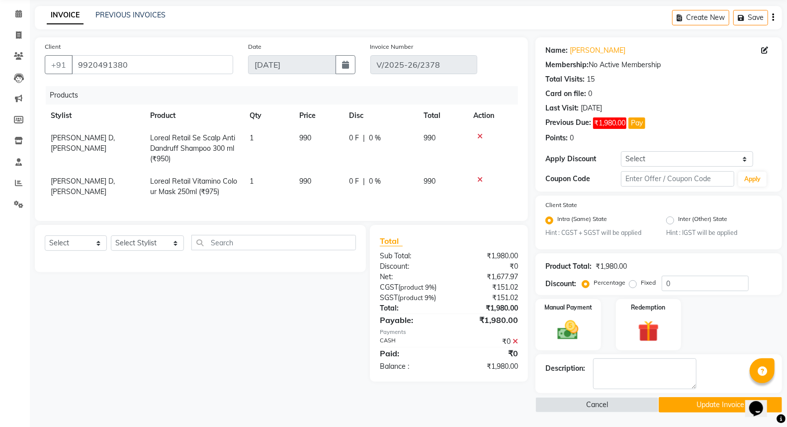
click at [679, 273] on div "Product Total: ₹1,980.00 Discount: Percentage Fixed 0" at bounding box center [658, 274] width 227 height 34
click at [679, 275] on input "0" at bounding box center [705, 282] width 87 height 15
type input "05"
click at [516, 345] on icon at bounding box center [515, 341] width 5 height 7
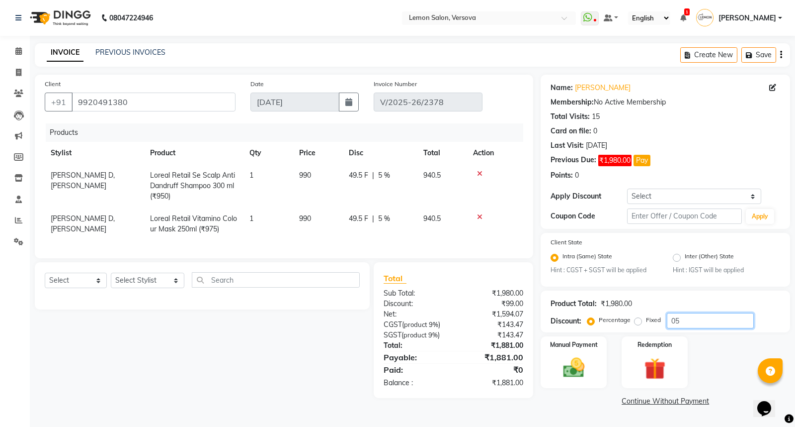
click at [693, 323] on input "05" at bounding box center [710, 320] width 87 height 15
click at [587, 359] on img at bounding box center [574, 367] width 36 height 25
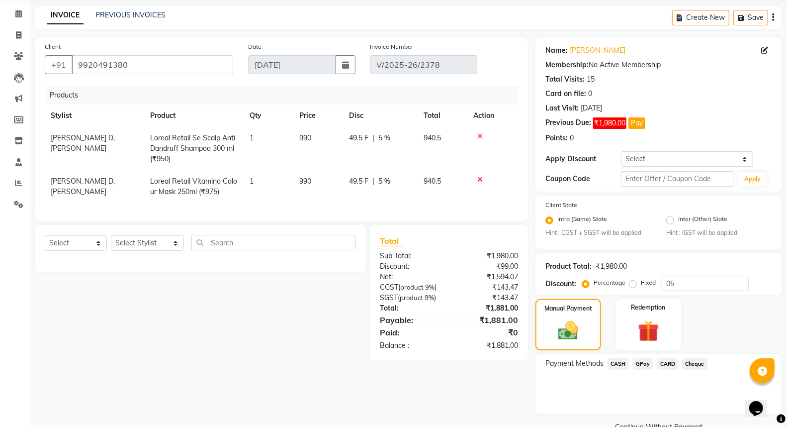
scroll to position [59, 0]
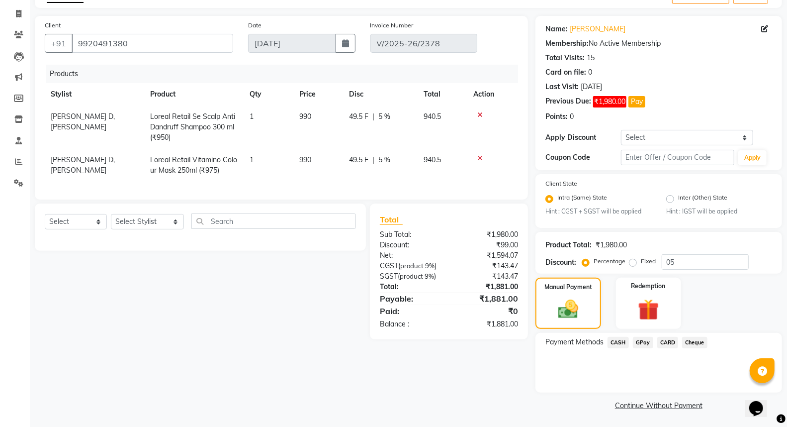
click at [619, 345] on span "CASH" at bounding box center [618, 342] width 21 height 11
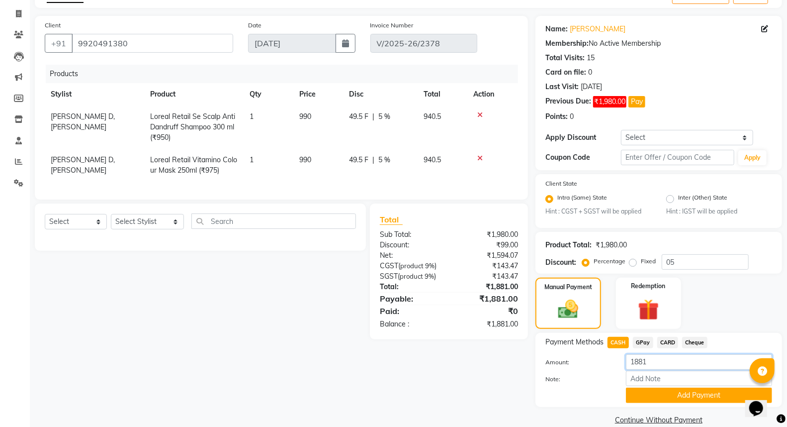
click at [637, 364] on input "1881" at bounding box center [699, 361] width 146 height 15
type input "0"
click at [662, 393] on button "Add Payment" at bounding box center [699, 394] width 146 height 15
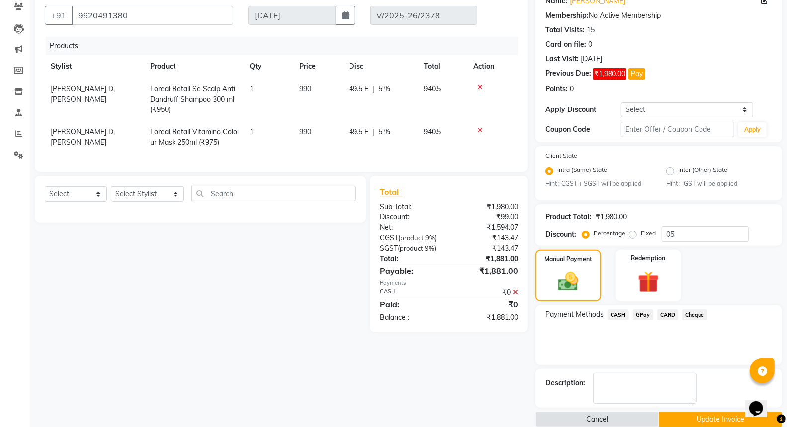
scroll to position [101, 0]
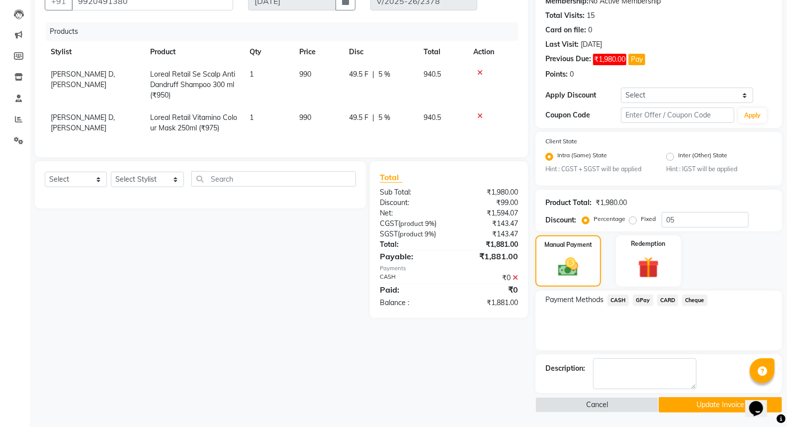
click at [678, 404] on button "Update Invoice" at bounding box center [720, 404] width 123 height 15
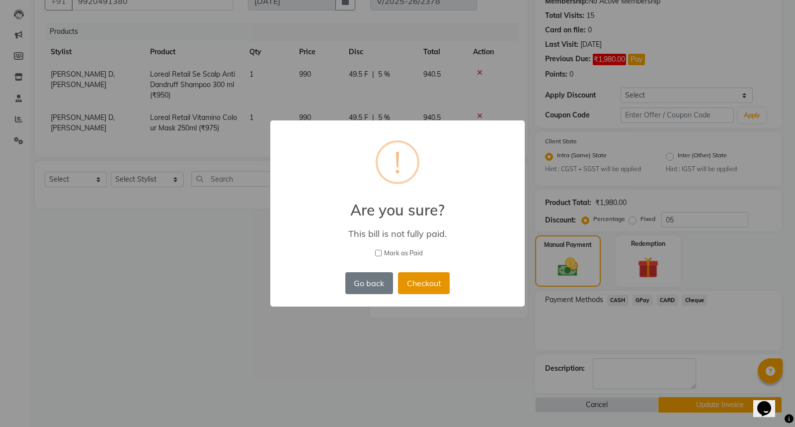
click at [415, 276] on button "Checkout" at bounding box center [424, 283] width 52 height 22
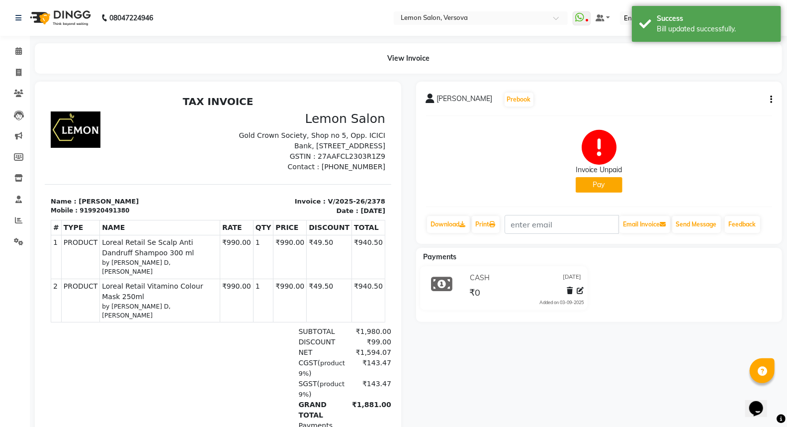
scroll to position [73, 0]
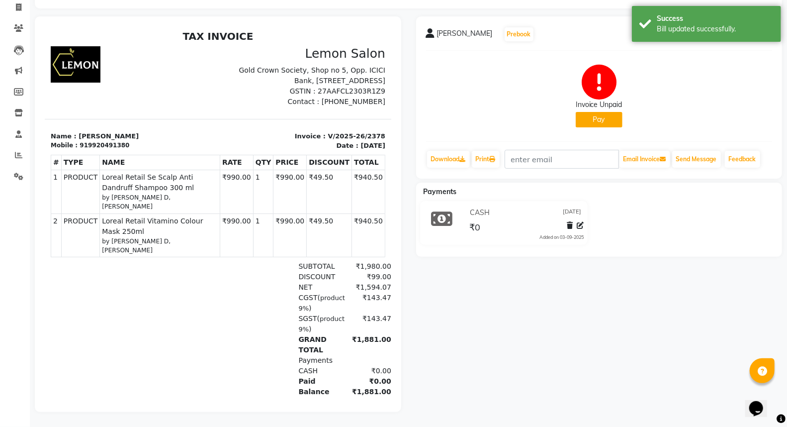
click at [493, 28] on span "[PERSON_NAME]" at bounding box center [465, 35] width 56 height 14
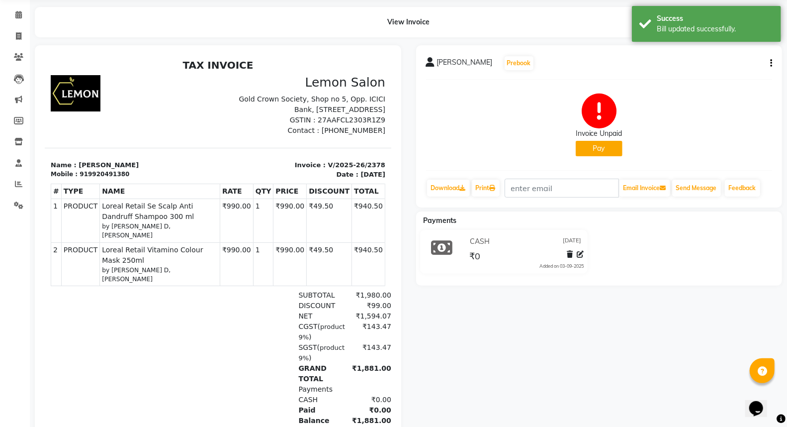
scroll to position [0, 0]
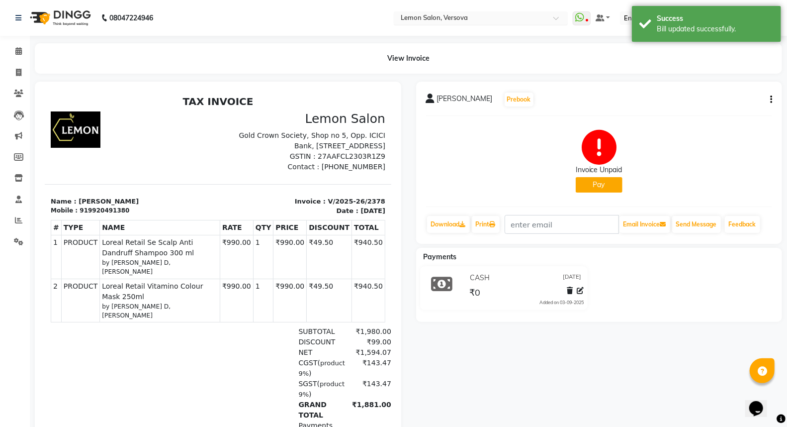
click at [471, 22] on input "text" at bounding box center [471, 19] width 144 height 10
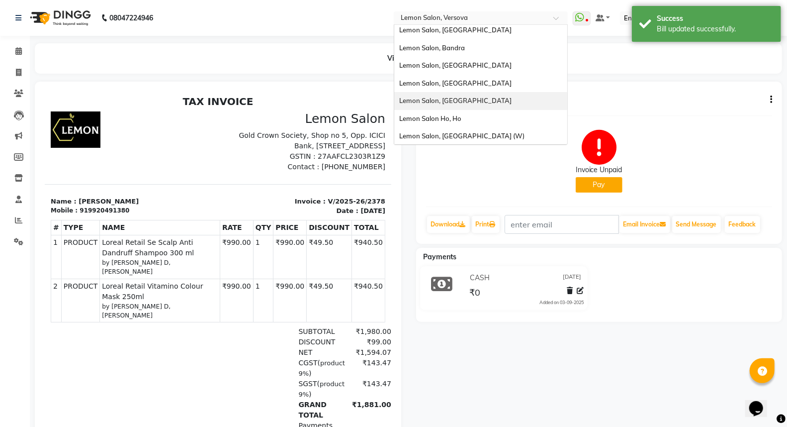
scroll to position [92, 0]
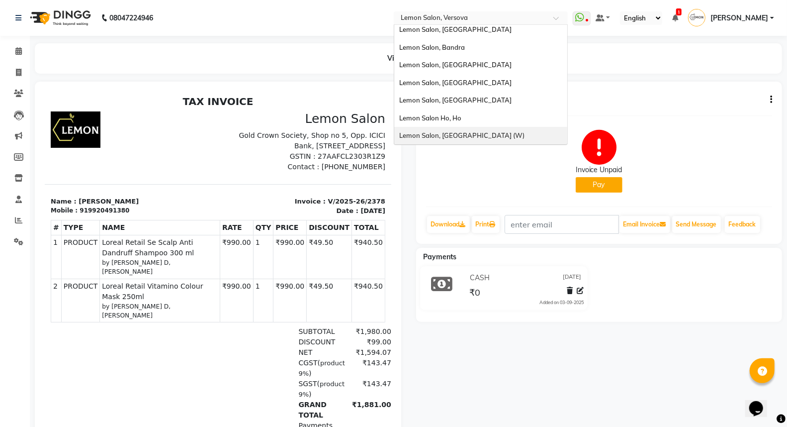
click at [475, 135] on span "Lemon Salon, [GEOGRAPHIC_DATA] (W)" at bounding box center [461, 135] width 125 height 8
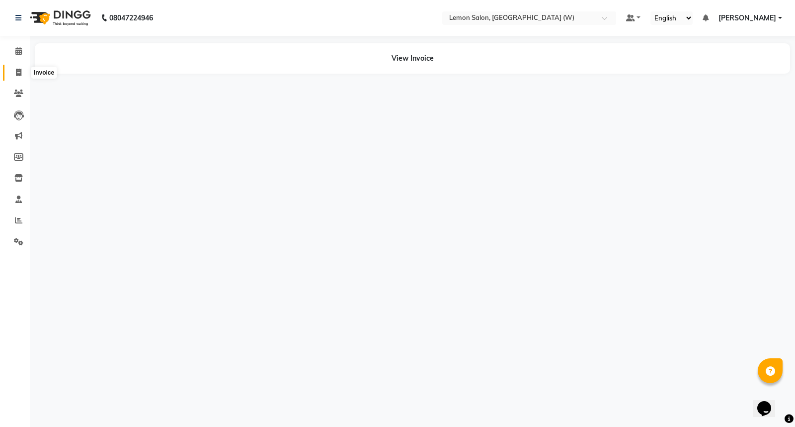
click at [13, 68] on span at bounding box center [18, 72] width 17 height 11
select select "8053"
select select "service"
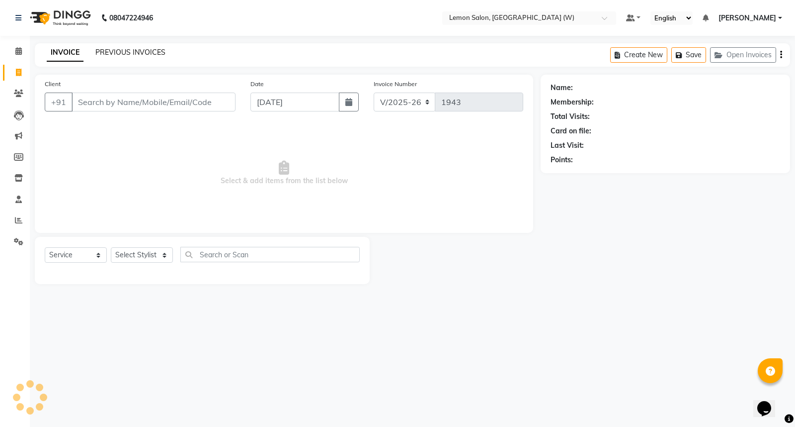
click at [112, 50] on link "PREVIOUS INVOICES" at bounding box center [130, 52] width 70 height 9
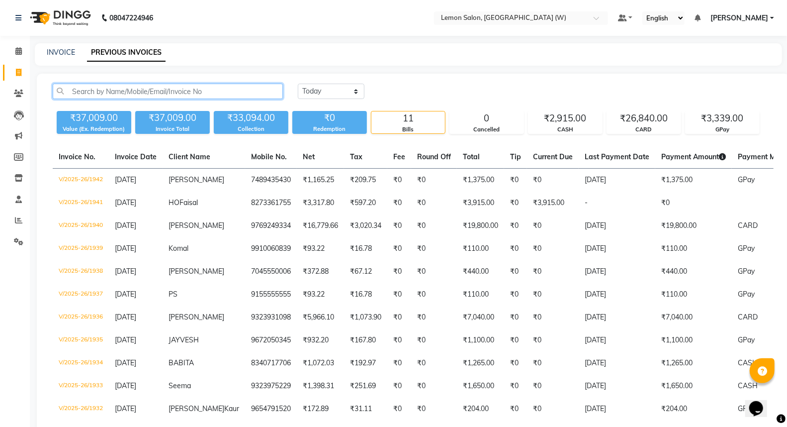
drag, startPoint x: 127, startPoint y: 90, endPoint x: 134, endPoint y: 92, distance: 7.2
click at [127, 90] on input "text" at bounding box center [168, 91] width 230 height 15
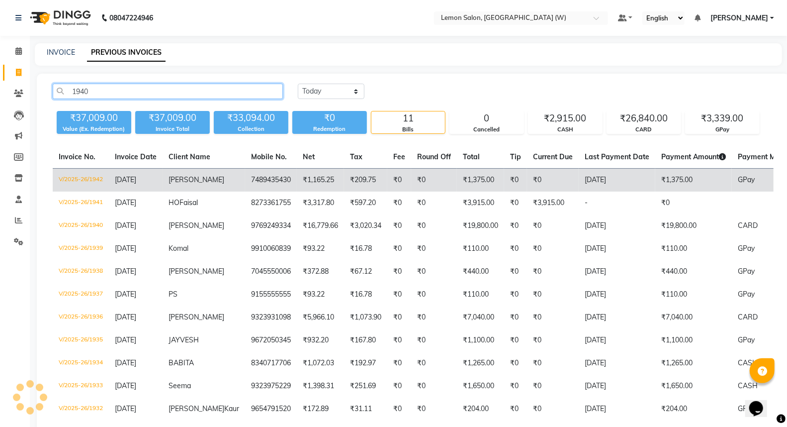
type input "1940"
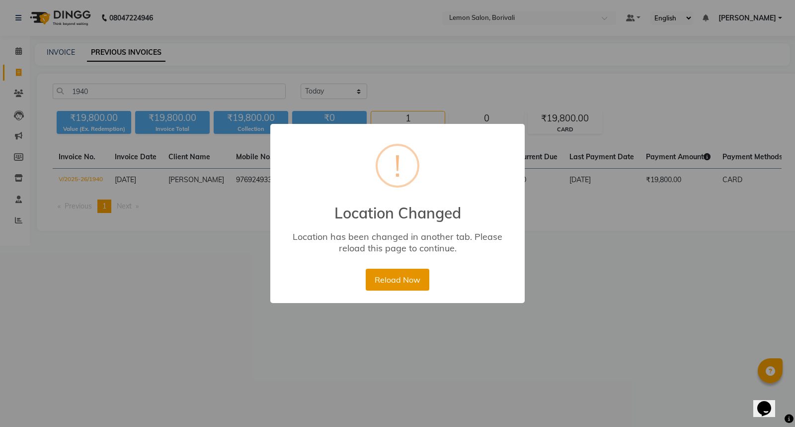
click at [396, 285] on button "Reload Now" at bounding box center [397, 279] width 63 height 22
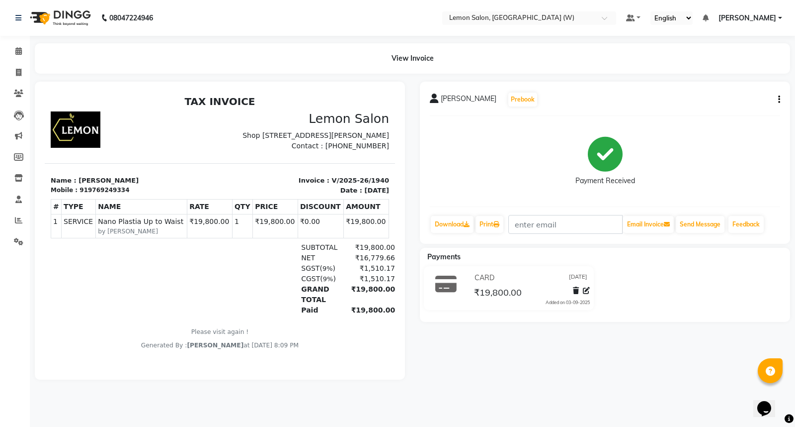
click at [779, 99] on icon "button" at bounding box center [780, 99] width 2 height 0
click at [725, 110] on div "Edit Invoice" at bounding box center [730, 112] width 68 height 12
select select "service"
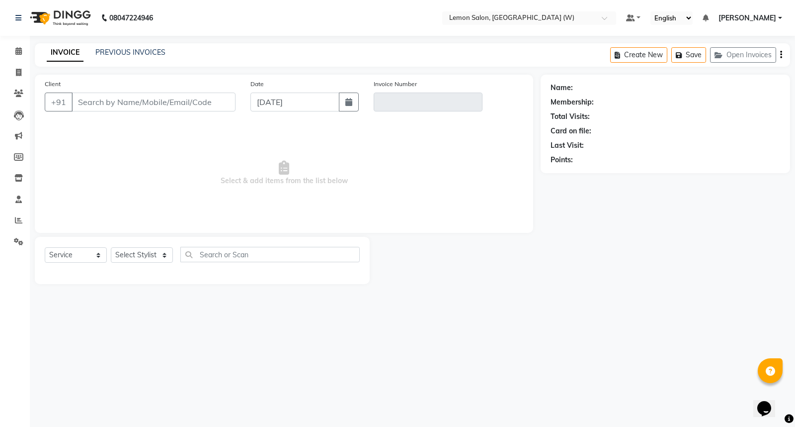
type input "9769249334"
type input "V/2025-26/1940"
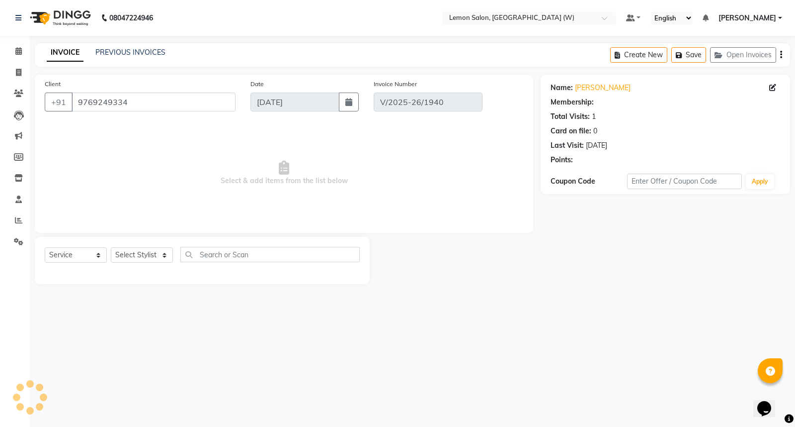
select select "select"
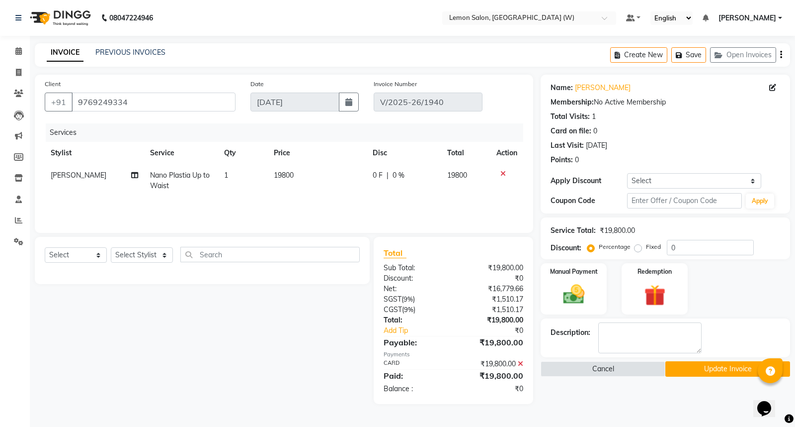
click at [216, 178] on td "Nano Plastia Up to Waist" at bounding box center [181, 180] width 75 height 33
select select "70360"
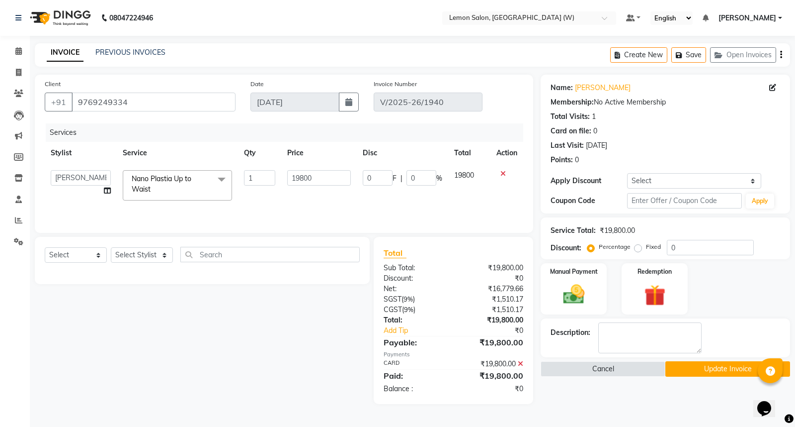
click at [167, 175] on span "Nano Plastia Up to Waist" at bounding box center [162, 183] width 60 height 19
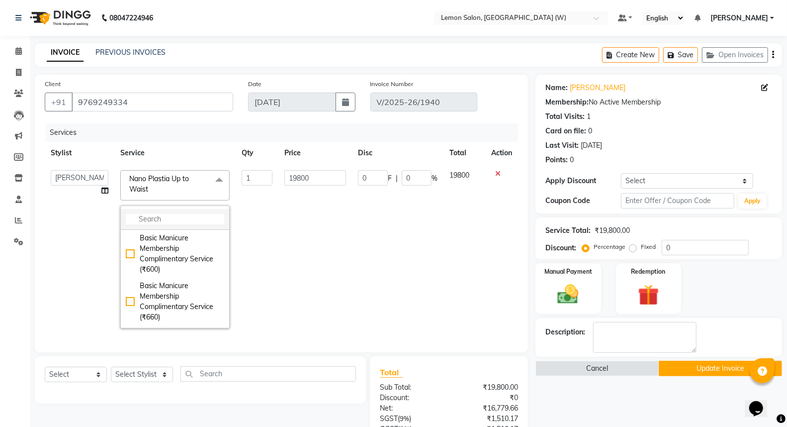
click at [164, 215] on input "multiselect-search" at bounding box center [175, 219] width 98 height 10
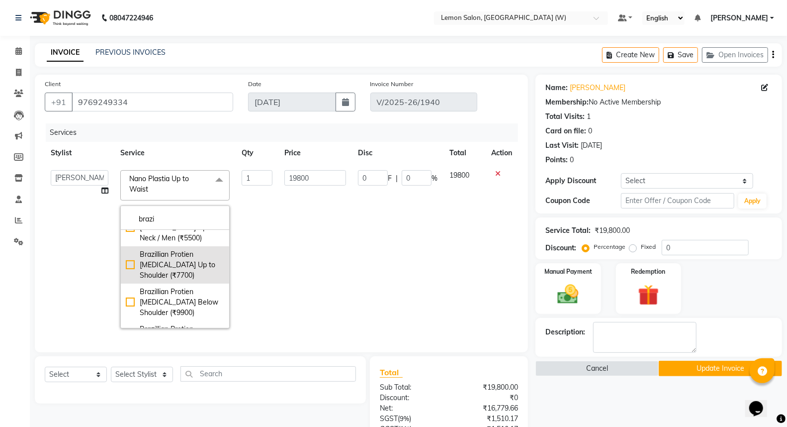
scroll to position [55, 0]
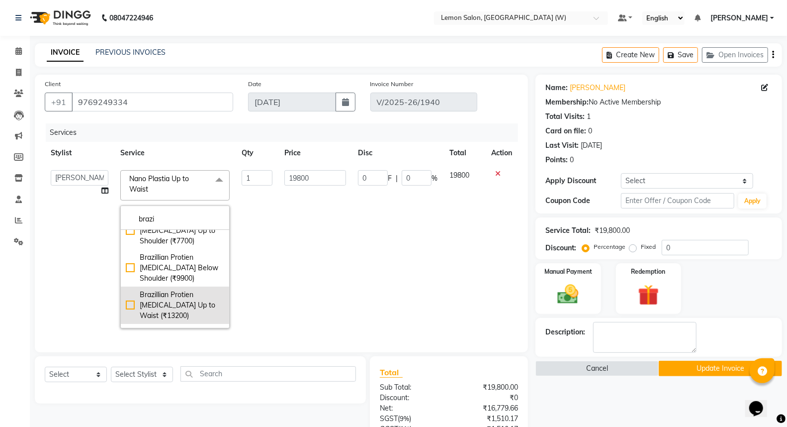
type input "brazi"
click at [195, 289] on div "Brazillian Protien [MEDICAL_DATA] Up to Waist (₹13200)" at bounding box center [175, 304] width 98 height 31
checkbox input "true"
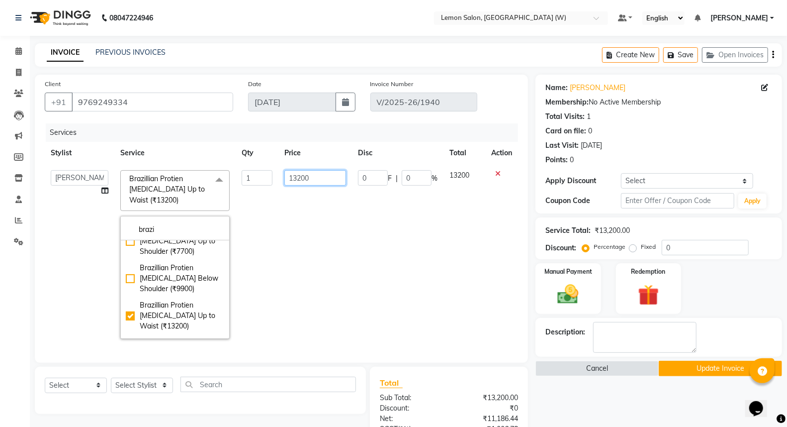
click at [289, 184] on input "13200" at bounding box center [315, 177] width 62 height 15
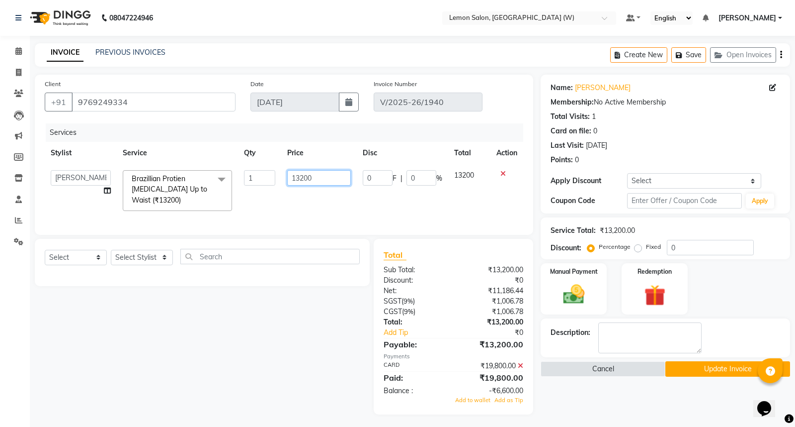
click at [289, 184] on input "13200" at bounding box center [319, 177] width 64 height 15
type input "19500"
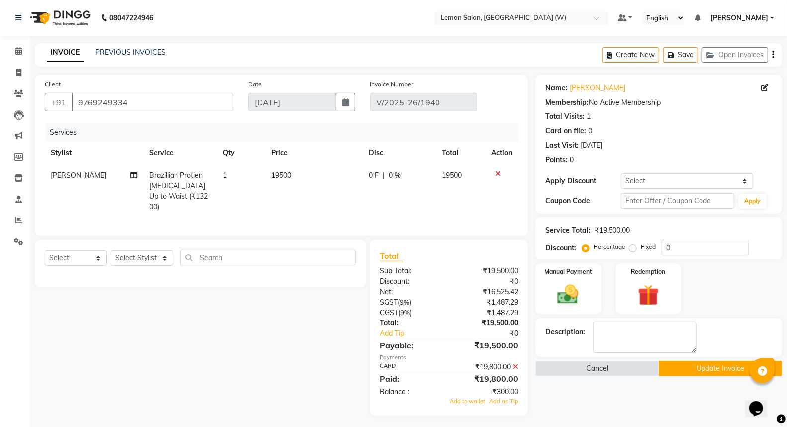
click at [432, 135] on div "Services" at bounding box center [286, 132] width 480 height 18
click at [402, 174] on div "0 F | 0 %" at bounding box center [399, 175] width 61 height 10
select select "70360"
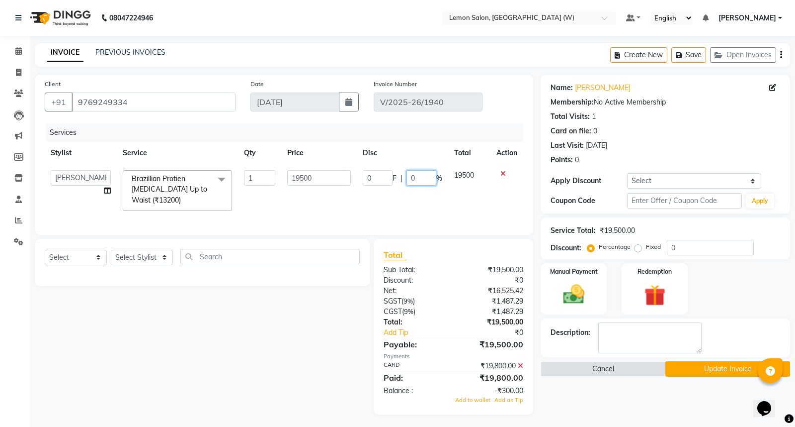
click at [407, 175] on input "0" at bounding box center [422, 177] width 30 height 15
type input "30"
click at [404, 147] on th "Disc" at bounding box center [402, 153] width 91 height 22
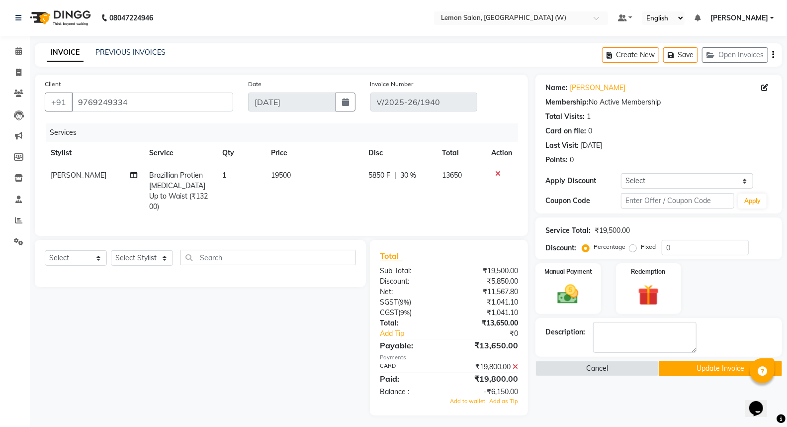
scroll to position [0, 0]
click at [515, 362] on icon at bounding box center [515, 365] width 5 height 7
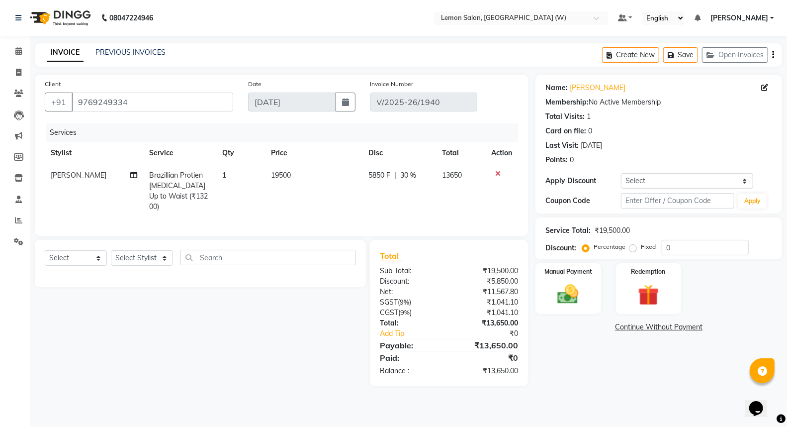
scroll to position [0, 0]
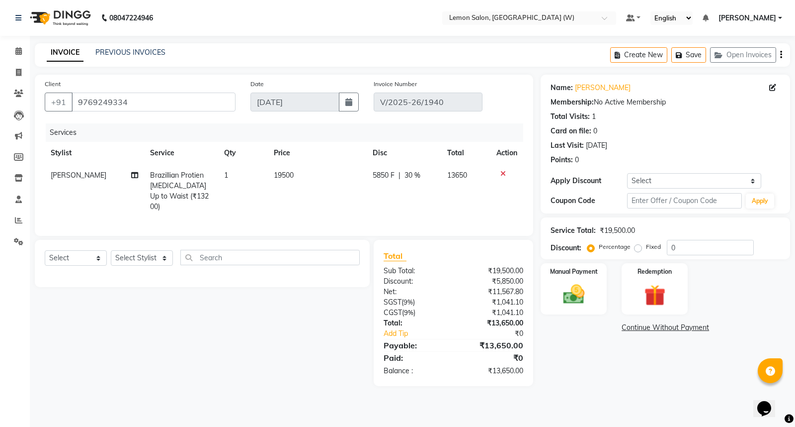
click at [282, 176] on span "19500" at bounding box center [284, 175] width 20 height 9
select select "70360"
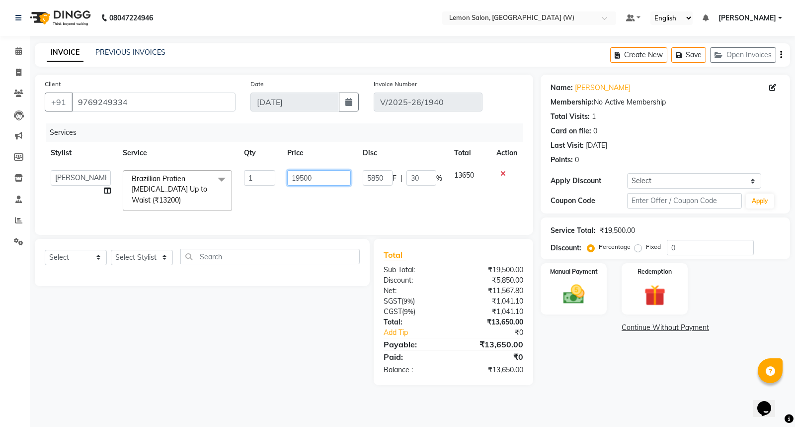
click at [295, 179] on input "19500" at bounding box center [319, 177] width 64 height 15
type input "19800"
click at [281, 302] on div "Select Service Product Membership Package Voucher Prepaid Gift Card Select Styl…" at bounding box center [198, 312] width 343 height 146
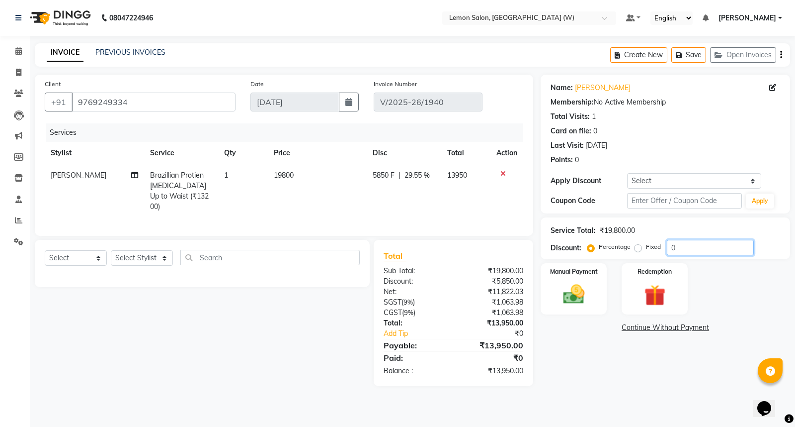
click at [672, 242] on input "0" at bounding box center [710, 247] width 87 height 15
type input "30"
click at [595, 287] on div "Manual Payment" at bounding box center [574, 288] width 69 height 53
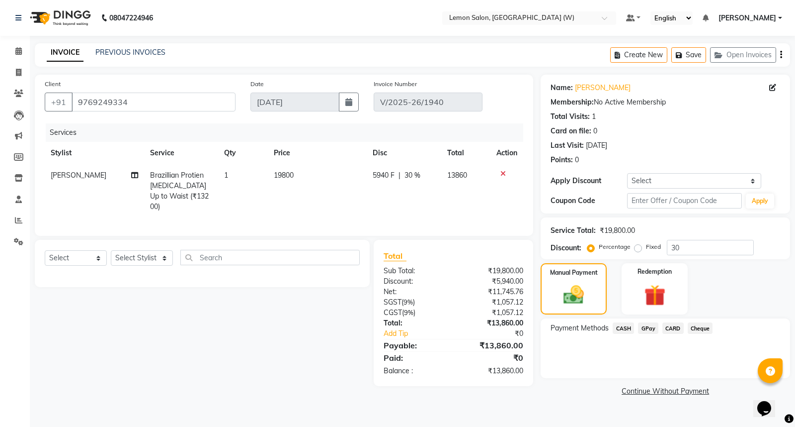
click at [668, 326] on span "CARD" at bounding box center [673, 327] width 21 height 11
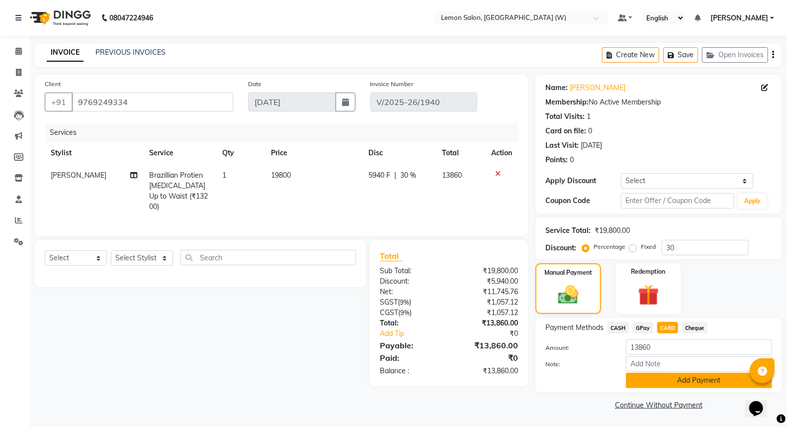
click at [670, 379] on button "Add Payment" at bounding box center [699, 379] width 146 height 15
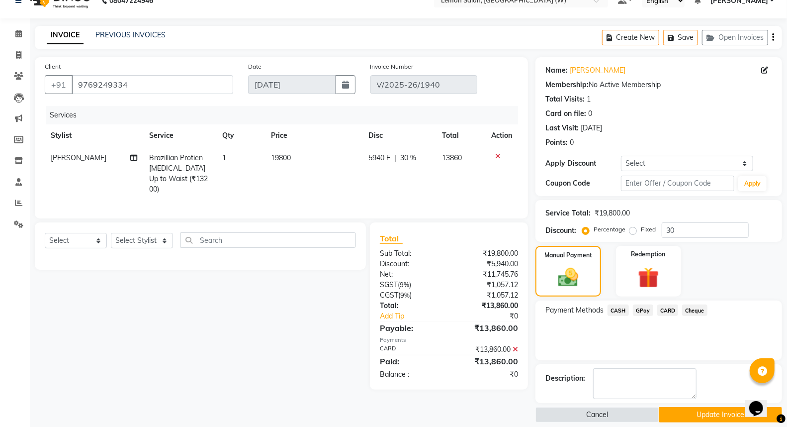
scroll to position [27, 0]
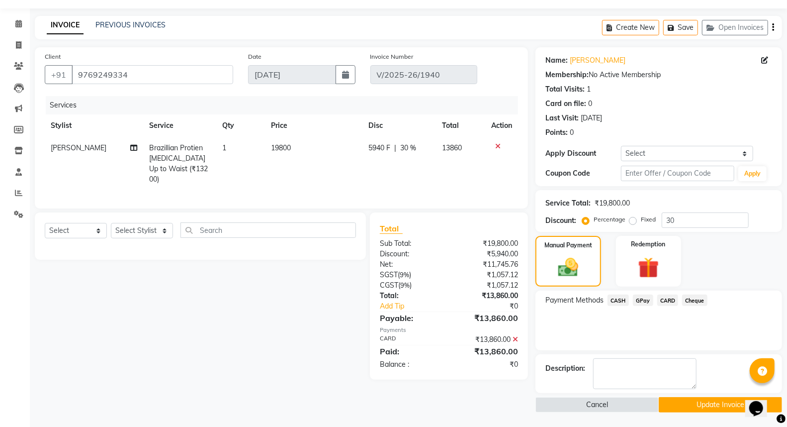
click at [678, 398] on button "Update Invoice" at bounding box center [720, 404] width 123 height 15
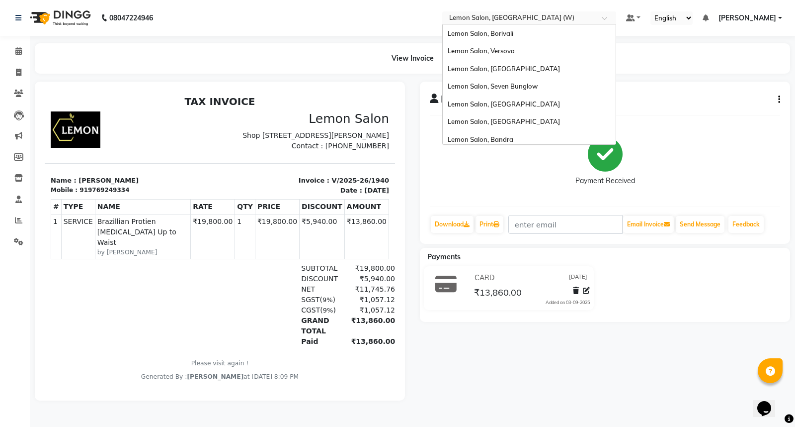
click at [543, 16] on input "text" at bounding box center [519, 19] width 144 height 10
click at [520, 28] on div "Lemon Salon, Borivali" at bounding box center [529, 34] width 173 height 18
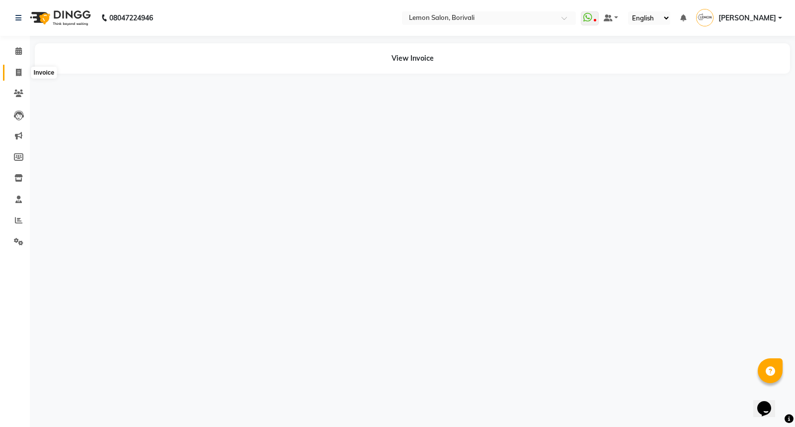
click at [14, 73] on span at bounding box center [18, 72] width 17 height 11
select select "567"
select select "service"
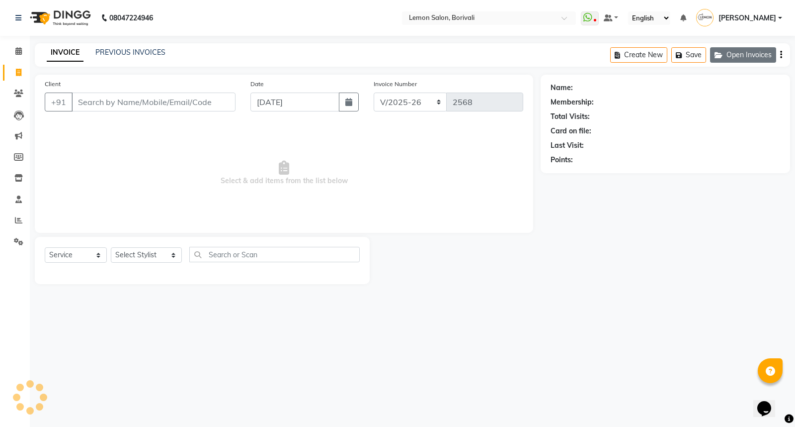
click at [763, 57] on button "Open Invoices" at bounding box center [743, 54] width 66 height 15
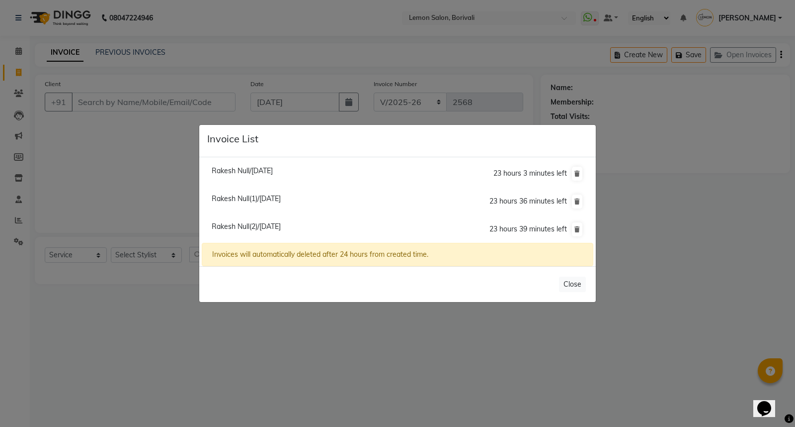
click at [260, 229] on span "Rakesh Null(2)/[DATE]" at bounding box center [246, 226] width 69 height 9
type input "9820340321"
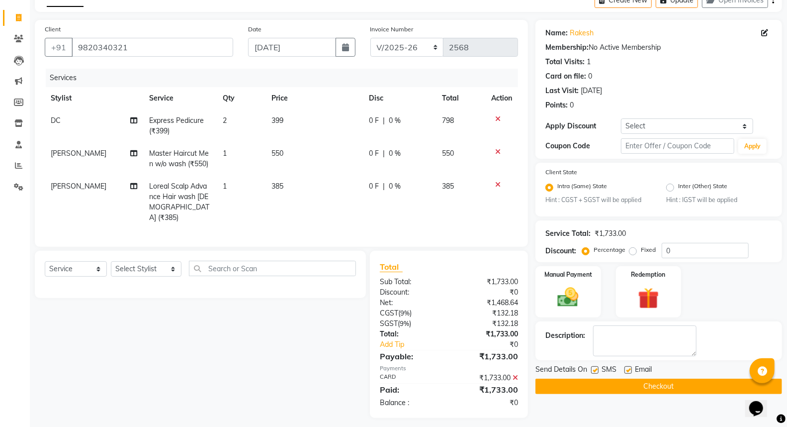
scroll to position [58, 0]
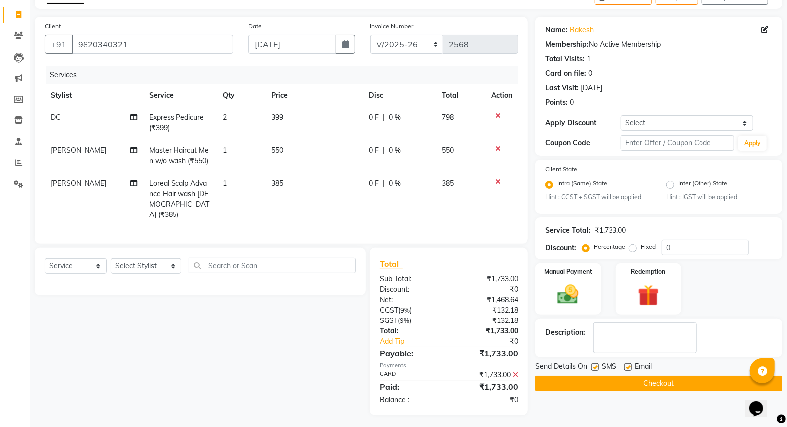
click at [276, 184] on span "385" at bounding box center [277, 182] width 12 height 9
select select "79286"
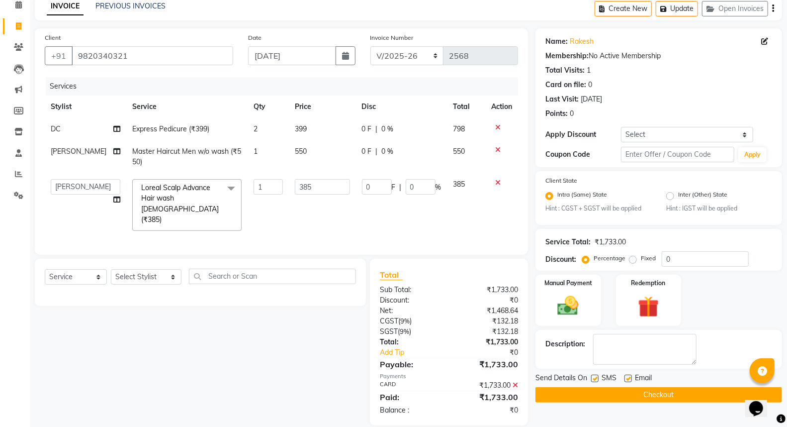
click at [295, 130] on span "399" at bounding box center [301, 128] width 12 height 9
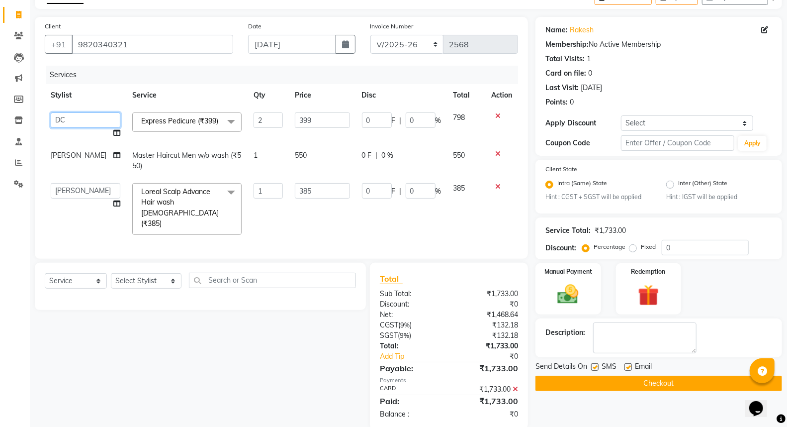
click at [87, 114] on select "DC [PERSON_NAME] [PERSON_NAME] Baua Jyoti [PERSON_NAME] [PERSON_NAME] Mo [PERSO…" at bounding box center [86, 119] width 70 height 15
select select "59507"
click at [289, 82] on div "Services" at bounding box center [286, 75] width 480 height 18
click at [374, 117] on input "0" at bounding box center [377, 119] width 30 height 15
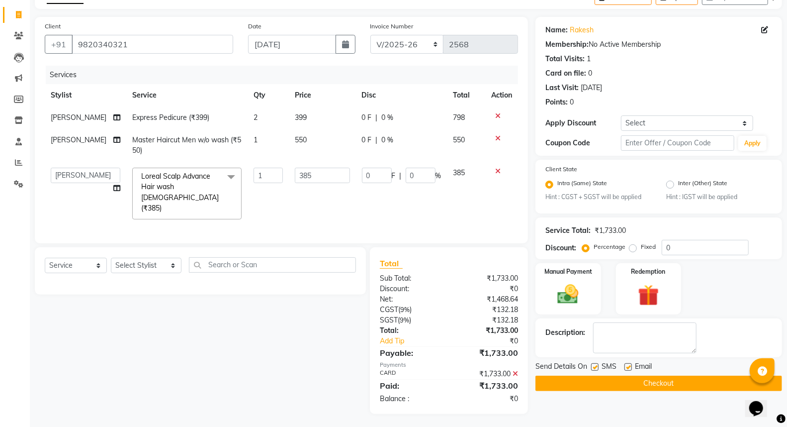
scroll to position [46, 0]
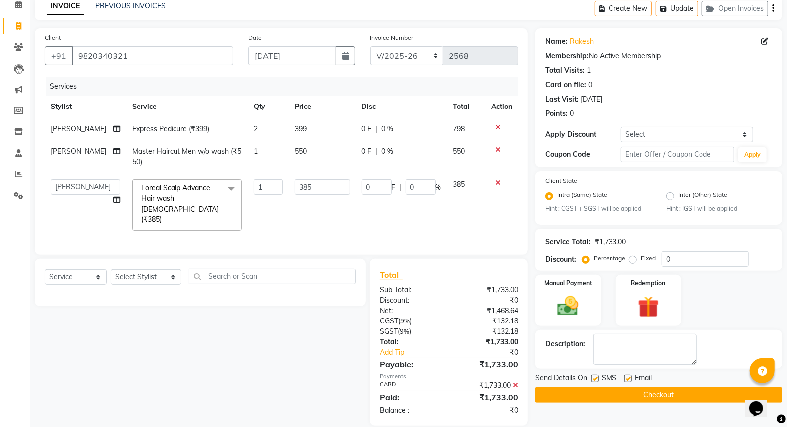
click at [399, 80] on div "Services" at bounding box center [286, 86] width 480 height 18
click at [406, 186] on input "0" at bounding box center [421, 186] width 30 height 15
type input "20"
click at [336, 136] on td "399" at bounding box center [322, 129] width 67 height 22
select select "59507"
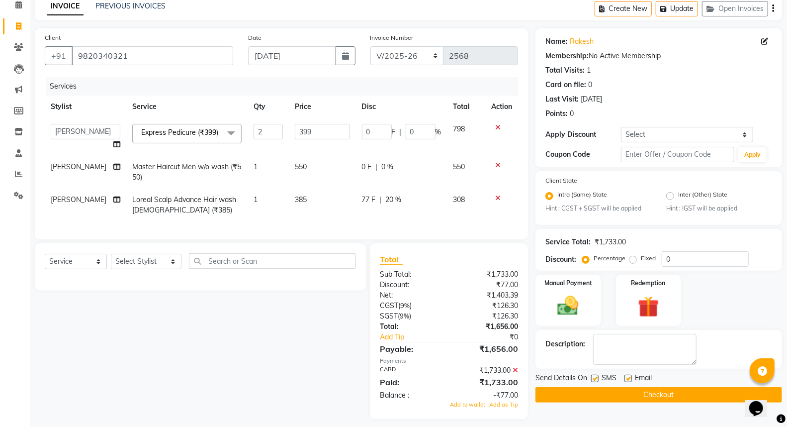
click at [408, 164] on td "0 F | 0 %" at bounding box center [401, 172] width 91 height 33
select select "79286"
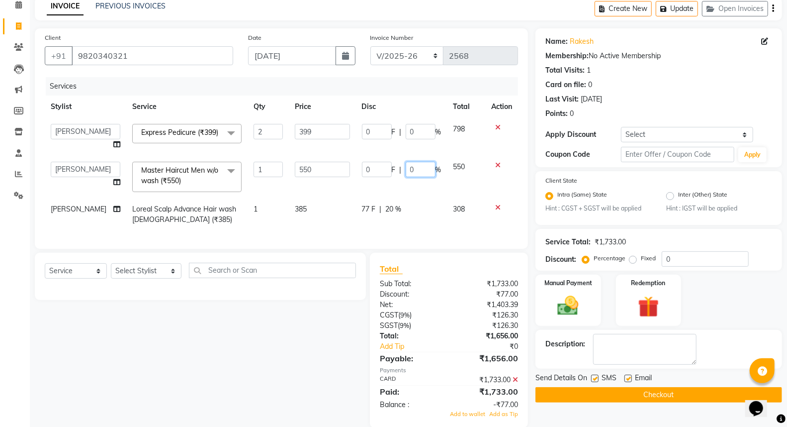
click at [410, 170] on input "0" at bounding box center [421, 169] width 30 height 15
click at [406, 170] on input "0" at bounding box center [421, 169] width 30 height 15
type input "20"
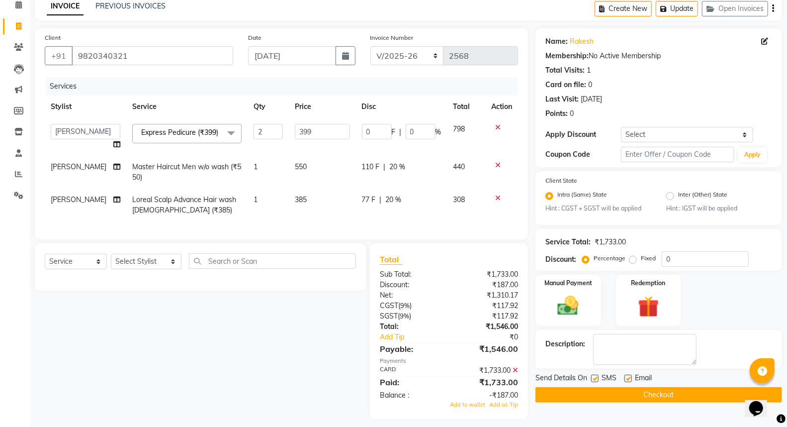
click at [345, 335] on div "Select Service Product Membership Package Voucher Prepaid Gift Card Select Styl…" at bounding box center [196, 330] width 339 height 175
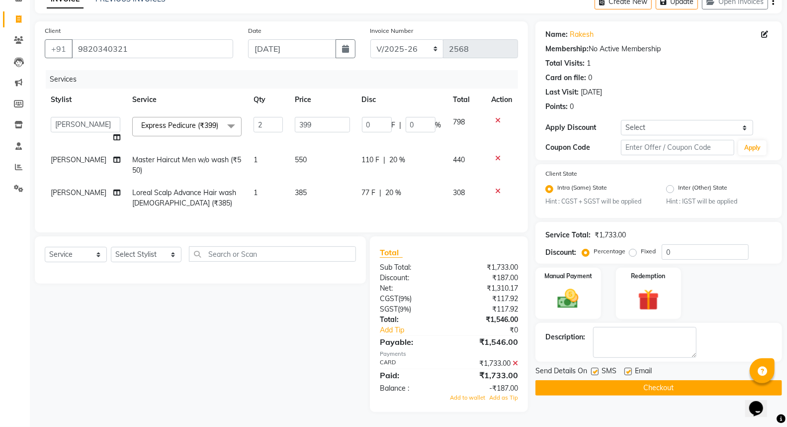
scroll to position [65, 0]
click at [514, 361] on icon at bounding box center [515, 362] width 5 height 7
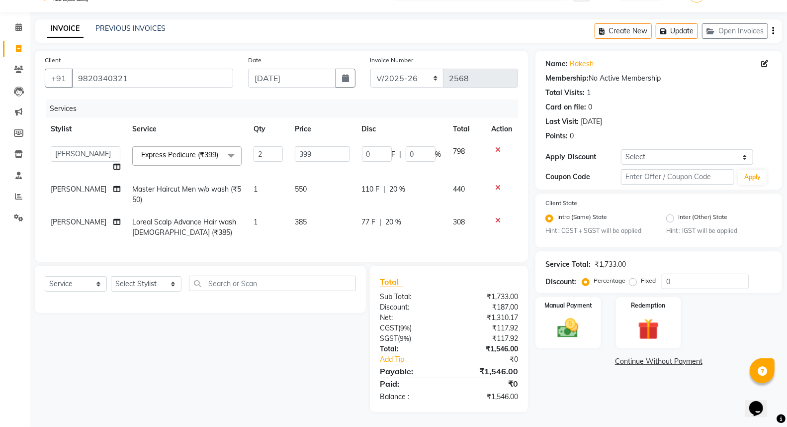
click at [384, 186] on span "|" at bounding box center [385, 189] width 2 height 10
select select "79286"
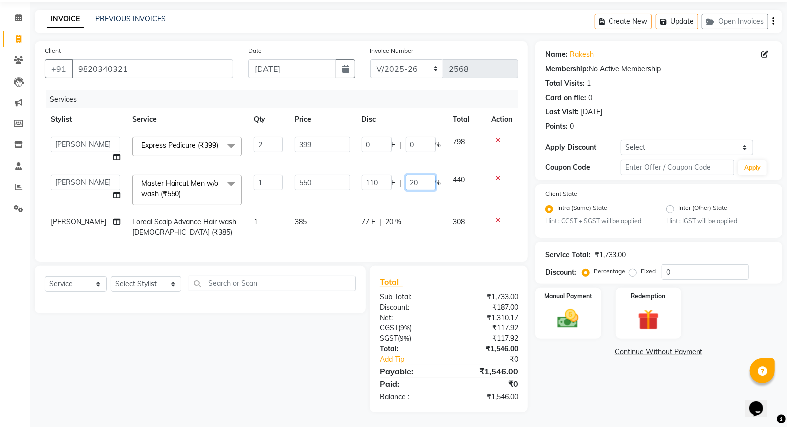
click at [410, 176] on input "20" at bounding box center [421, 182] width 30 height 15
type input "10"
click at [375, 211] on td "77 F | 20 %" at bounding box center [401, 227] width 91 height 33
select select "79286"
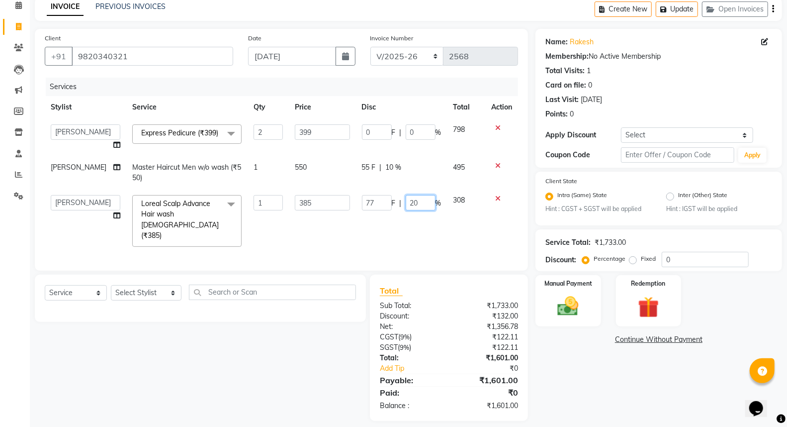
click at [411, 206] on input "20" at bounding box center [421, 202] width 30 height 15
type input "10"
click at [542, 355] on div "Name: Rakesh Membership: No Active Membership Total Visits: 1 Card on file: 0 L…" at bounding box center [662, 225] width 254 height 392
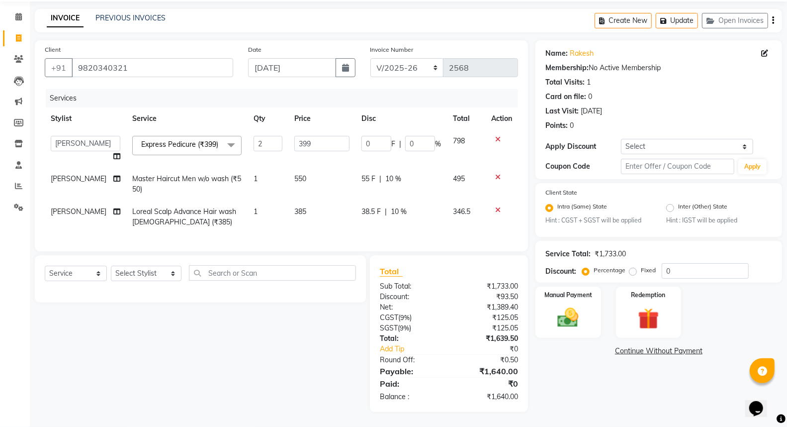
scroll to position [47, 0]
click at [404, 215] on td "38.5 F | 10 %" at bounding box center [400, 216] width 91 height 33
select select "79286"
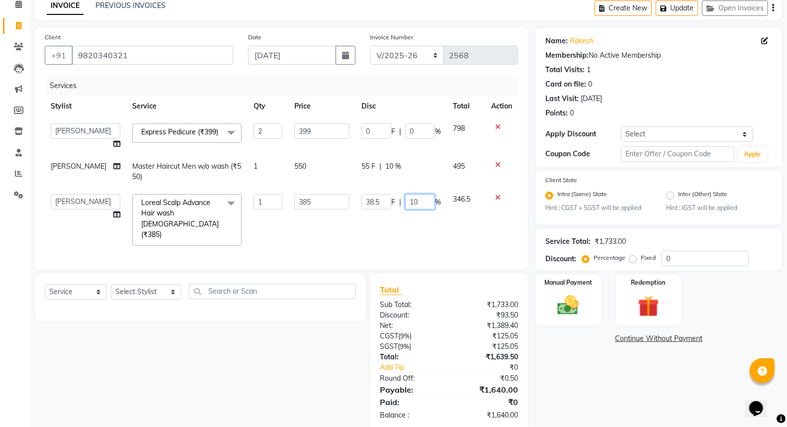
click at [408, 207] on input "10" at bounding box center [420, 201] width 30 height 15
click at [554, 373] on div "Name: Rakesh Membership: No Active Membership Total Visits: 1 Card on file: 0 L…" at bounding box center [662, 229] width 254 height 402
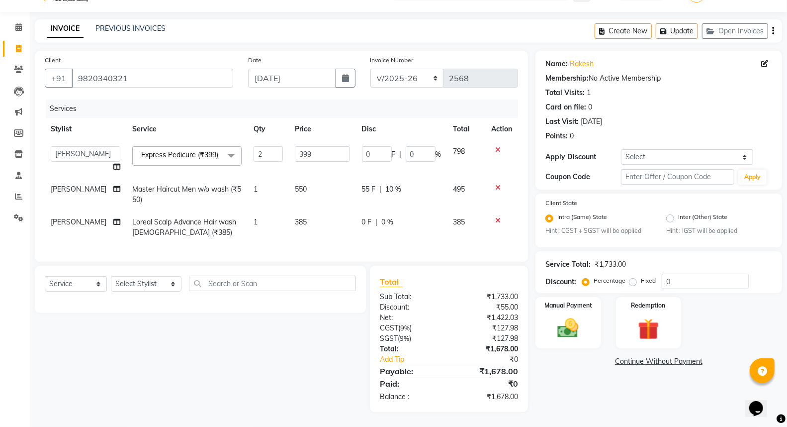
click at [391, 186] on span "10 %" at bounding box center [394, 189] width 16 height 10
select select "79286"
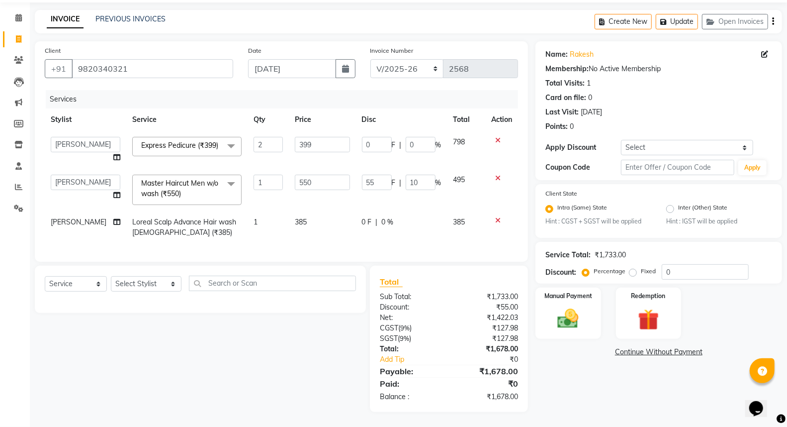
scroll to position [46, 0]
click at [406, 175] on input "10" at bounding box center [421, 182] width 30 height 15
click at [572, 364] on div "Name: Rakesh Membership: No Active Membership Total Visits: 1 Card on file: 0 L…" at bounding box center [662, 226] width 254 height 370
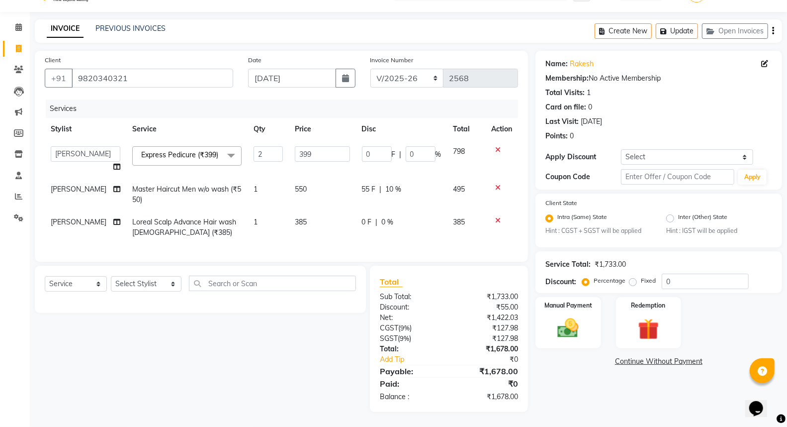
click at [394, 178] on td "55 F | 10 %" at bounding box center [401, 194] width 91 height 33
select select "79286"
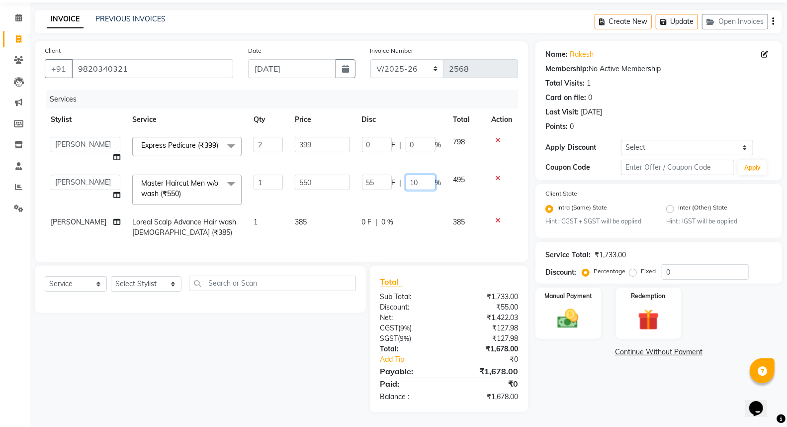
click at [411, 175] on input "10" at bounding box center [421, 182] width 30 height 15
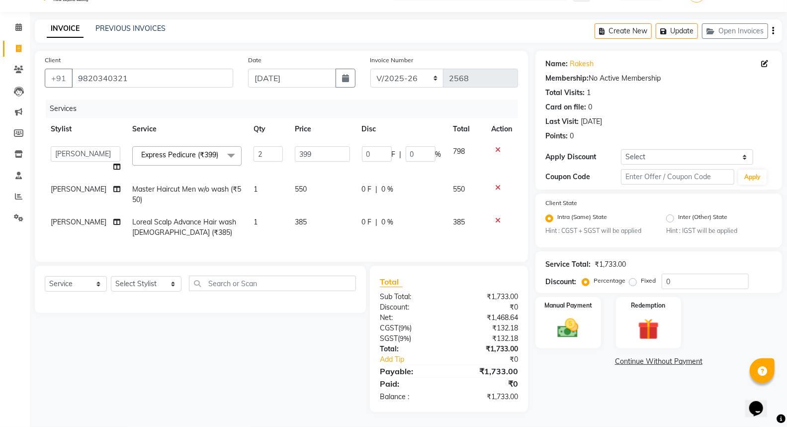
scroll to position [36, 0]
click at [588, 398] on div "Name: Rakesh Membership: No Active Membership Total Visits: 1 Card on file: 0 L…" at bounding box center [662, 231] width 254 height 361
click at [365, 217] on span "0 F" at bounding box center [367, 222] width 10 height 10
select select "79286"
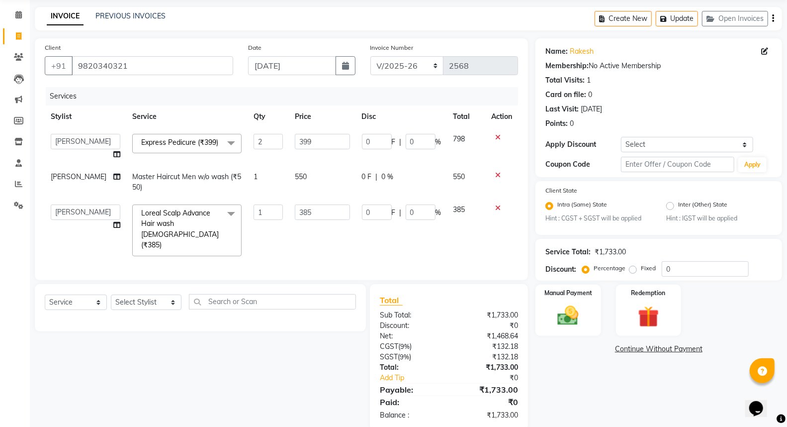
scroll to position [46, 0]
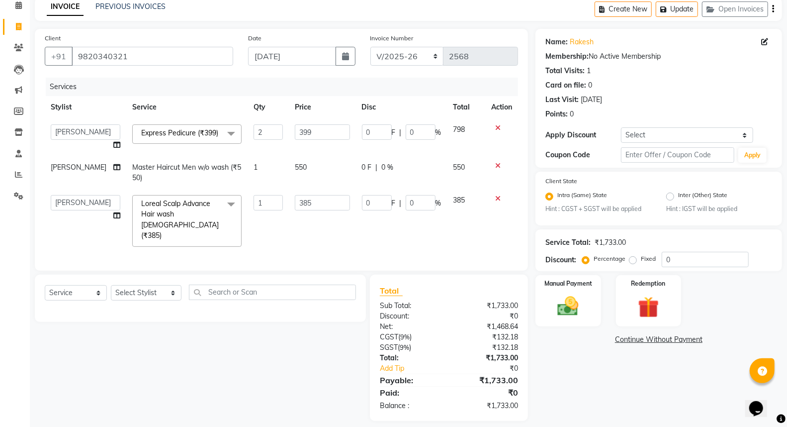
click at [383, 169] on span "0 %" at bounding box center [388, 167] width 12 height 10
select select "79286"
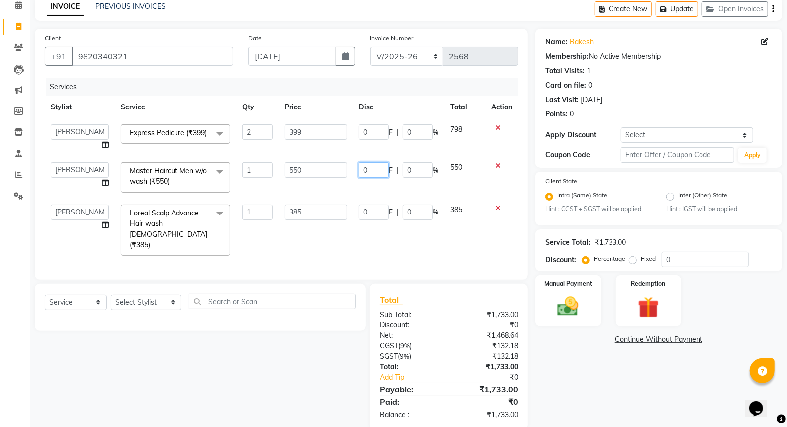
click at [365, 173] on input "0" at bounding box center [374, 169] width 30 height 15
type input "33"
click at [582, 395] on div "Name: Rakesh Membership: No Active Membership Total Visits: 1 Card on file: 0 L…" at bounding box center [662, 229] width 254 height 401
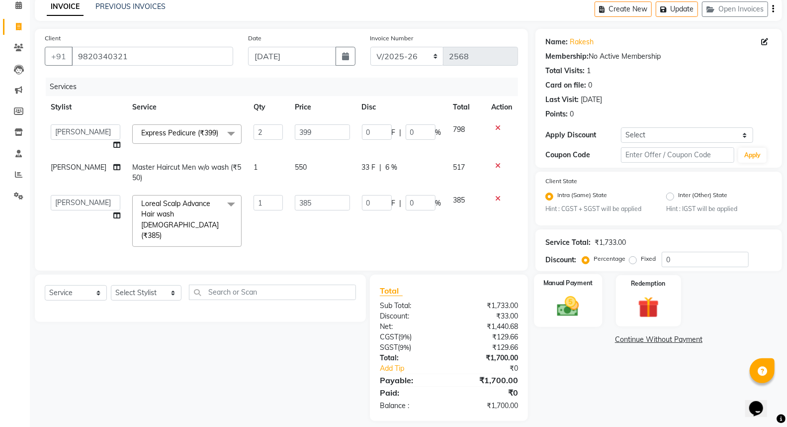
click at [565, 310] on img at bounding box center [567, 306] width 35 height 25
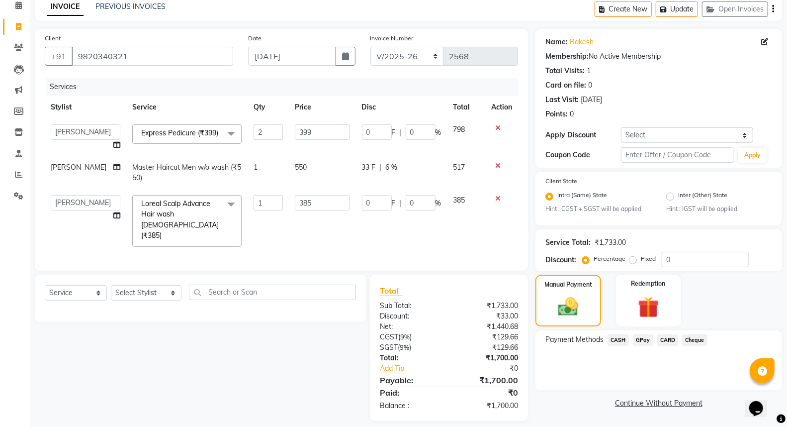
click at [622, 339] on span "CASH" at bounding box center [618, 339] width 21 height 11
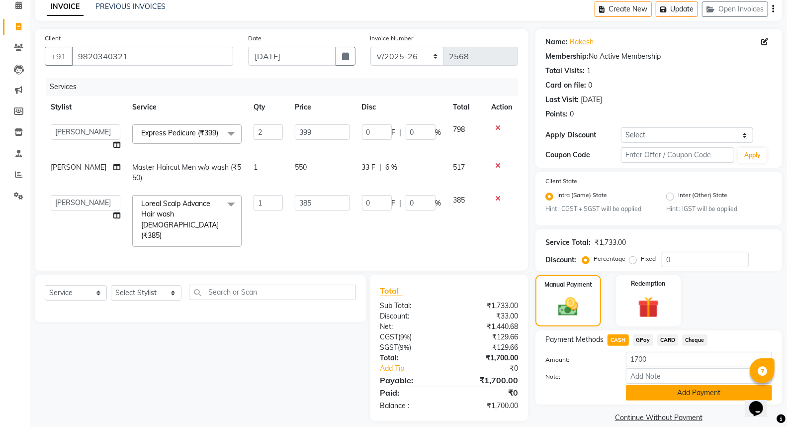
click at [644, 392] on button "Add Payment" at bounding box center [699, 392] width 146 height 15
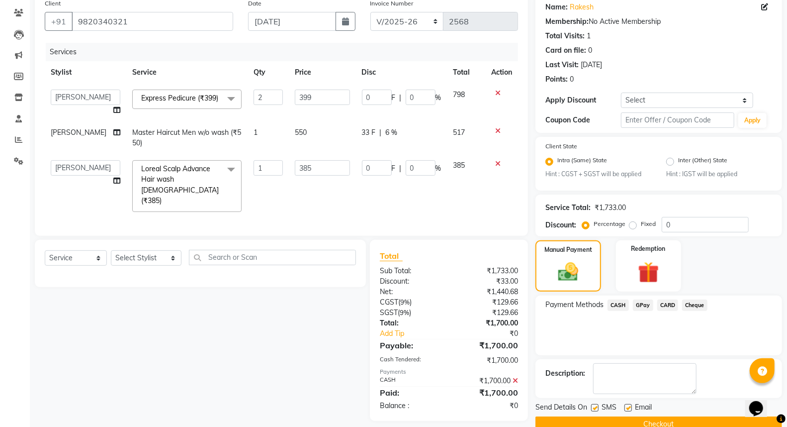
scroll to position [100, 0]
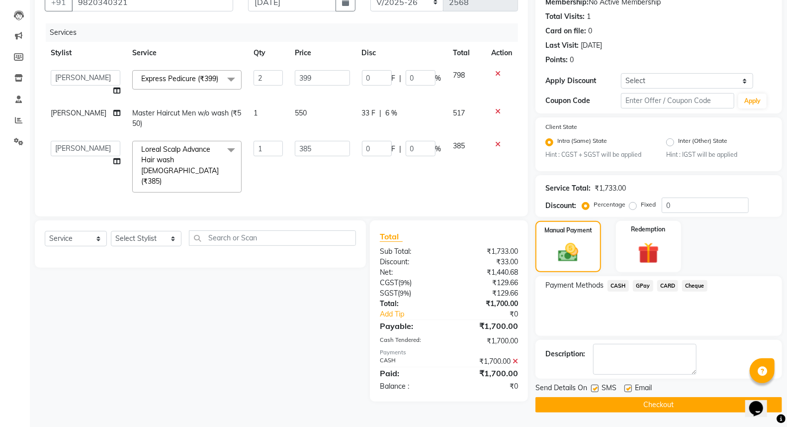
click at [657, 397] on button "Checkout" at bounding box center [658, 404] width 247 height 15
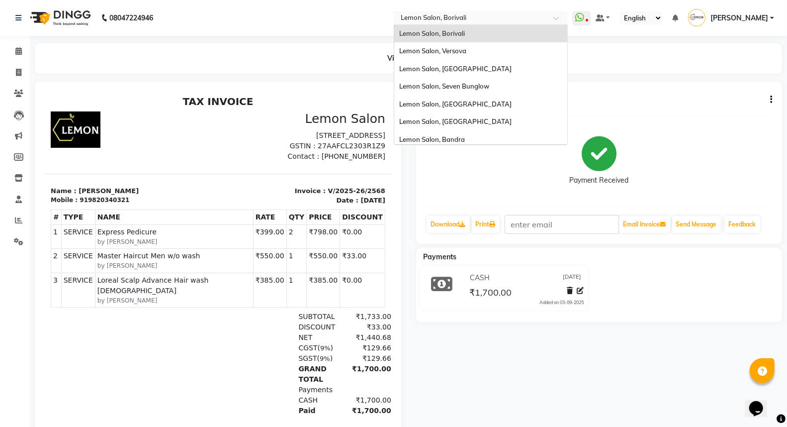
click at [453, 18] on input "text" at bounding box center [471, 19] width 144 height 10
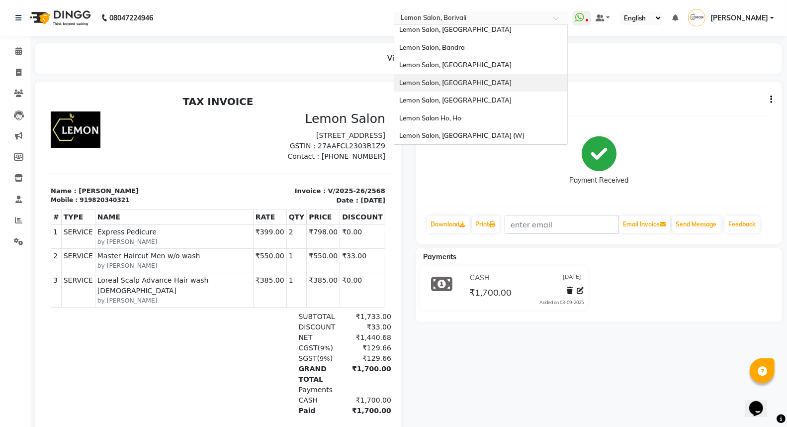
click at [475, 82] on span "Lemon Salon, Lokhandwala" at bounding box center [455, 83] width 112 height 8
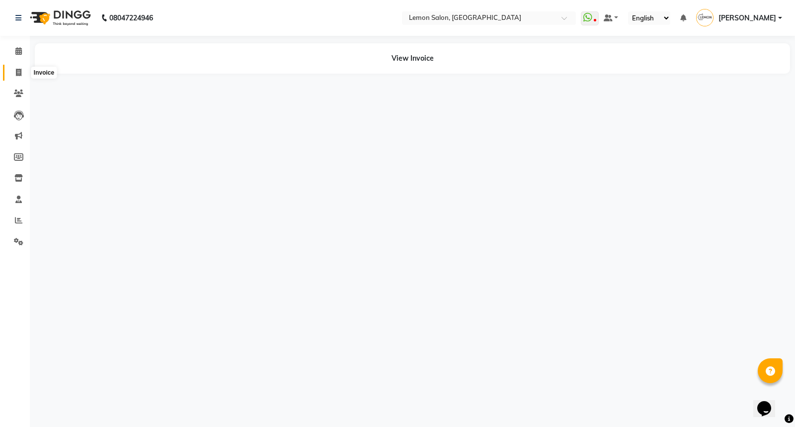
click at [17, 70] on icon at bounding box center [18, 72] width 5 height 7
select select "service"
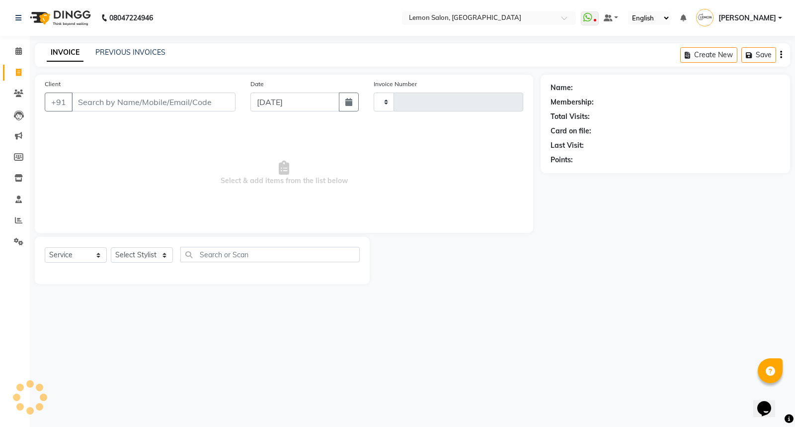
type input "6020"
select select "551"
click at [153, 48] on link "PREVIOUS INVOICES" at bounding box center [130, 52] width 70 height 9
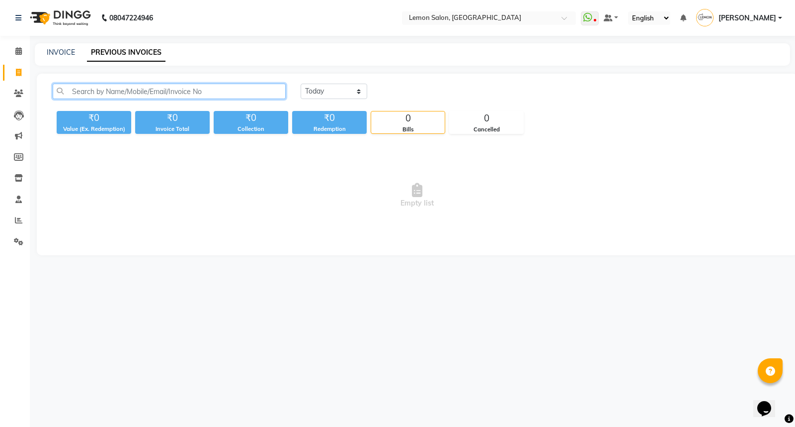
click at [176, 86] on input "text" at bounding box center [169, 91] width 233 height 15
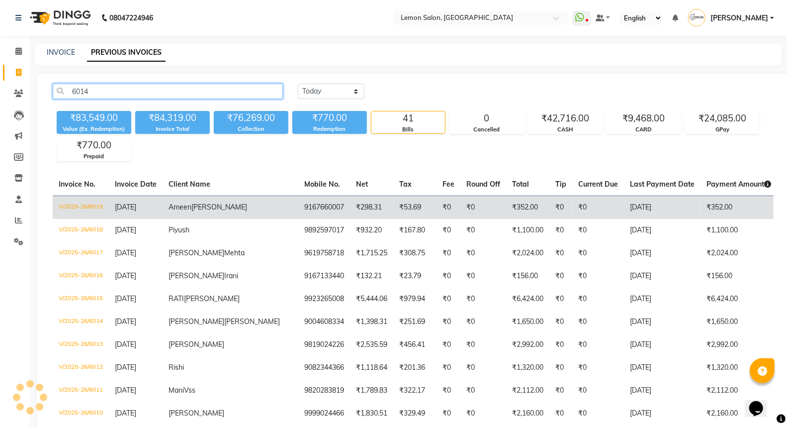
type input "6014"
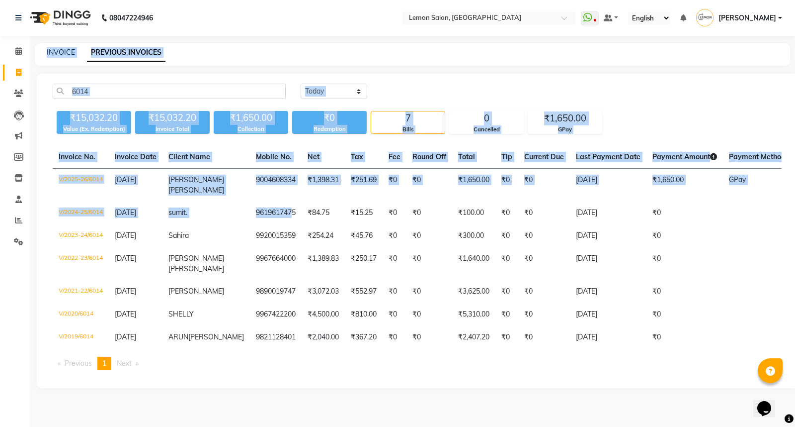
drag, startPoint x: 261, startPoint y: 205, endPoint x: 0, endPoint y: 258, distance: 265.7
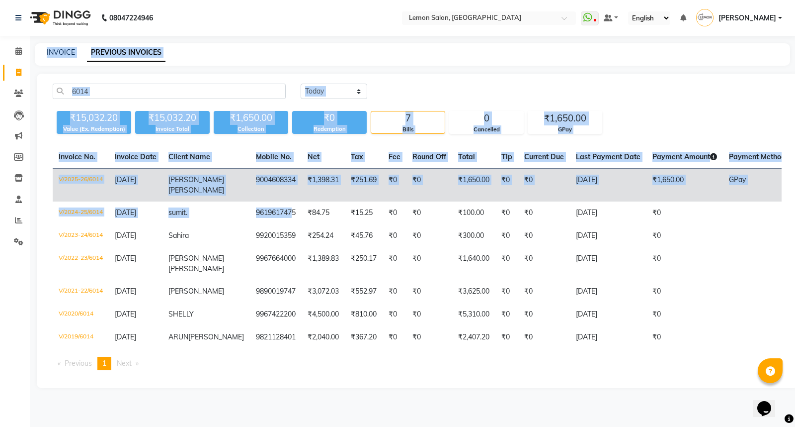
click at [198, 179] on td "[PERSON_NAME]" at bounding box center [206, 185] width 87 height 33
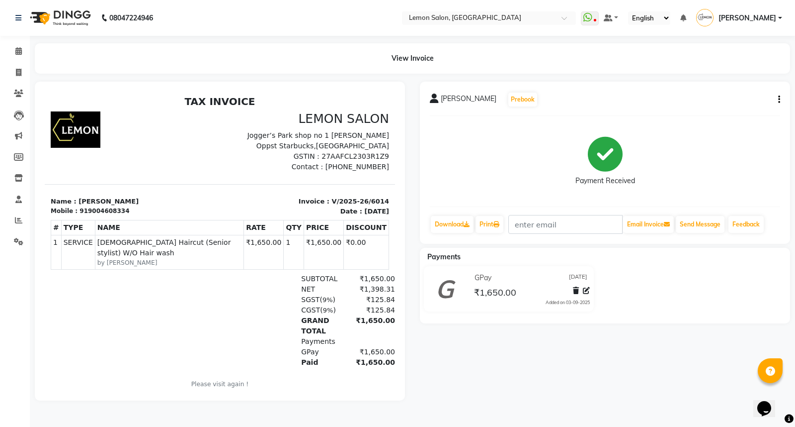
click at [778, 98] on button "button" at bounding box center [778, 99] width 6 height 10
click at [731, 112] on div "Edit Invoice" at bounding box center [730, 112] width 68 height 12
select select "service"
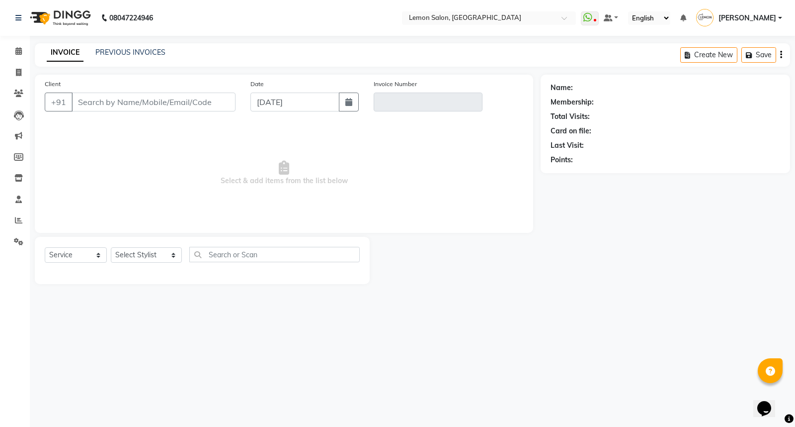
type input "9004608334"
type input "V/2025-26/6014"
select select "select"
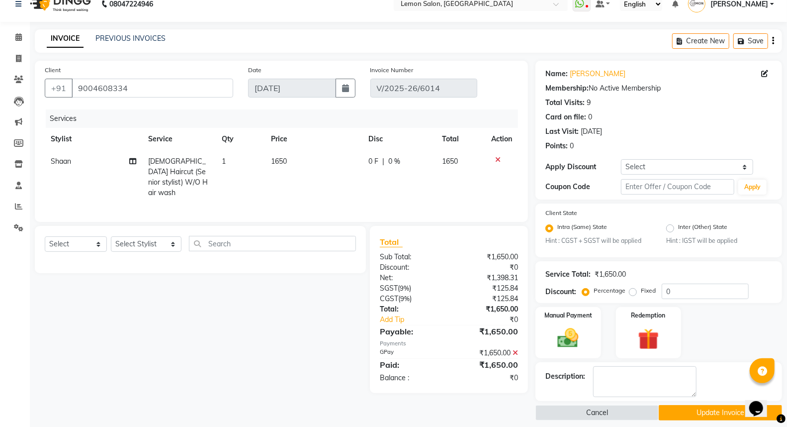
scroll to position [22, 0]
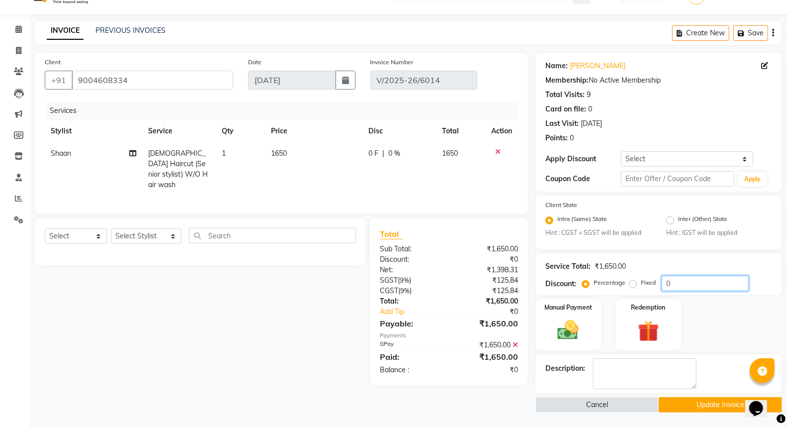
click at [668, 284] on input "0" at bounding box center [705, 282] width 87 height 15
click at [673, 285] on input "20" at bounding box center [705, 282] width 87 height 15
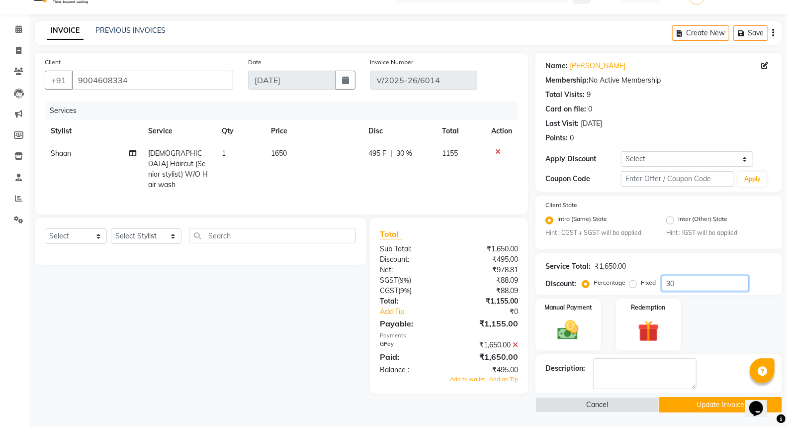
type input "30"
click at [517, 342] on icon at bounding box center [515, 344] width 5 height 7
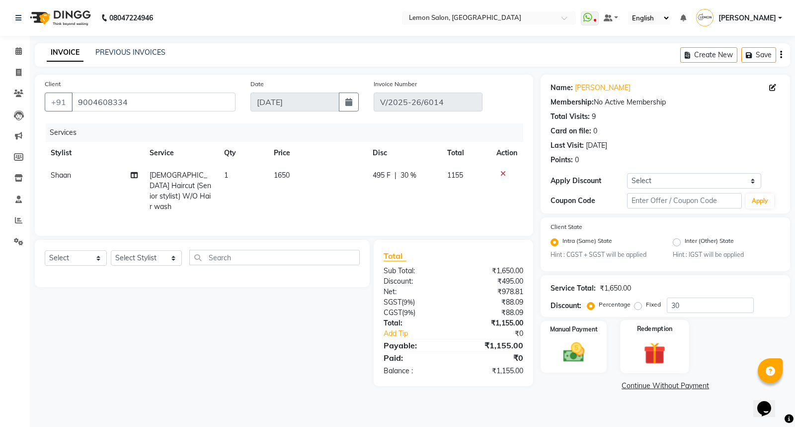
click at [585, 354] on img at bounding box center [574, 352] width 35 height 24
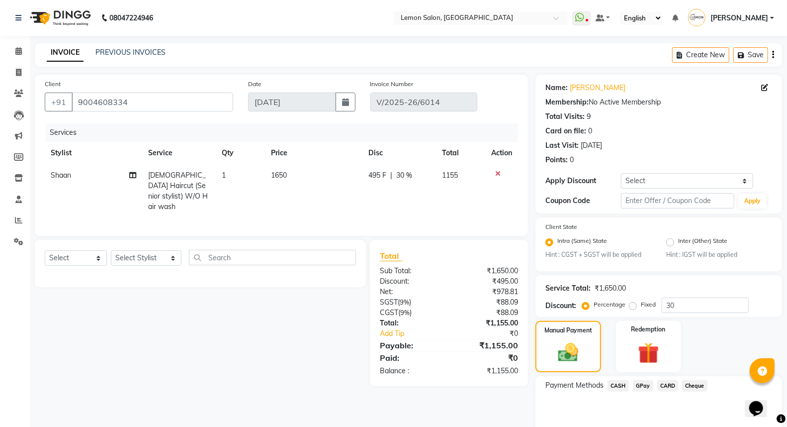
click at [643, 385] on span "GPay" at bounding box center [643, 385] width 20 height 11
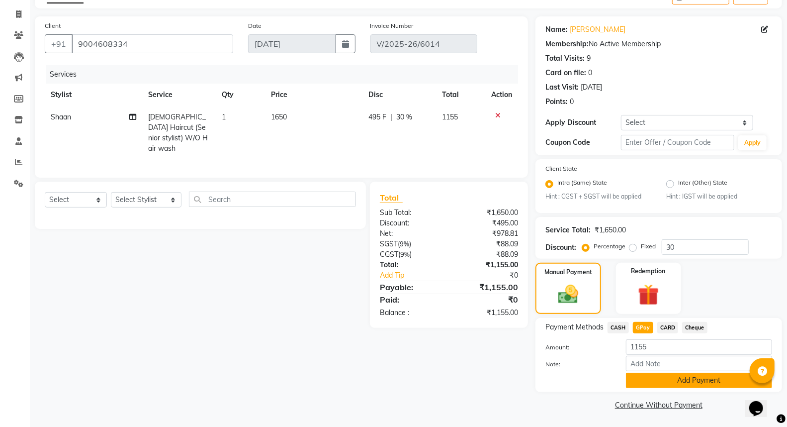
click at [685, 385] on button "Add Payment" at bounding box center [699, 379] width 146 height 15
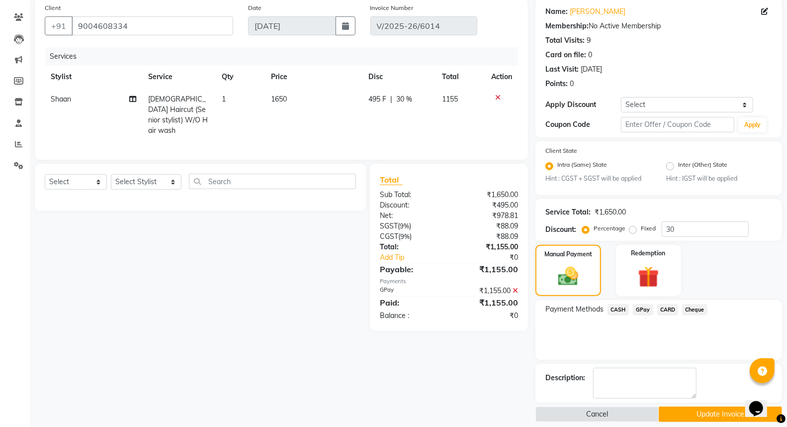
scroll to position [86, 0]
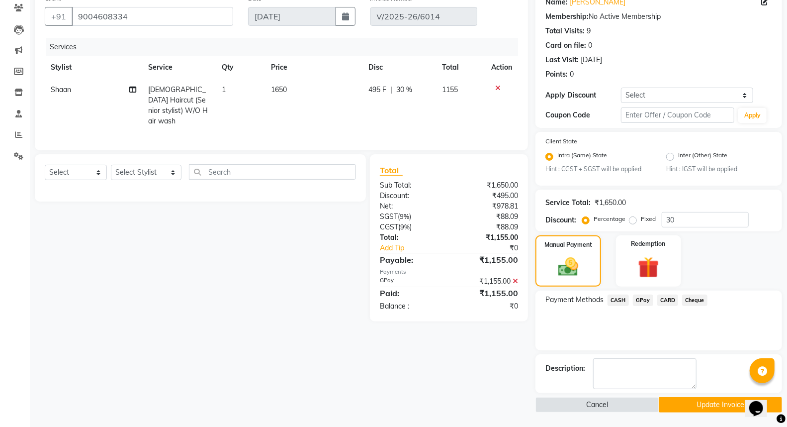
click at [692, 404] on button "Update Invoice" at bounding box center [720, 404] width 123 height 15
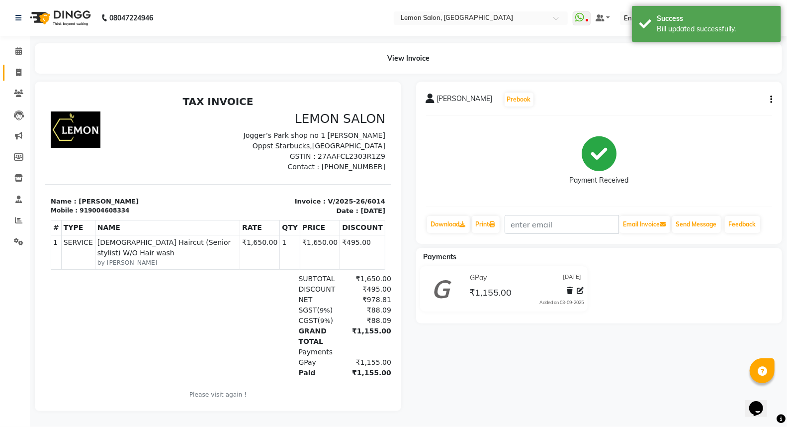
click at [18, 69] on icon at bounding box center [18, 72] width 5 height 7
select select "service"
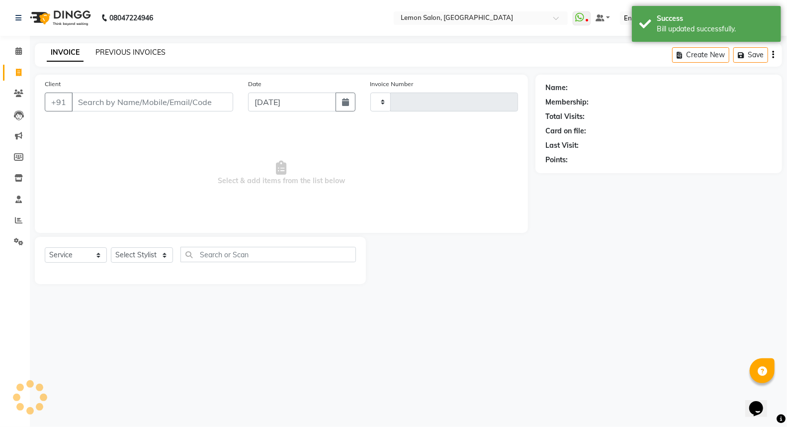
type input "6020"
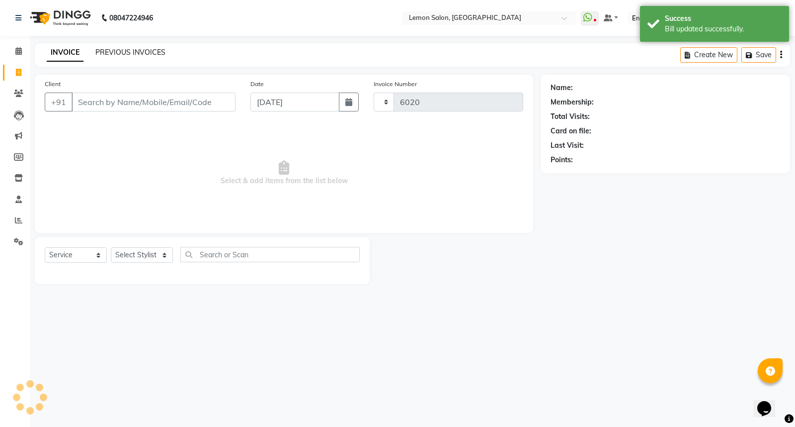
select select "551"
click at [118, 51] on link "PREVIOUS INVOICES" at bounding box center [130, 52] width 70 height 9
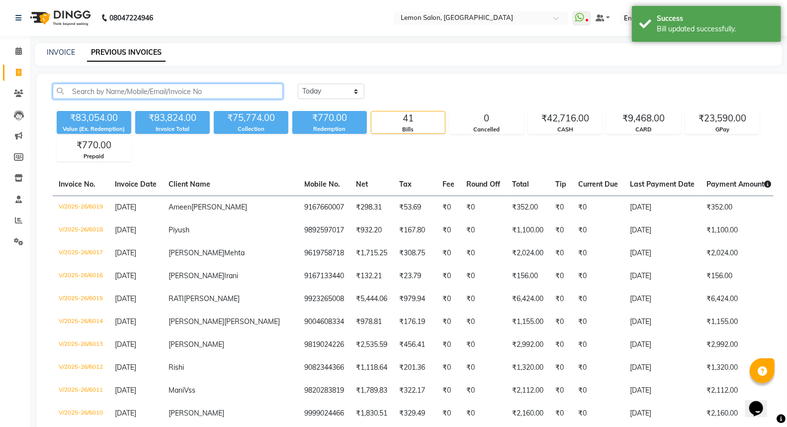
click at [140, 93] on input "text" at bounding box center [168, 91] width 230 height 15
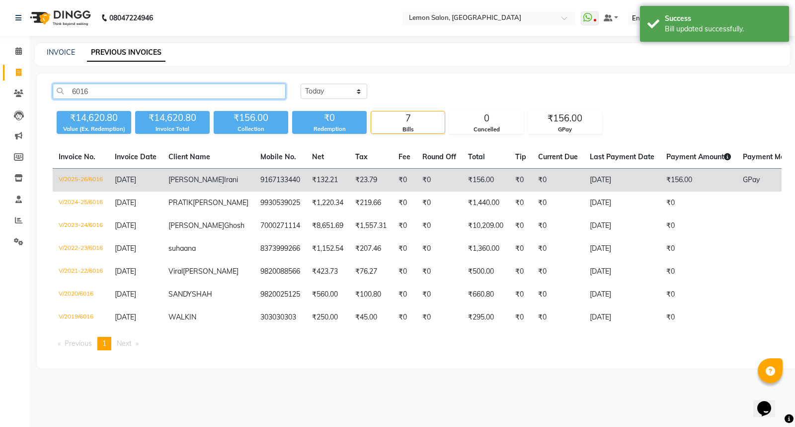
type input "6016"
click at [255, 185] on td "9167133440" at bounding box center [281, 180] width 52 height 23
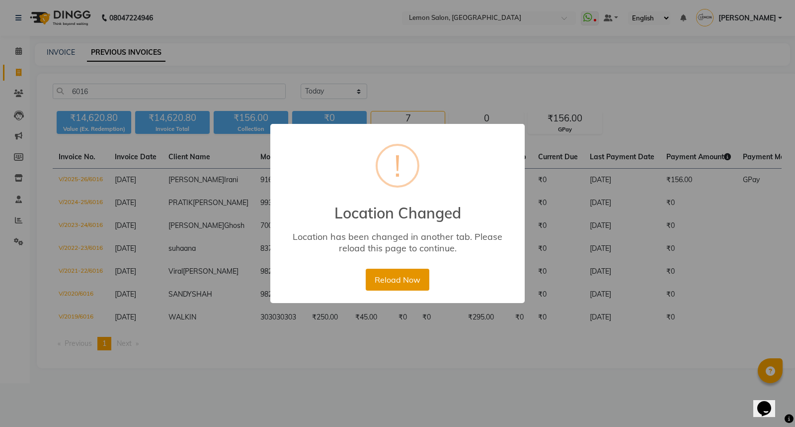
click at [408, 277] on button "Reload Now" at bounding box center [397, 279] width 63 height 22
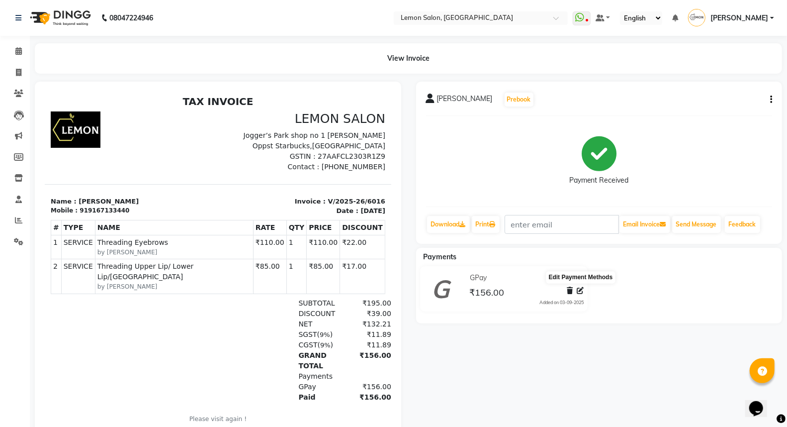
click at [579, 289] on icon at bounding box center [580, 290] width 7 height 7
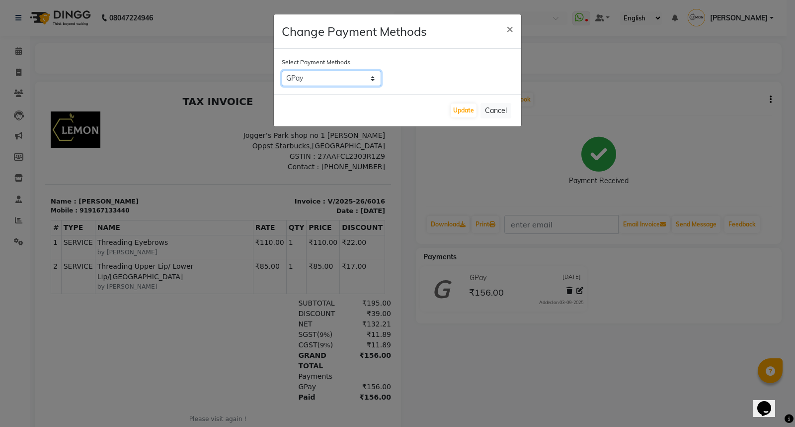
click at [321, 80] on select "CASH GPay CARD Cheque" at bounding box center [331, 78] width 99 height 15
select select "2"
click at [282, 71] on select "CASH GPay CARD Cheque" at bounding box center [331, 78] width 99 height 15
click at [467, 103] on button "Update" at bounding box center [464, 110] width 26 height 14
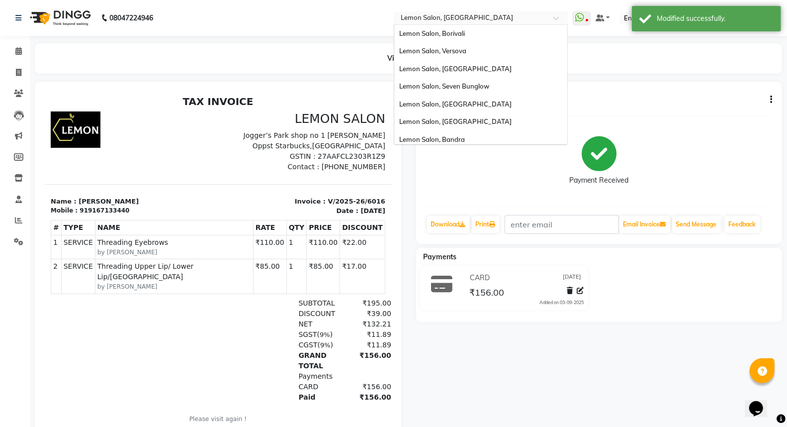
click at [451, 20] on input "text" at bounding box center [471, 19] width 144 height 10
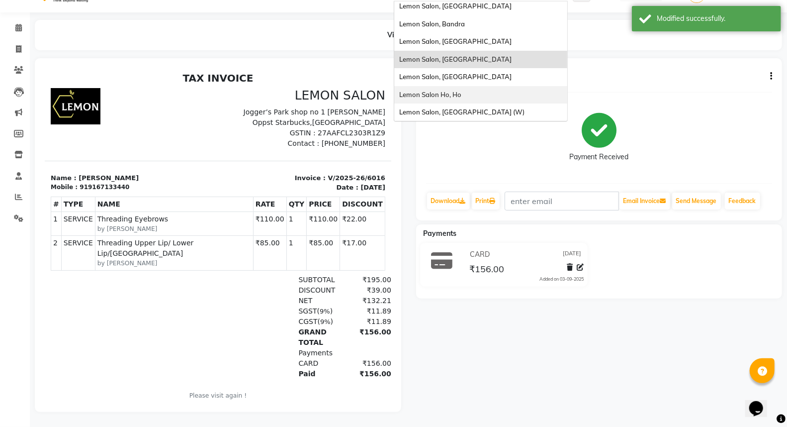
scroll to position [31, 0]
click at [480, 73] on span "Lemon Salon, [GEOGRAPHIC_DATA]" at bounding box center [455, 77] width 112 height 8
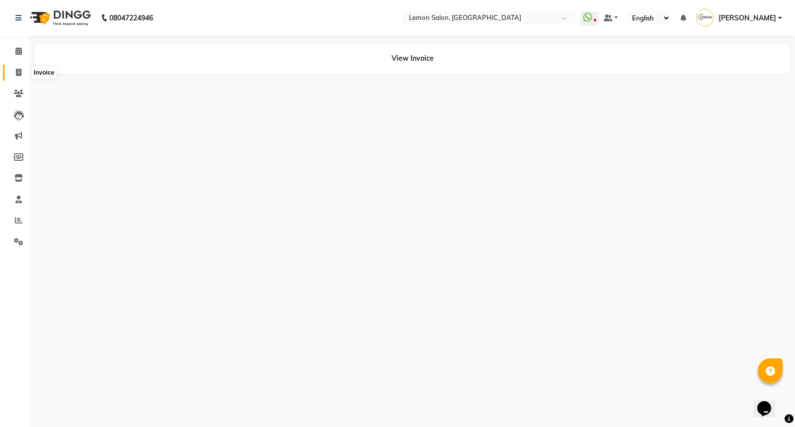
click at [17, 71] on icon at bounding box center [18, 72] width 5 height 7
select select "566"
select select "service"
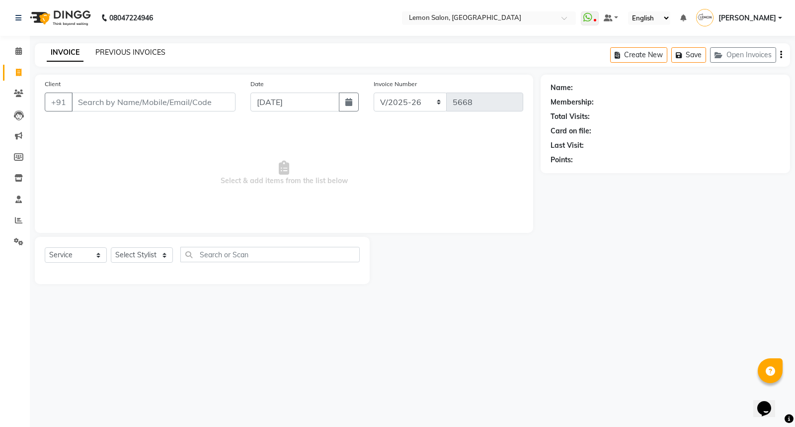
click at [113, 50] on link "PREVIOUS INVOICES" at bounding box center [130, 52] width 70 height 9
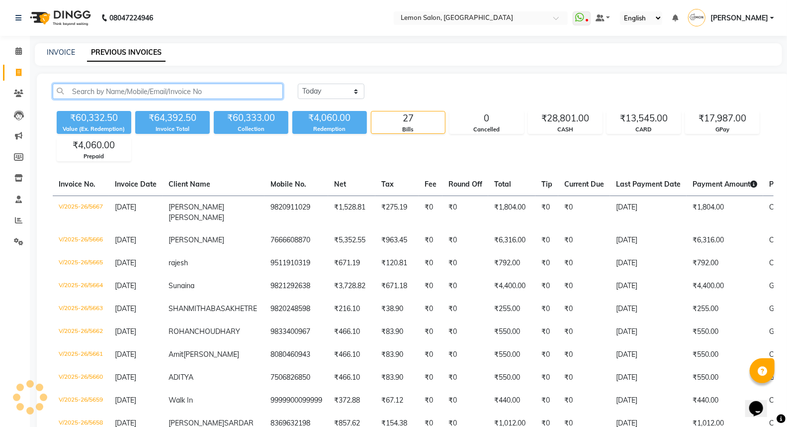
click at [172, 89] on input "text" at bounding box center [168, 91] width 230 height 15
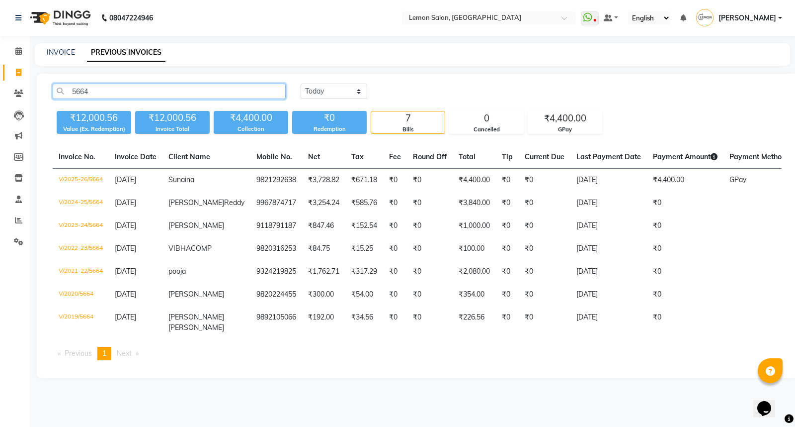
type input "5664"
click at [202, 168] on th "Client Name" at bounding box center [207, 157] width 88 height 23
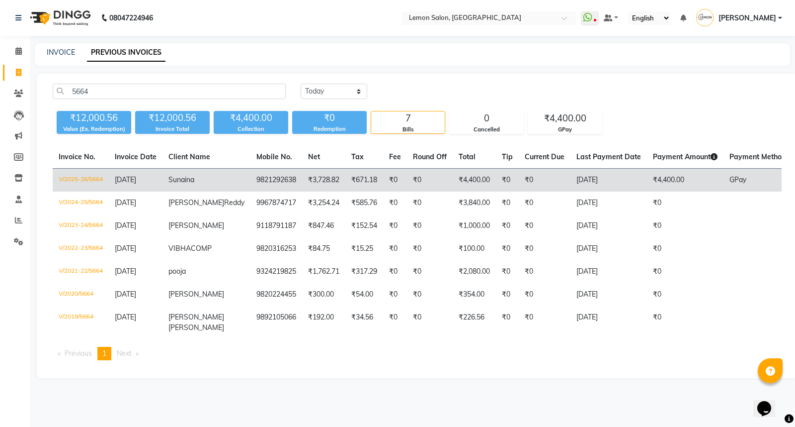
click at [200, 177] on td "Sunaina" at bounding box center [207, 180] width 88 height 23
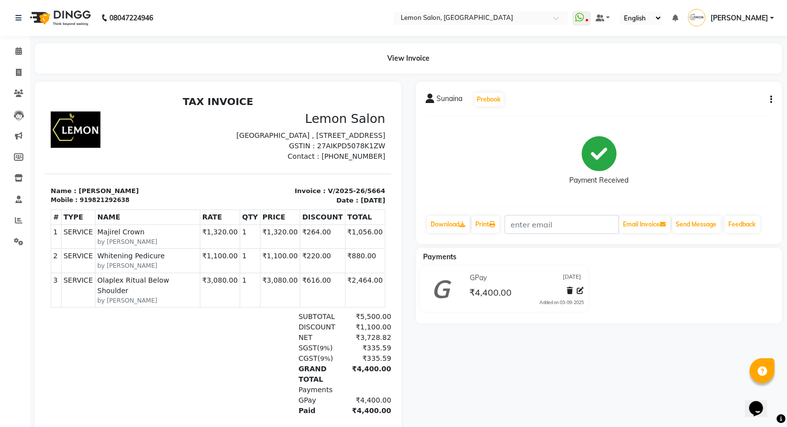
click at [767, 102] on button "button" at bounding box center [769, 99] width 6 height 10
click at [714, 96] on div "Edit Item Staff" at bounding box center [722, 99] width 68 height 12
select select
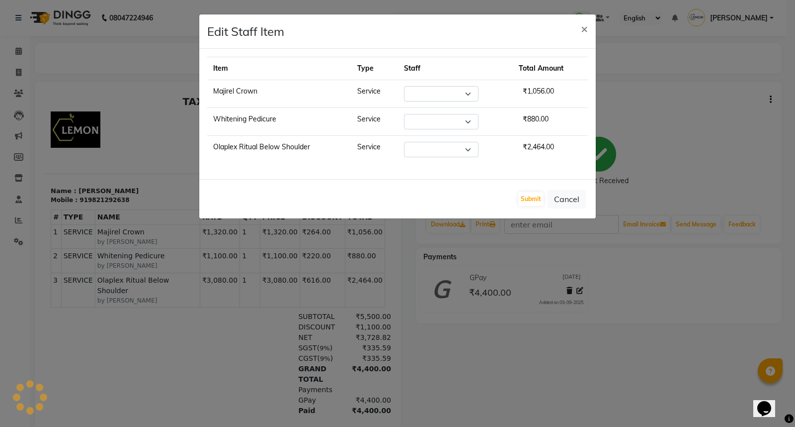
select select "7391"
select select "7396"
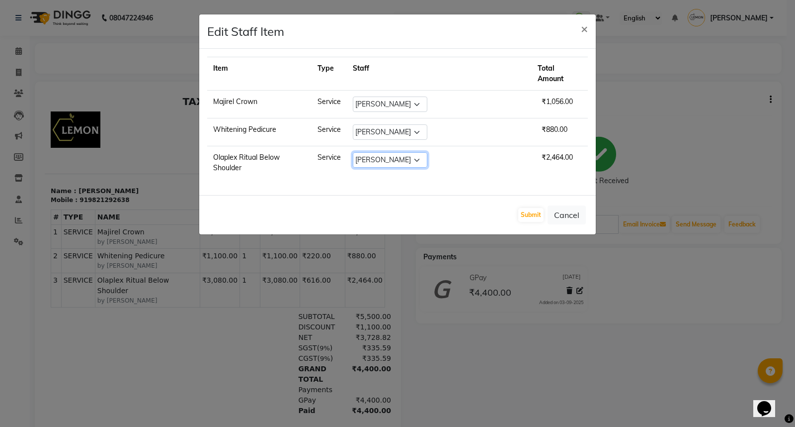
click at [403, 152] on select "Select Aakash Buchiude Azaz Kassara DC Geeta Govind Rajput Idrisi Mehtab Kancha…" at bounding box center [390, 159] width 75 height 15
select select "7391"
click at [377, 152] on select "Select Aakash Buchiude Azaz Kassara DC Geeta Govind Rajput Idrisi Mehtab Kancha…" at bounding box center [390, 159] width 75 height 15
click at [533, 208] on button "Submit" at bounding box center [531, 215] width 25 height 14
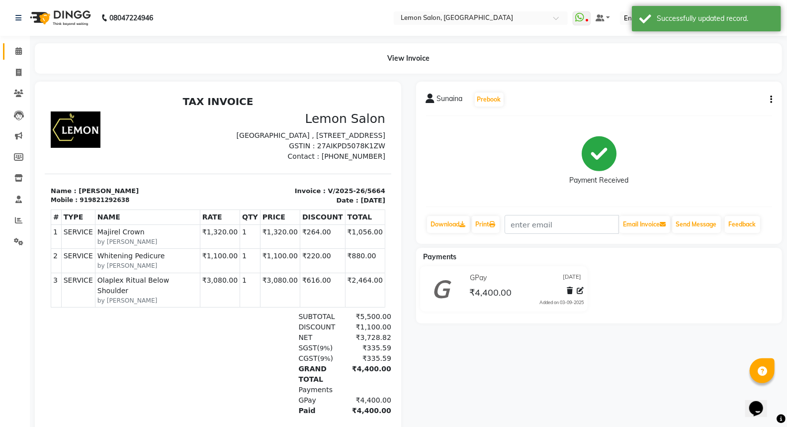
click at [22, 44] on link "Calendar" at bounding box center [15, 51] width 24 height 16
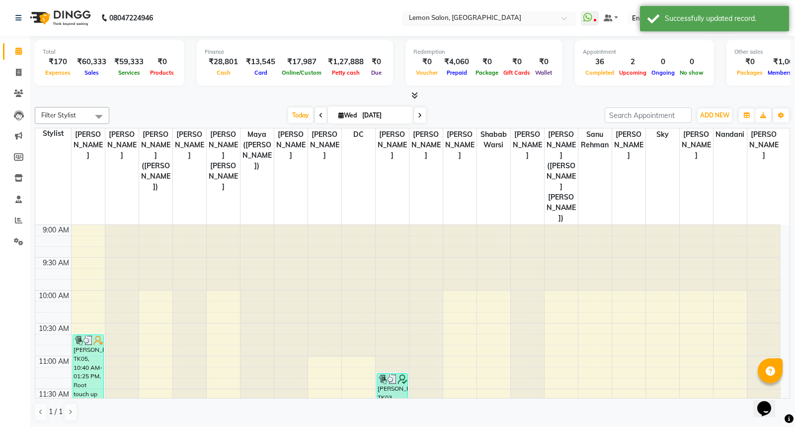
click at [478, 16] on input "text" at bounding box center [479, 19] width 144 height 10
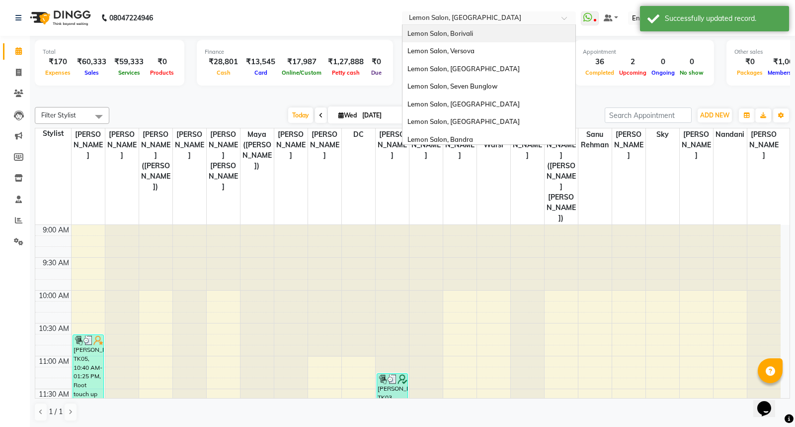
click at [485, 34] on div "Lemon Salon, Borivali" at bounding box center [489, 34] width 173 height 18
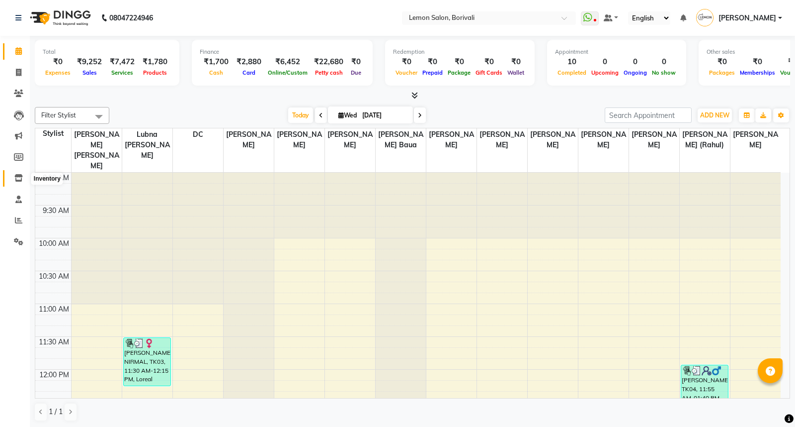
click at [18, 178] on icon at bounding box center [18, 177] width 8 height 7
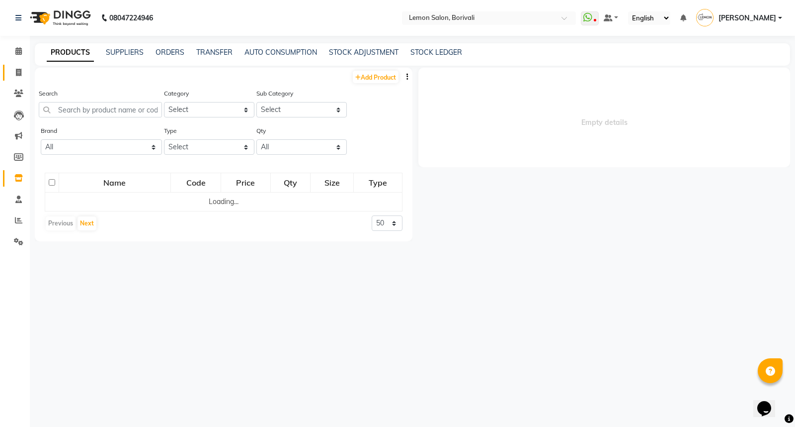
click at [16, 65] on link "Invoice" at bounding box center [15, 73] width 24 height 16
select select "567"
select select "service"
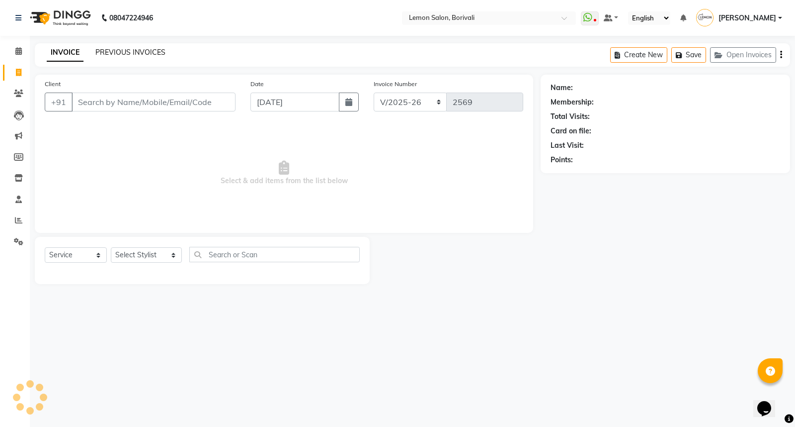
click at [129, 50] on link "PREVIOUS INVOICES" at bounding box center [130, 52] width 70 height 9
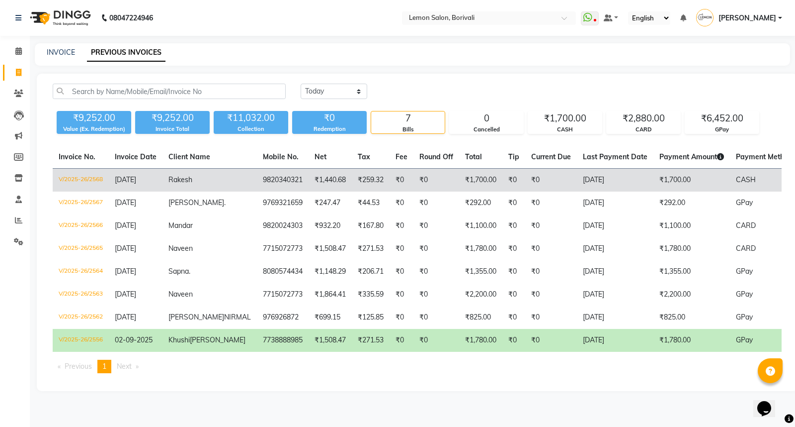
click at [352, 181] on td "₹259.32" at bounding box center [371, 180] width 38 height 23
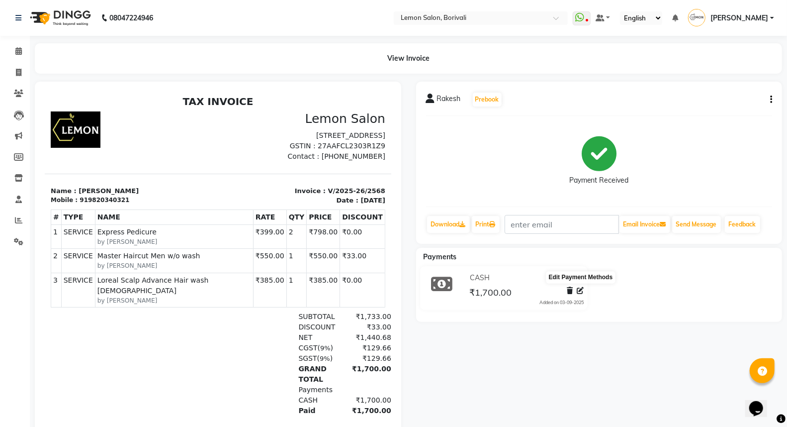
click at [579, 291] on icon at bounding box center [580, 290] width 7 height 7
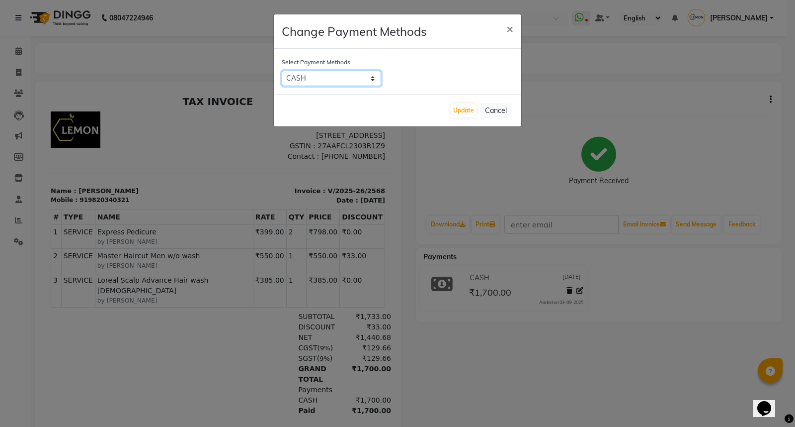
drag, startPoint x: 368, startPoint y: 80, endPoint x: 361, endPoint y: 86, distance: 9.2
click at [368, 80] on select "CASH GPay CARD Cheque" at bounding box center [331, 78] width 99 height 15
select select "2"
click at [282, 71] on select "CASH GPay CARD Cheque" at bounding box center [331, 78] width 99 height 15
click at [465, 112] on button "Update" at bounding box center [464, 110] width 26 height 14
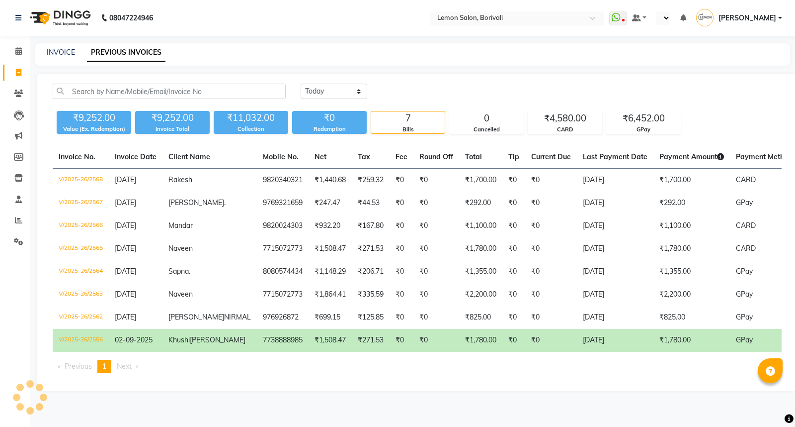
select select "en"
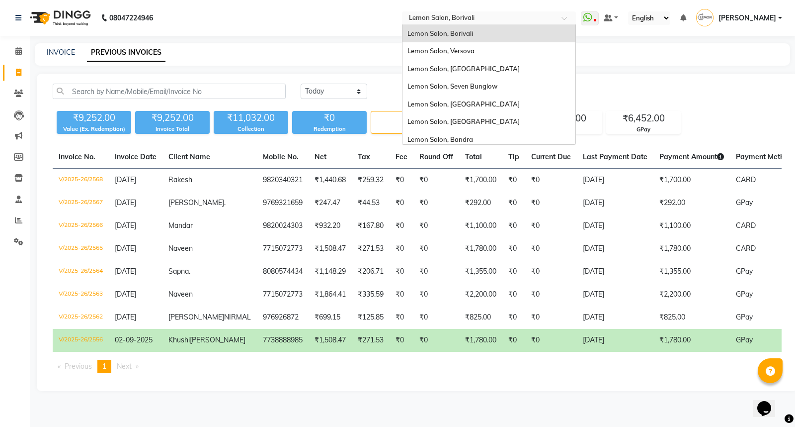
click at [466, 17] on input "text" at bounding box center [479, 19] width 144 height 10
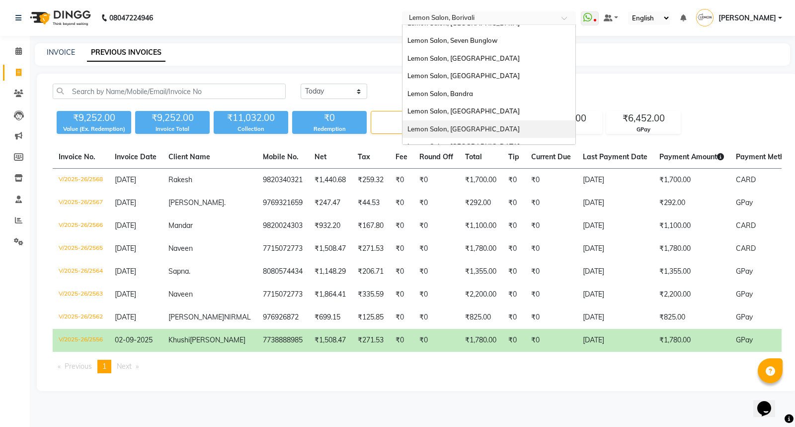
scroll to position [92, 0]
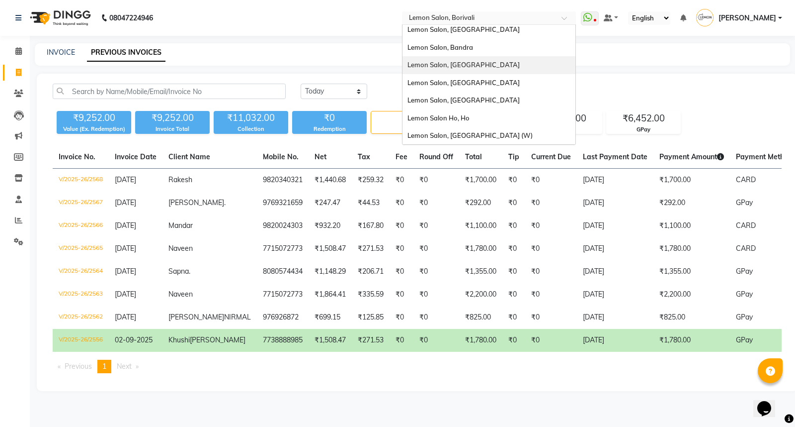
click at [497, 66] on div "Lemon Salon, [GEOGRAPHIC_DATA]" at bounding box center [489, 65] width 173 height 18
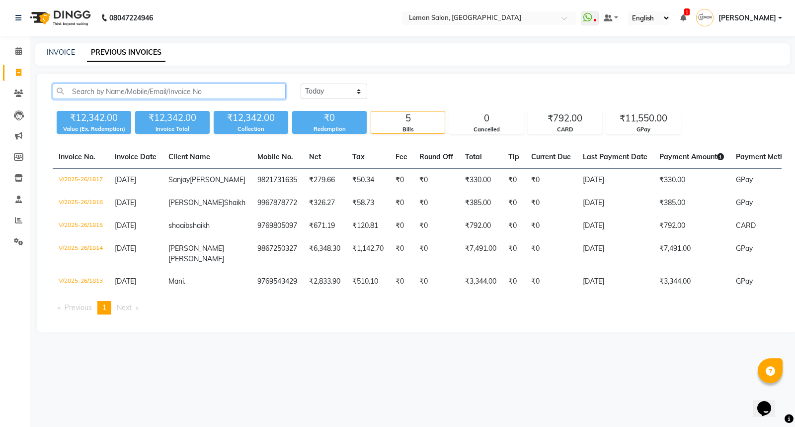
click at [80, 88] on input "text" at bounding box center [169, 91] width 233 height 15
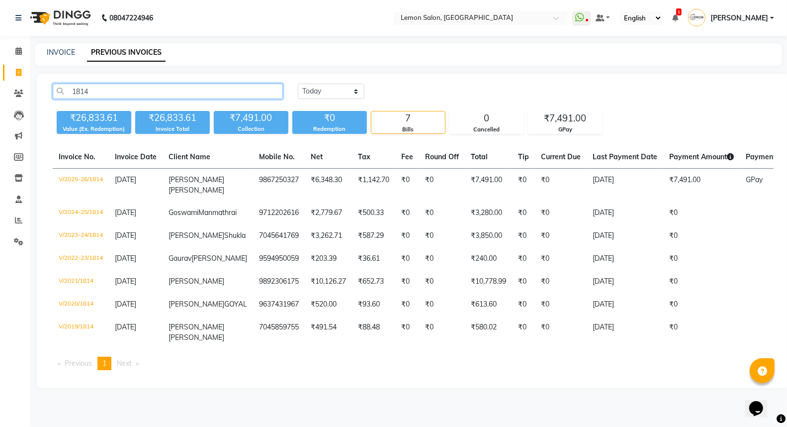
type input "1814"
click at [201, 185] on td "AMITA SINGH" at bounding box center [208, 185] width 90 height 33
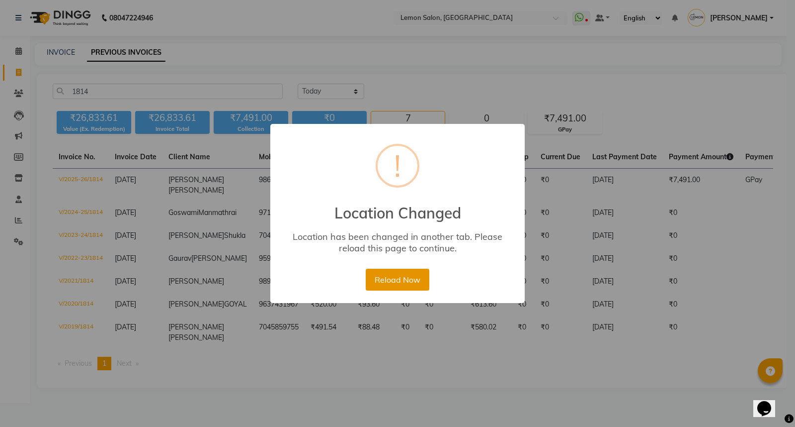
click at [406, 284] on button "Reload Now" at bounding box center [397, 279] width 63 height 22
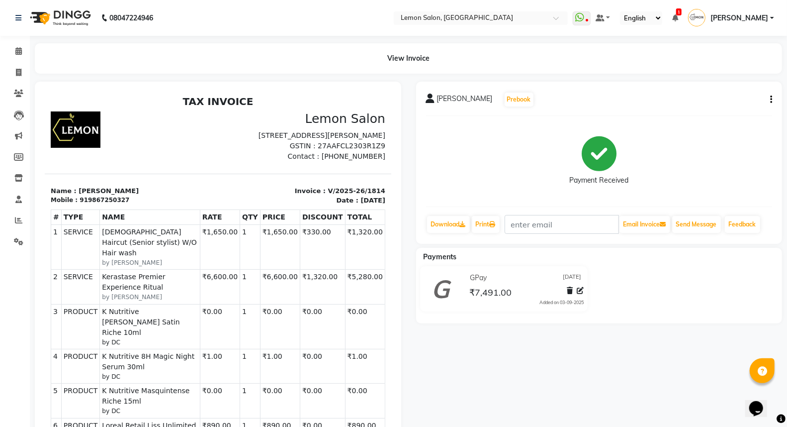
click at [771, 99] on icon "button" at bounding box center [771, 99] width 2 height 0
click at [606, 323] on div "AMITA SINGH Prebook Payment Received Download Print Email Invoice Send Message …" at bounding box center [599, 343] width 381 height 523
click at [580, 289] on icon at bounding box center [580, 290] width 7 height 7
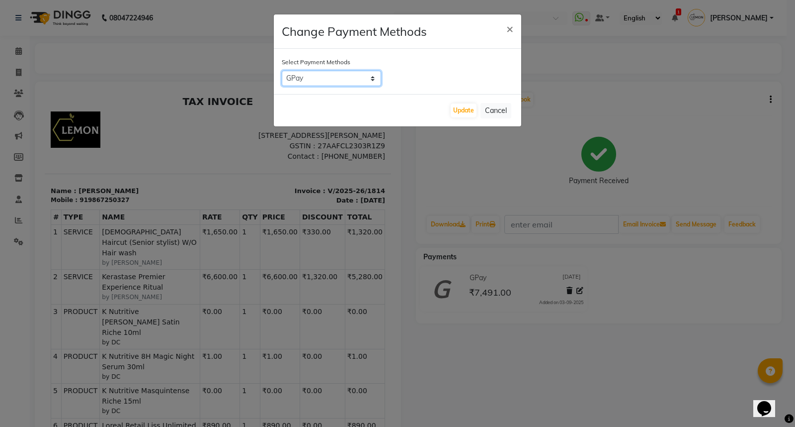
drag, startPoint x: 336, startPoint y: 77, endPoint x: 333, endPoint y: 82, distance: 6.0
click at [336, 77] on select "CASH GPay CARD Cheque" at bounding box center [331, 78] width 99 height 15
select select "2"
click at [282, 71] on select "CASH GPay CARD Cheque" at bounding box center [331, 78] width 99 height 15
click at [468, 112] on button "Update" at bounding box center [464, 110] width 26 height 14
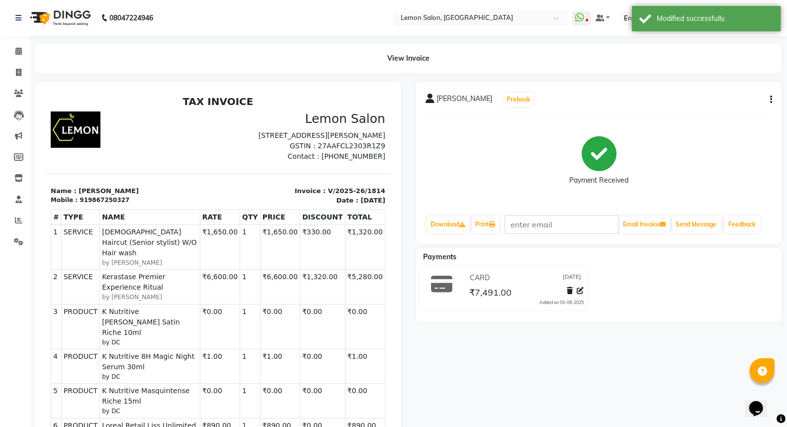
click at [443, 15] on input "text" at bounding box center [471, 19] width 144 height 10
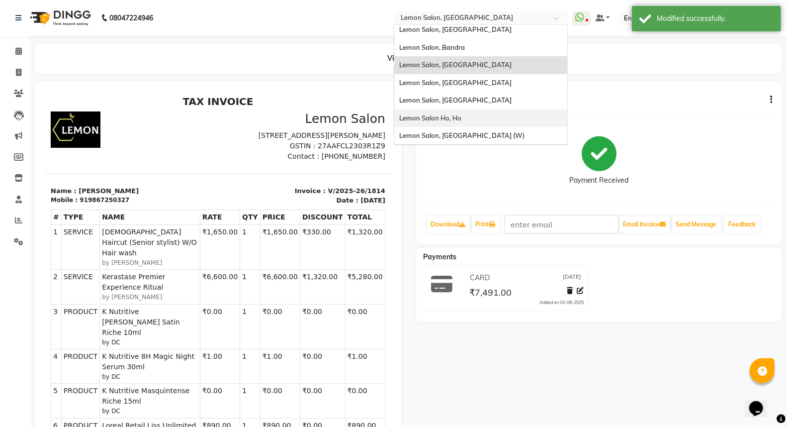
scroll to position [37, 0]
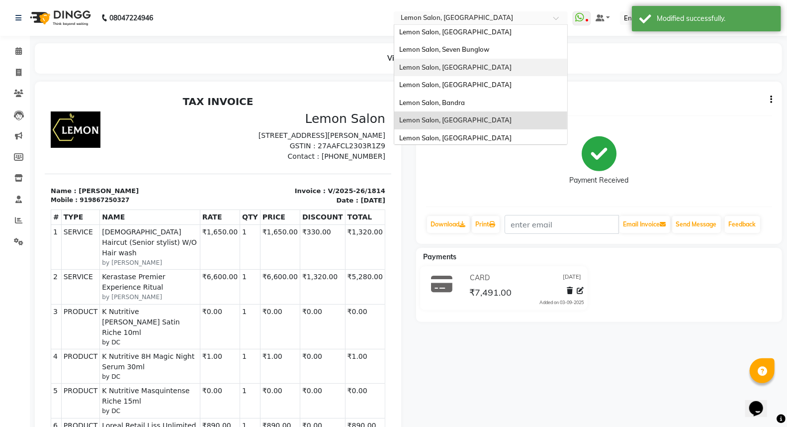
click at [473, 63] on div "Lemon Salon, [GEOGRAPHIC_DATA]" at bounding box center [480, 68] width 173 height 18
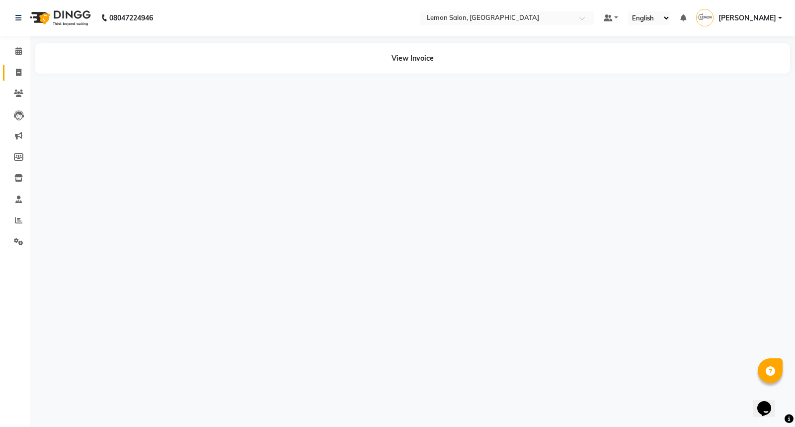
click at [17, 65] on link "Invoice" at bounding box center [15, 73] width 24 height 16
select select "561"
select select "service"
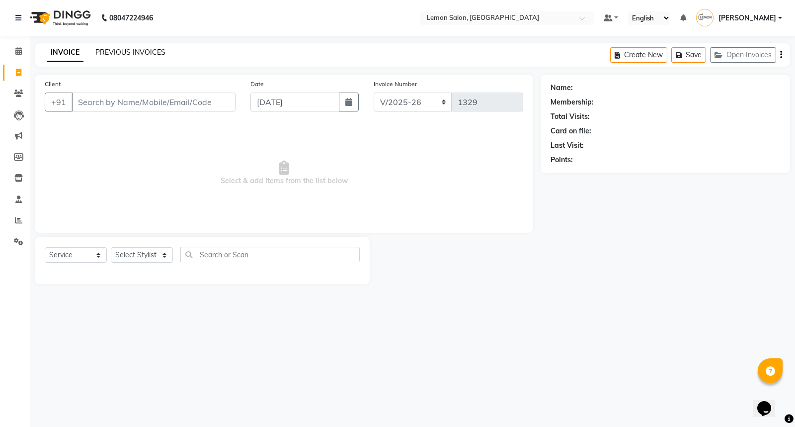
click at [129, 55] on link "PREVIOUS INVOICES" at bounding box center [130, 52] width 70 height 9
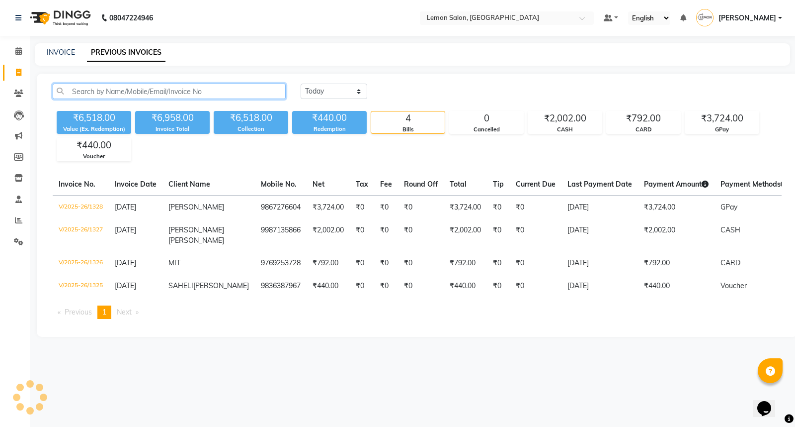
click at [186, 91] on input "text" at bounding box center [169, 91] width 233 height 15
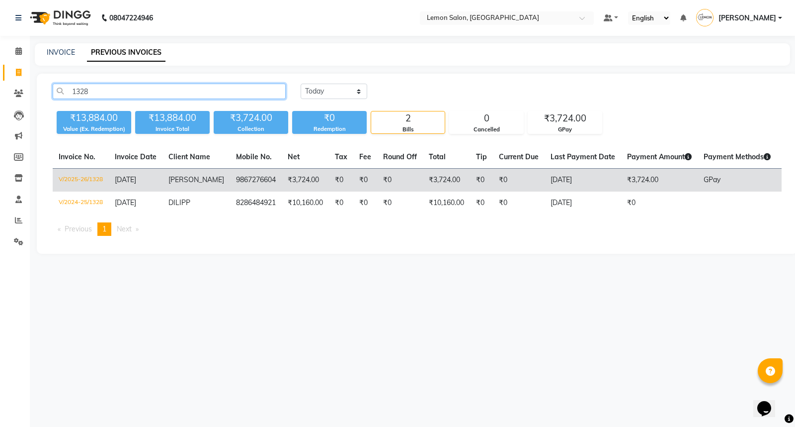
type input "1328"
click at [338, 182] on td "₹0" at bounding box center [341, 180] width 24 height 23
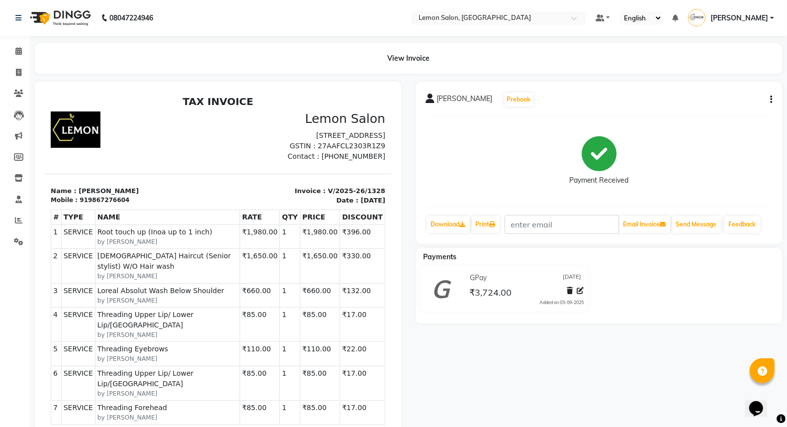
click at [770, 99] on icon "button" at bounding box center [771, 99] width 2 height 0
click at [719, 112] on div "Edit Invoice" at bounding box center [722, 112] width 68 height 12
select select "service"
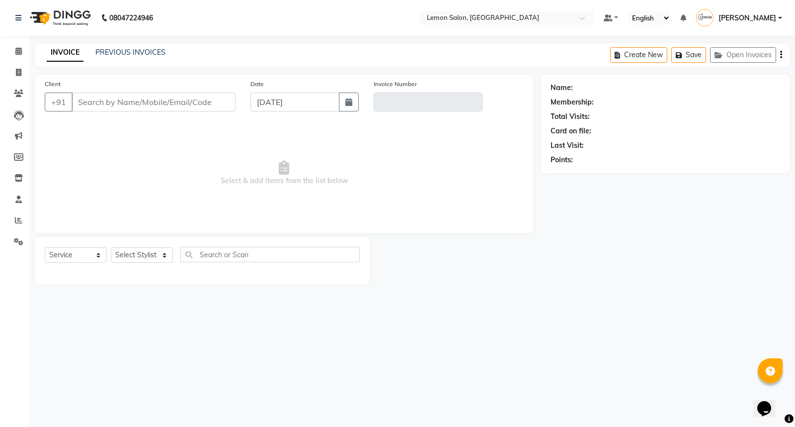
type input "9867276604"
type input "V/2025-26/1328"
select select "1: Object"
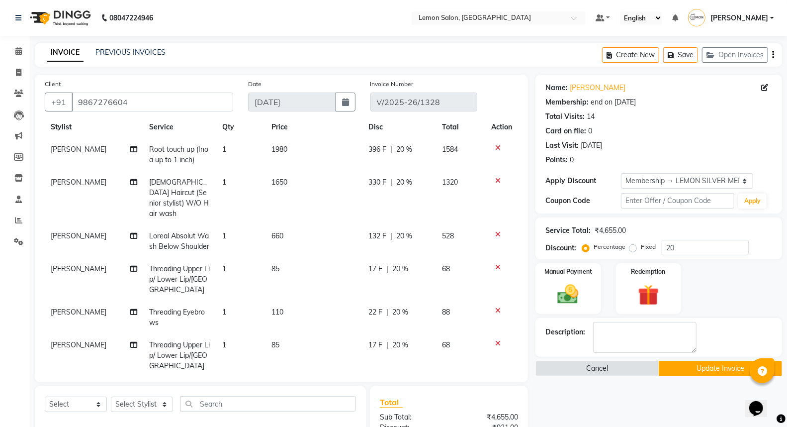
scroll to position [48, 0]
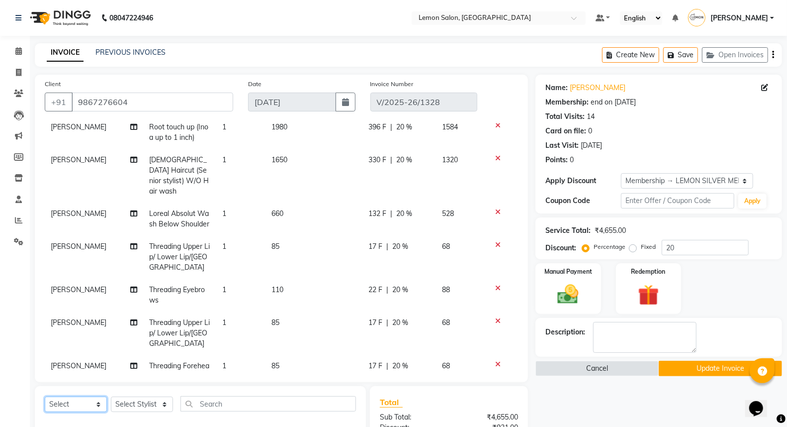
click at [80, 400] on select "Select Service Product Membership Package Voucher Prepaid Gift Card" at bounding box center [76, 403] width 62 height 15
select select "V"
click at [45, 397] on select "Select Service Product Membership Package Voucher Prepaid Gift Card" at bounding box center [76, 403] width 62 height 15
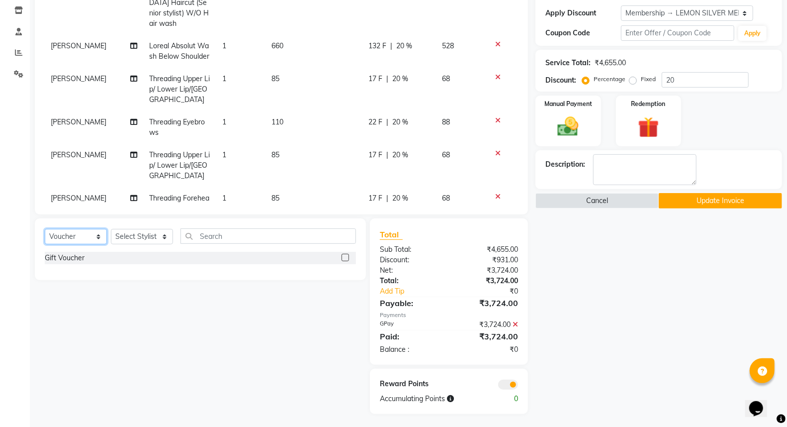
scroll to position [169, 0]
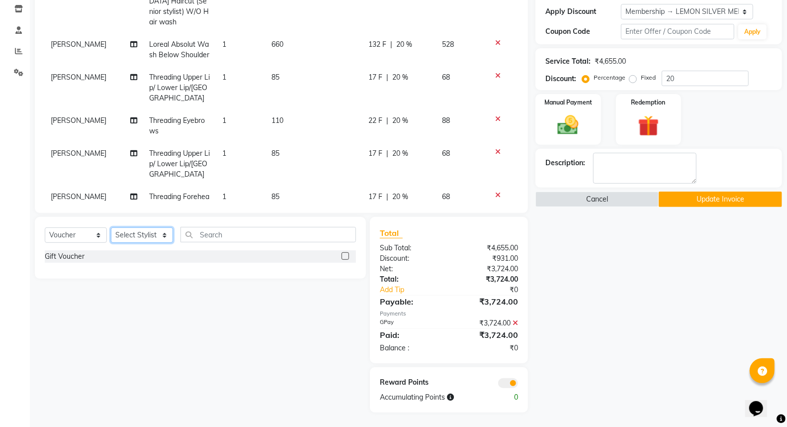
click at [113, 235] on select "Select Stylist Abhay Aminul Asif Shaikh Ayesha Roundhal DC Jenny Shah Mohd Ayan…" at bounding box center [142, 234] width 62 height 15
select select "7890"
click at [111, 228] on select "Select Stylist Abhay Aminul Asif Shaikh Ayesha Roundhal DC Jenny Shah Mohd Ayan…" at bounding box center [142, 234] width 62 height 15
click at [81, 235] on select "Select Service Product Membership Package Voucher Prepaid Gift Card" at bounding box center [76, 234] width 62 height 15
select select "package"
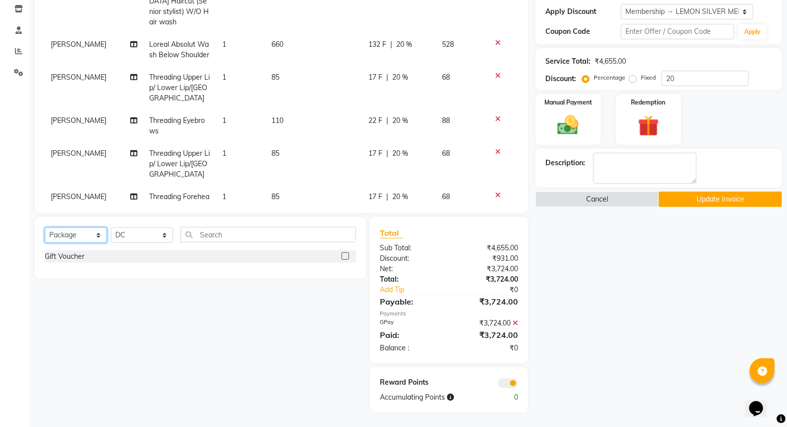
click at [45, 228] on select "Select Service Product Membership Package Voucher Prepaid Gift Card" at bounding box center [76, 234] width 62 height 15
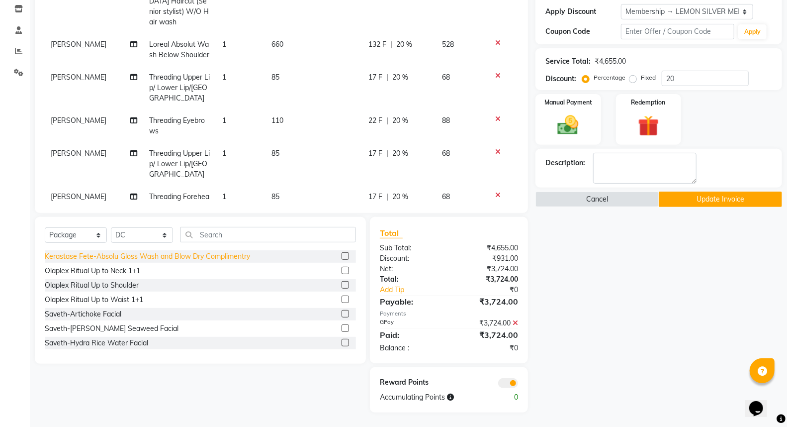
click at [102, 256] on div "Kerastase Fete-Absolu Gloss Wash and Blow Dry Complimentry" at bounding box center [147, 256] width 205 height 10
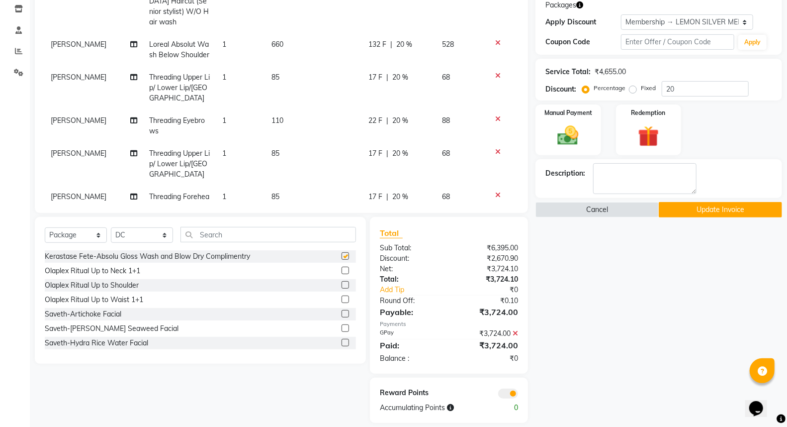
checkbox input "false"
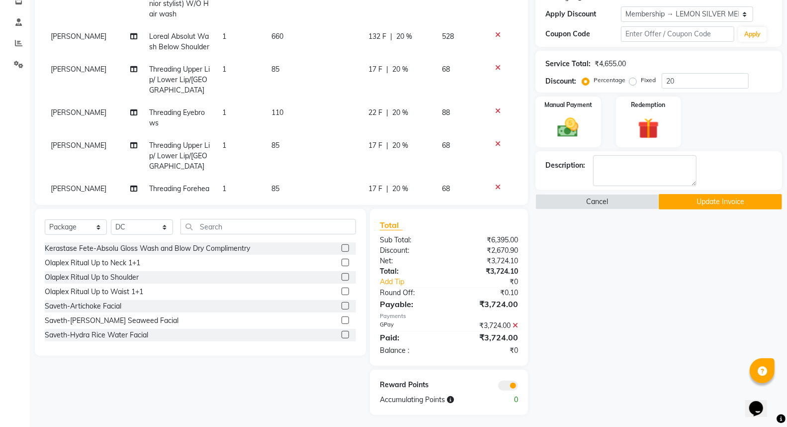
scroll to position [179, 0]
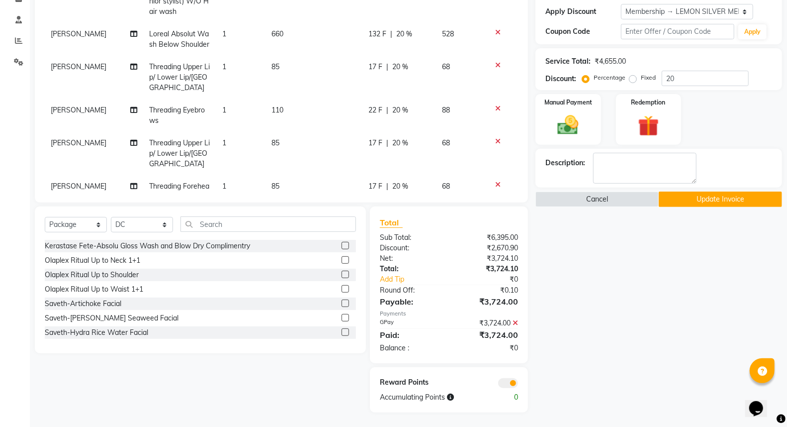
click at [674, 204] on button "Update Invoice" at bounding box center [720, 198] width 123 height 15
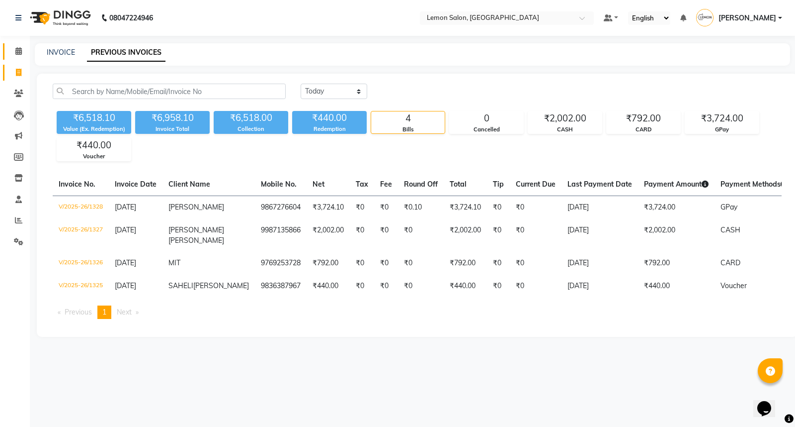
click at [13, 58] on link "Calendar" at bounding box center [15, 51] width 24 height 16
click at [511, 10] on nav "08047224946 Select Location × Lemon Salon, Malad Default Panel My Panel English…" at bounding box center [397, 18] width 795 height 36
click at [503, 17] on input "text" at bounding box center [497, 19] width 144 height 10
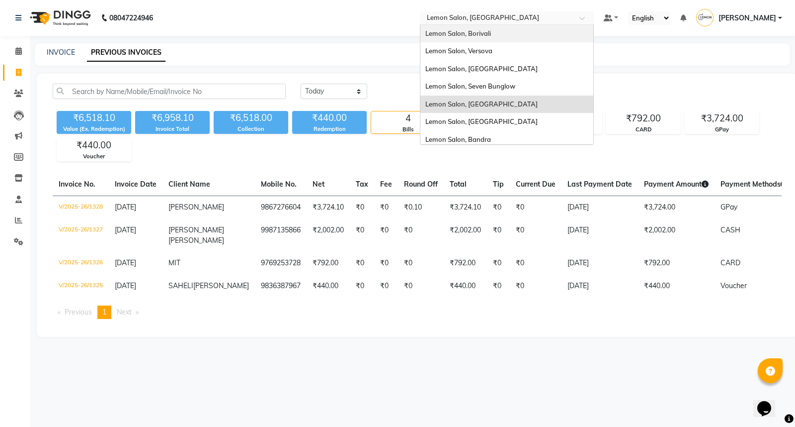
click at [503, 27] on div "Lemon Salon, Borivali" at bounding box center [507, 34] width 173 height 18
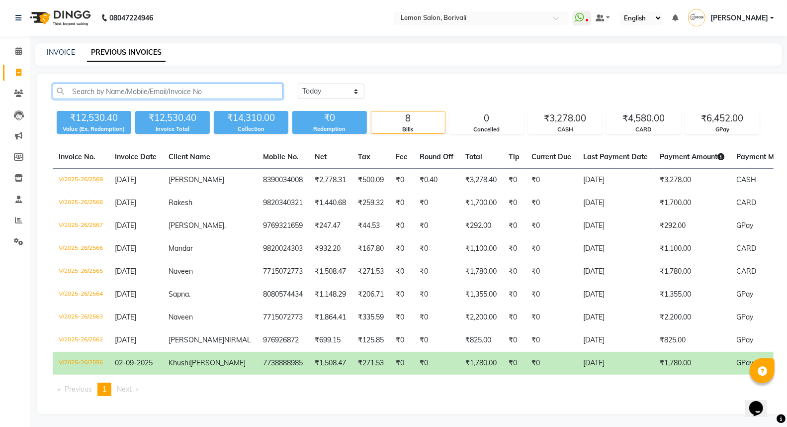
click at [88, 89] on input "text" at bounding box center [168, 91] width 230 height 15
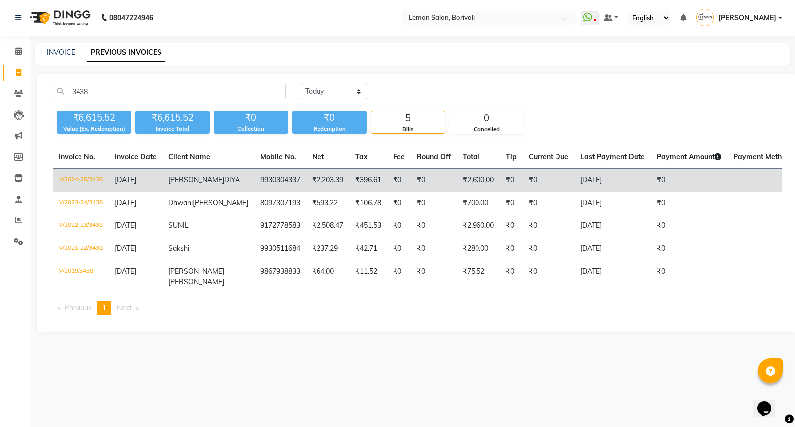
click at [155, 173] on td "[DATE]" at bounding box center [136, 180] width 54 height 23
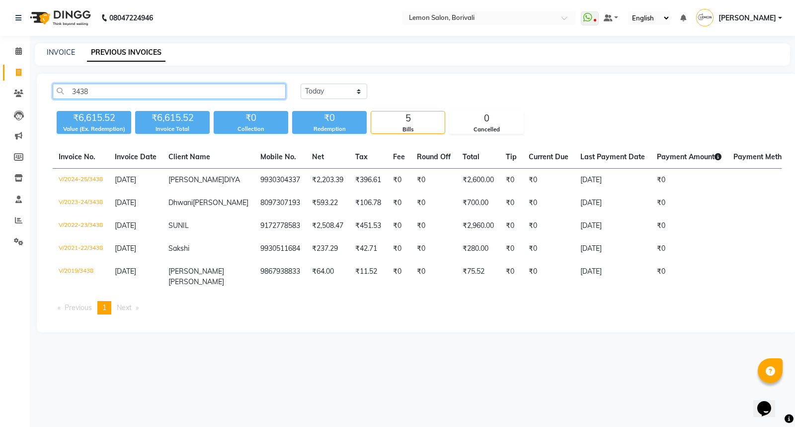
click at [106, 87] on input "3438" at bounding box center [169, 91] width 233 height 15
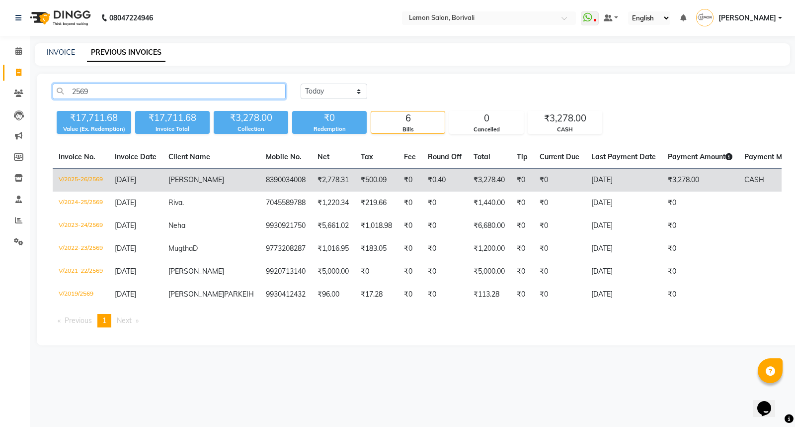
type input "2569"
click at [260, 180] on td "8390034008" at bounding box center [286, 180] width 52 height 23
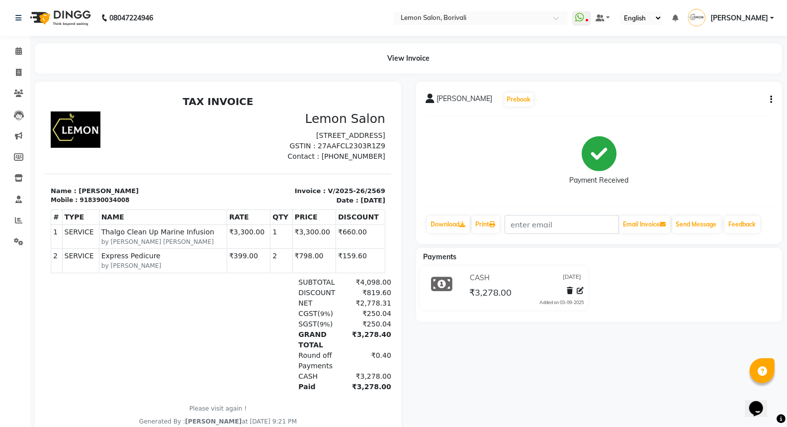
click at [768, 96] on button "button" at bounding box center [769, 99] width 6 height 10
click at [719, 107] on div "Edit Invoice" at bounding box center [722, 112] width 68 height 12
select select "service"
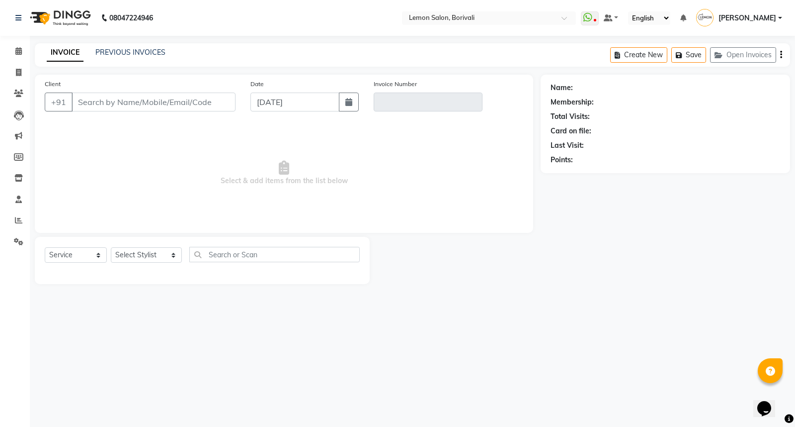
type input "8390034008"
type input "V/2025-26/2569"
select select "select"
select select "1: Object"
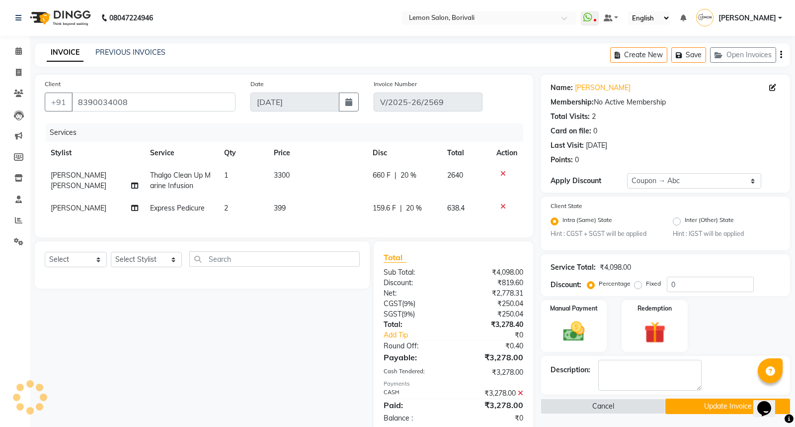
type input "20"
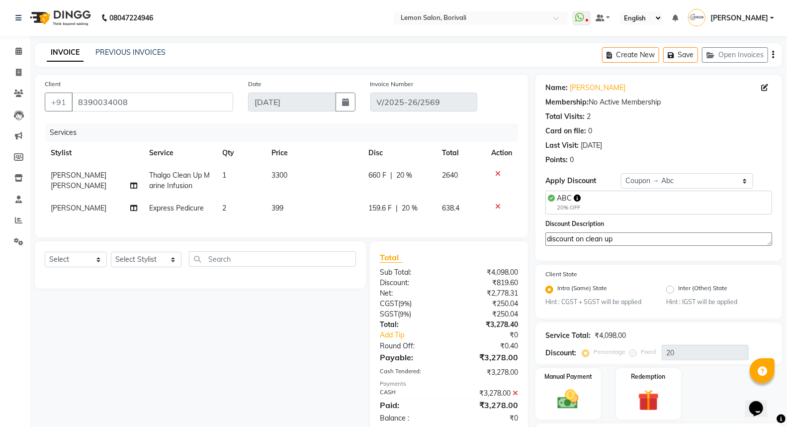
click at [281, 204] on span "399" at bounding box center [277, 207] width 12 height 9
select select "59507"
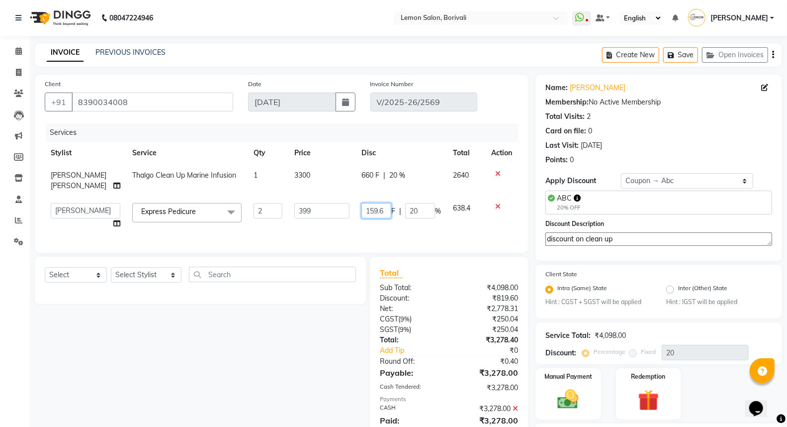
click at [365, 213] on input "159.6" at bounding box center [376, 210] width 30 height 15
click at [333, 329] on div "Select Service Product Membership Package Voucher Prepaid Gift Card Select Styl…" at bounding box center [196, 353] width 339 height 192
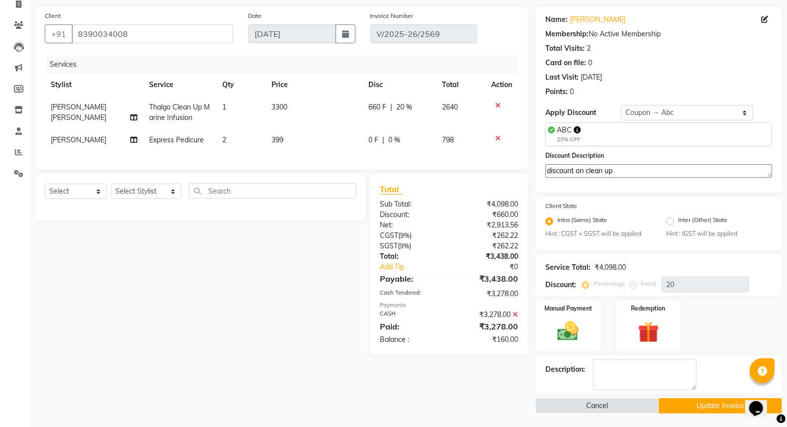
scroll to position [69, 0]
click at [515, 317] on icon at bounding box center [515, 313] width 5 height 7
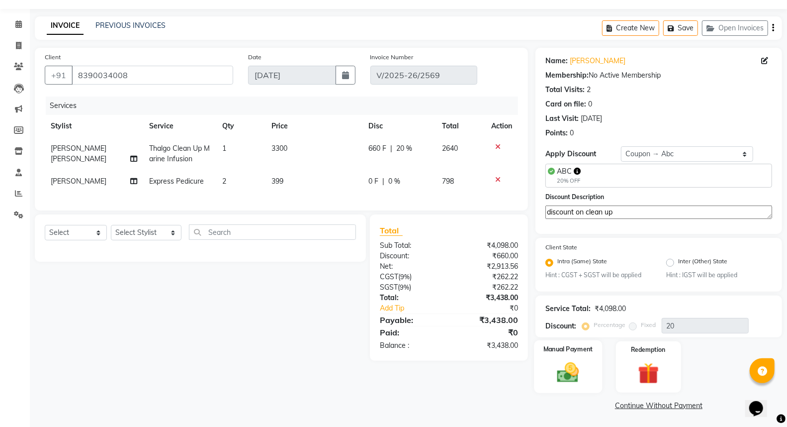
click at [575, 353] on div "Manual Payment" at bounding box center [568, 366] width 68 height 53
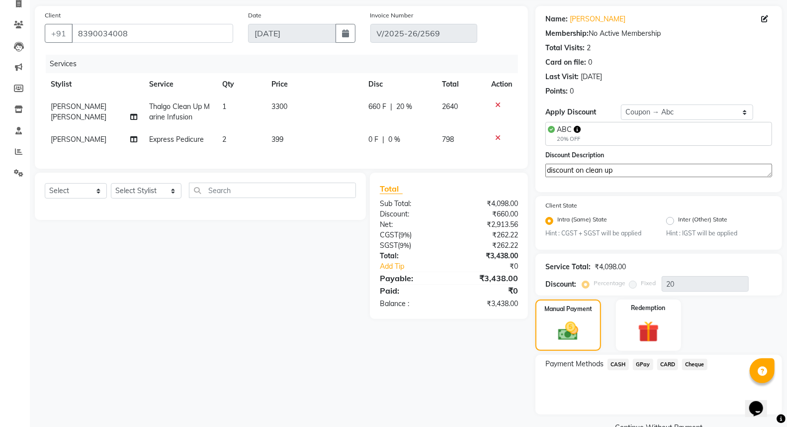
click at [612, 360] on span "CASH" at bounding box center [618, 363] width 21 height 11
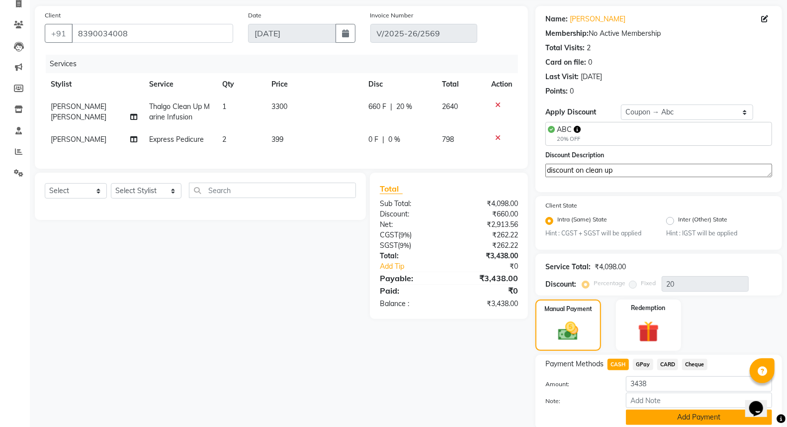
click at [684, 419] on button "Add Payment" at bounding box center [699, 416] width 146 height 15
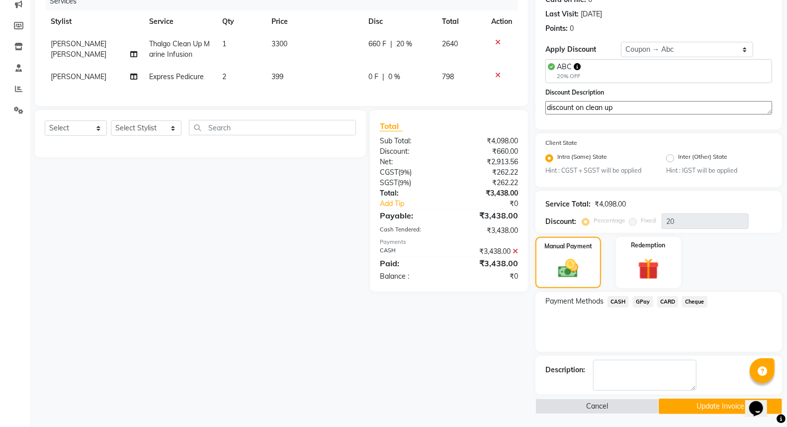
scroll to position [132, 0]
click at [688, 404] on button "Update Invoice" at bounding box center [720, 404] width 123 height 15
